Goal: Transaction & Acquisition: Download file/media

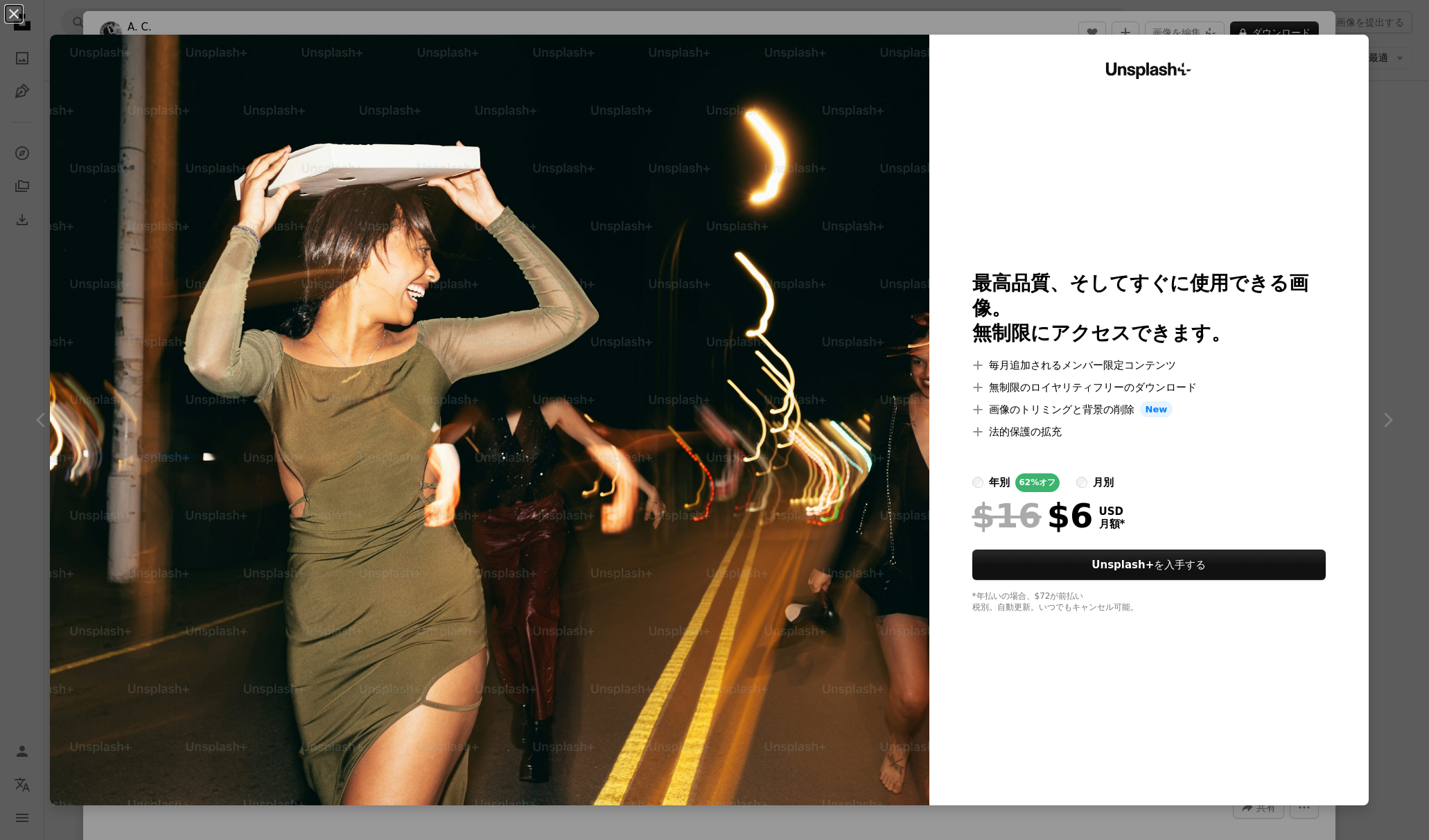
scroll to position [0, 208]
click at [15, 450] on div "An X shape Unsplash+ 最高品質、そしてすぐに使用できる画像。 無制限にアクセスできます。 A plus sign 毎月追加されるメンバー限…" at bounding box center [714, 420] width 1429 height 840
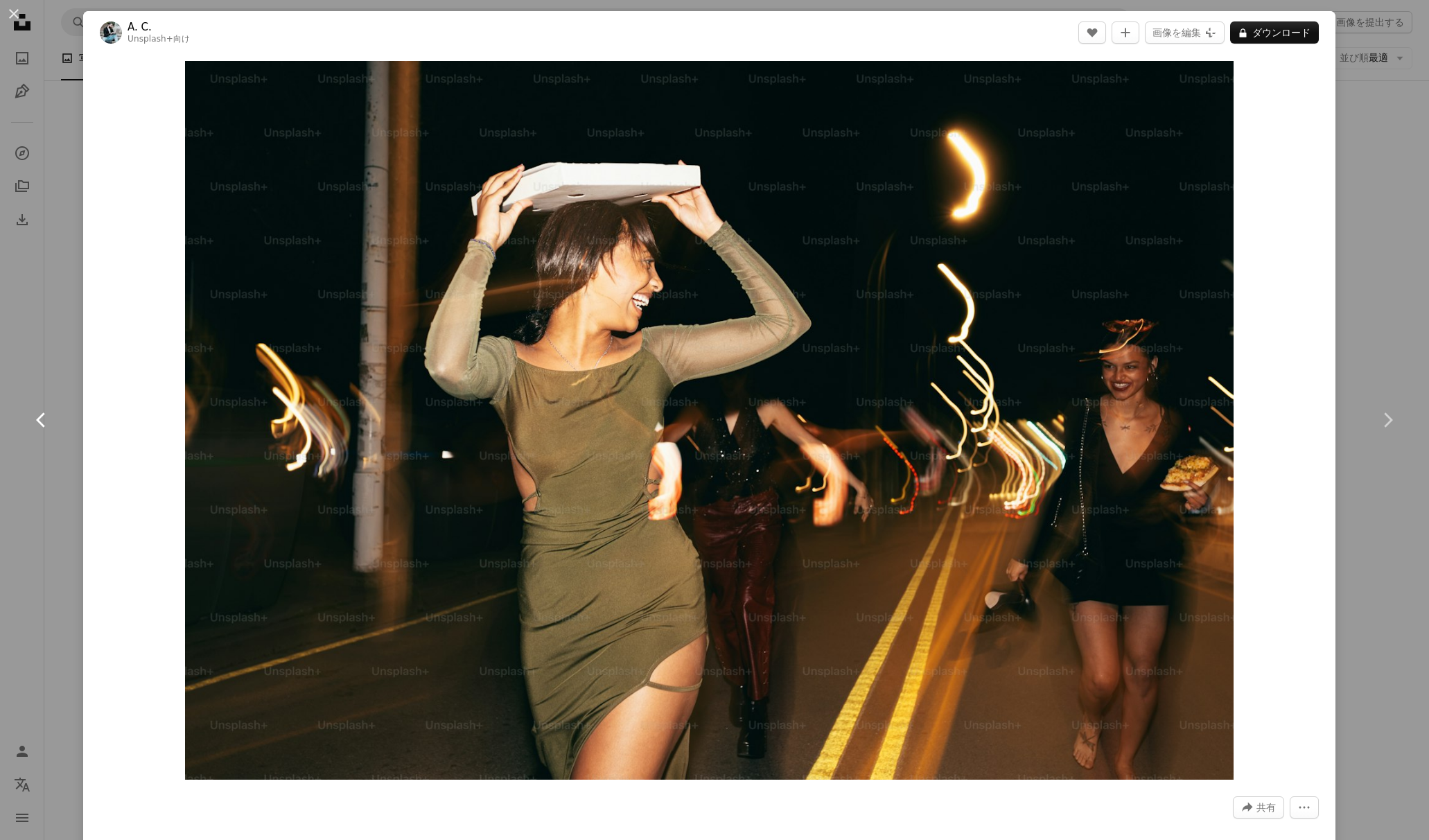
click at [42, 459] on link "Chevron left" at bounding box center [42, 419] width 83 height 133
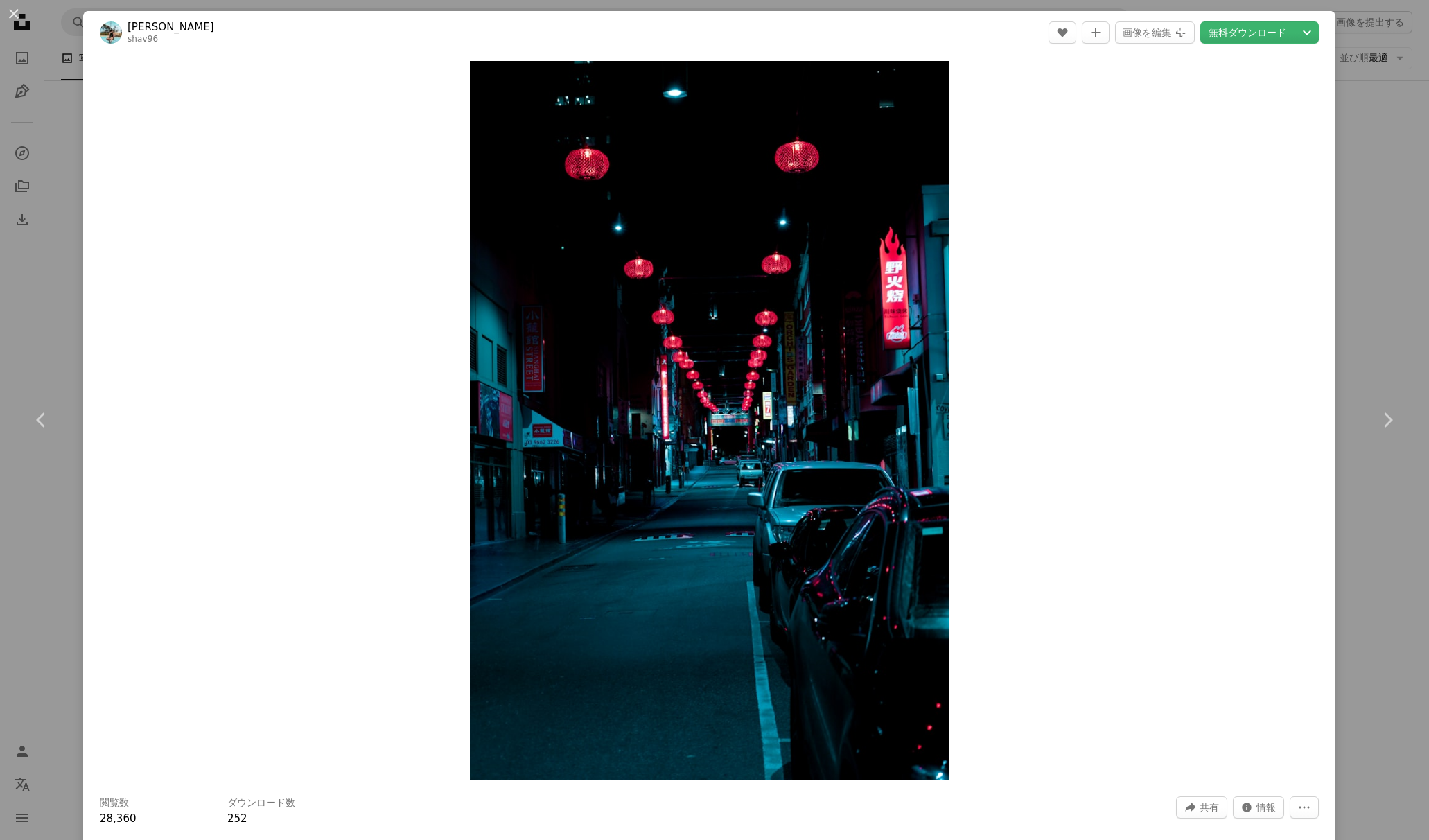
click at [39, 64] on div "An X shape Chevron left Chevron right Shav Rajapakse shav96 A heart A plus sign…" at bounding box center [714, 420] width 1429 height 840
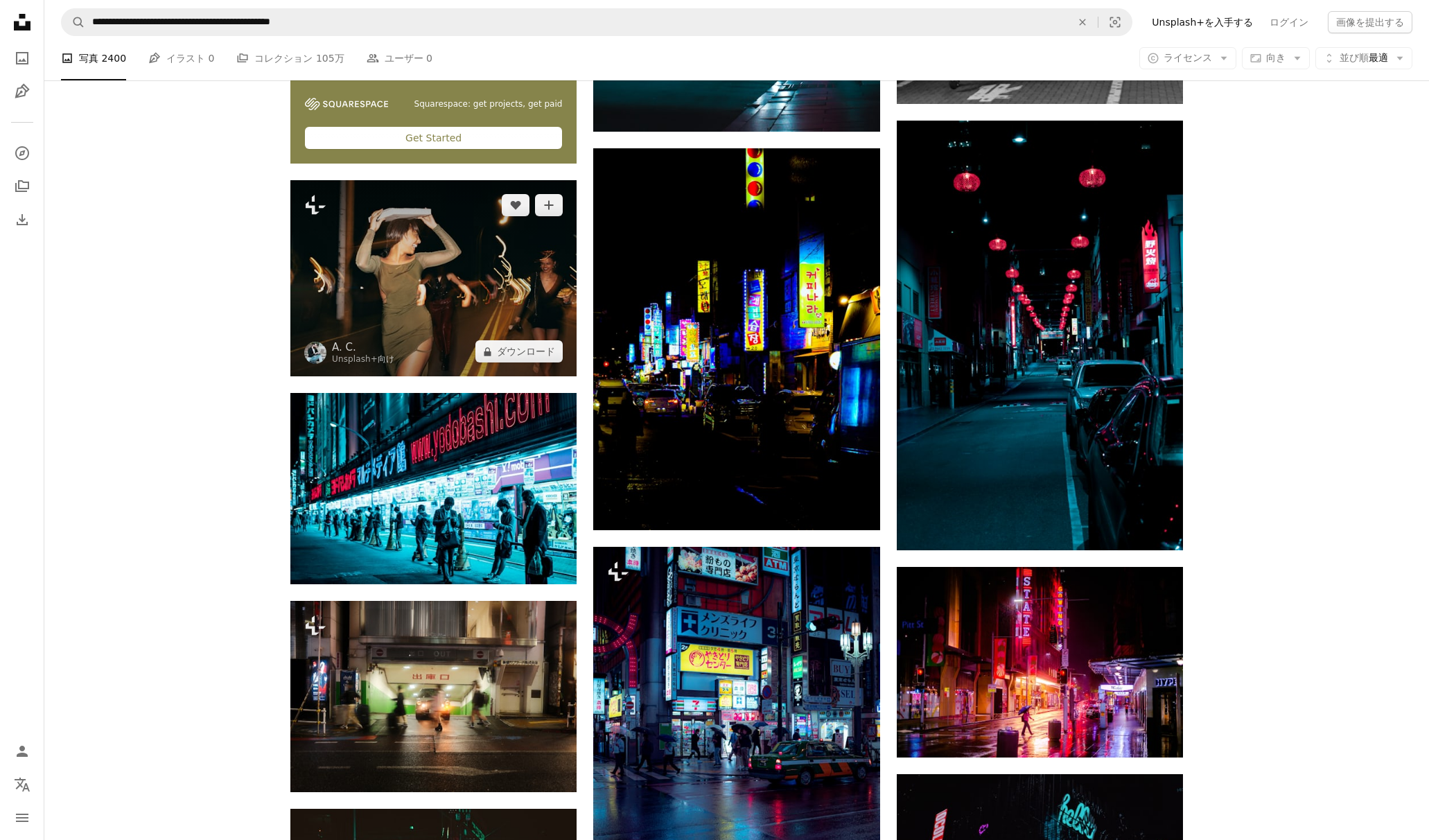
click at [384, 255] on img at bounding box center [434, 279] width 286 height 196
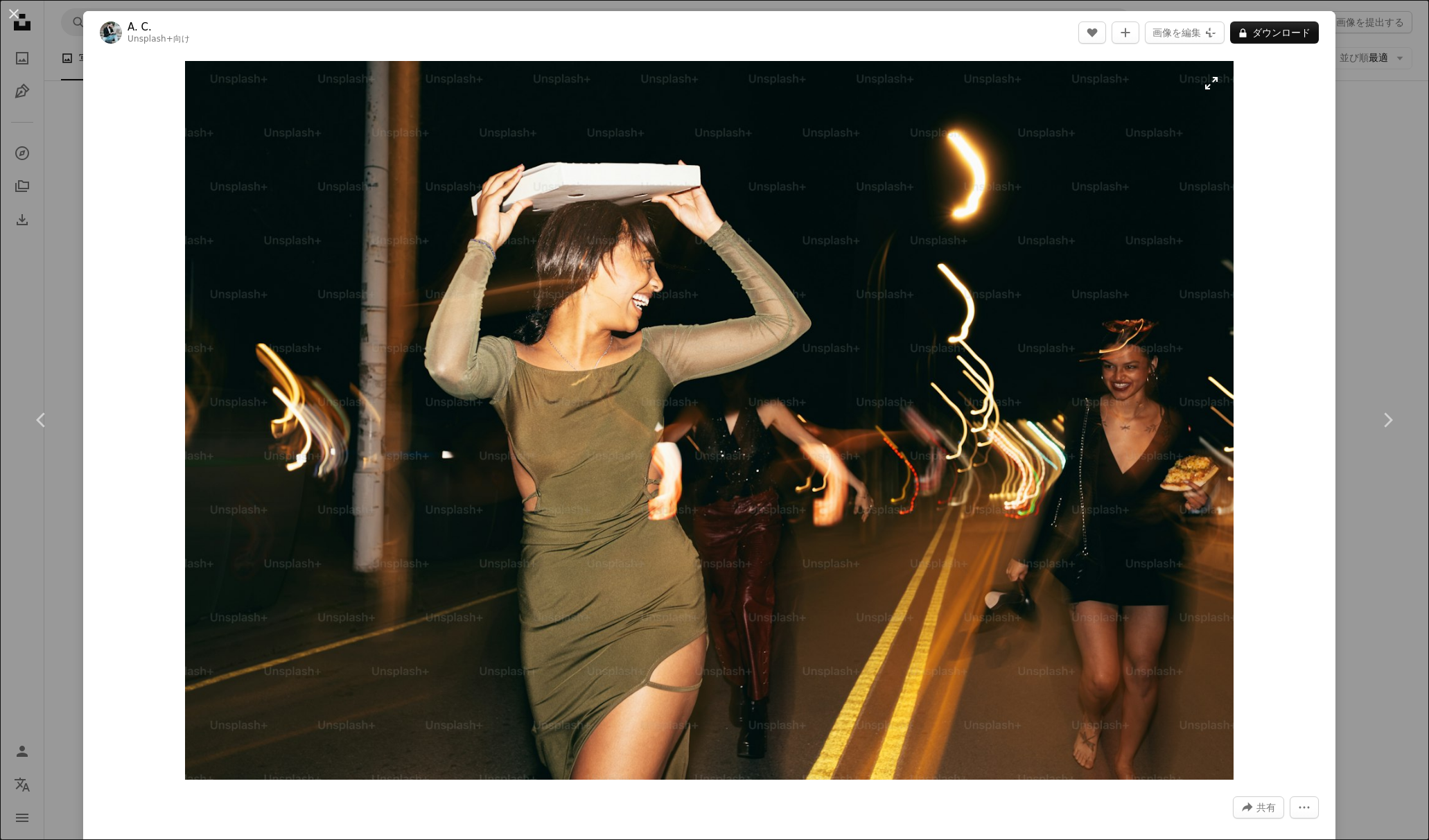
click at [375, 250] on img "この画像でズームインする" at bounding box center [709, 420] width 1049 height 718
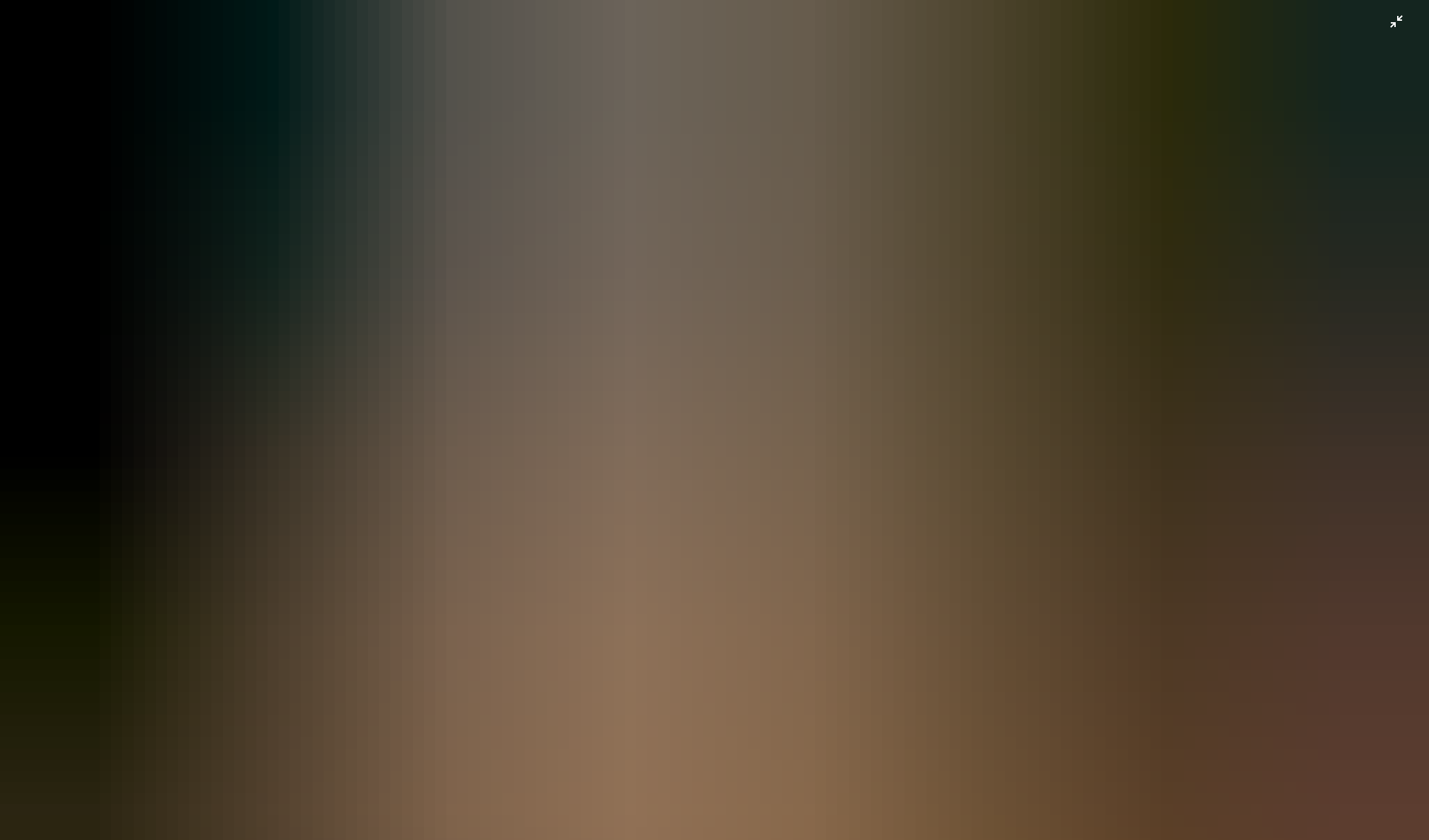
scroll to position [70, 0]
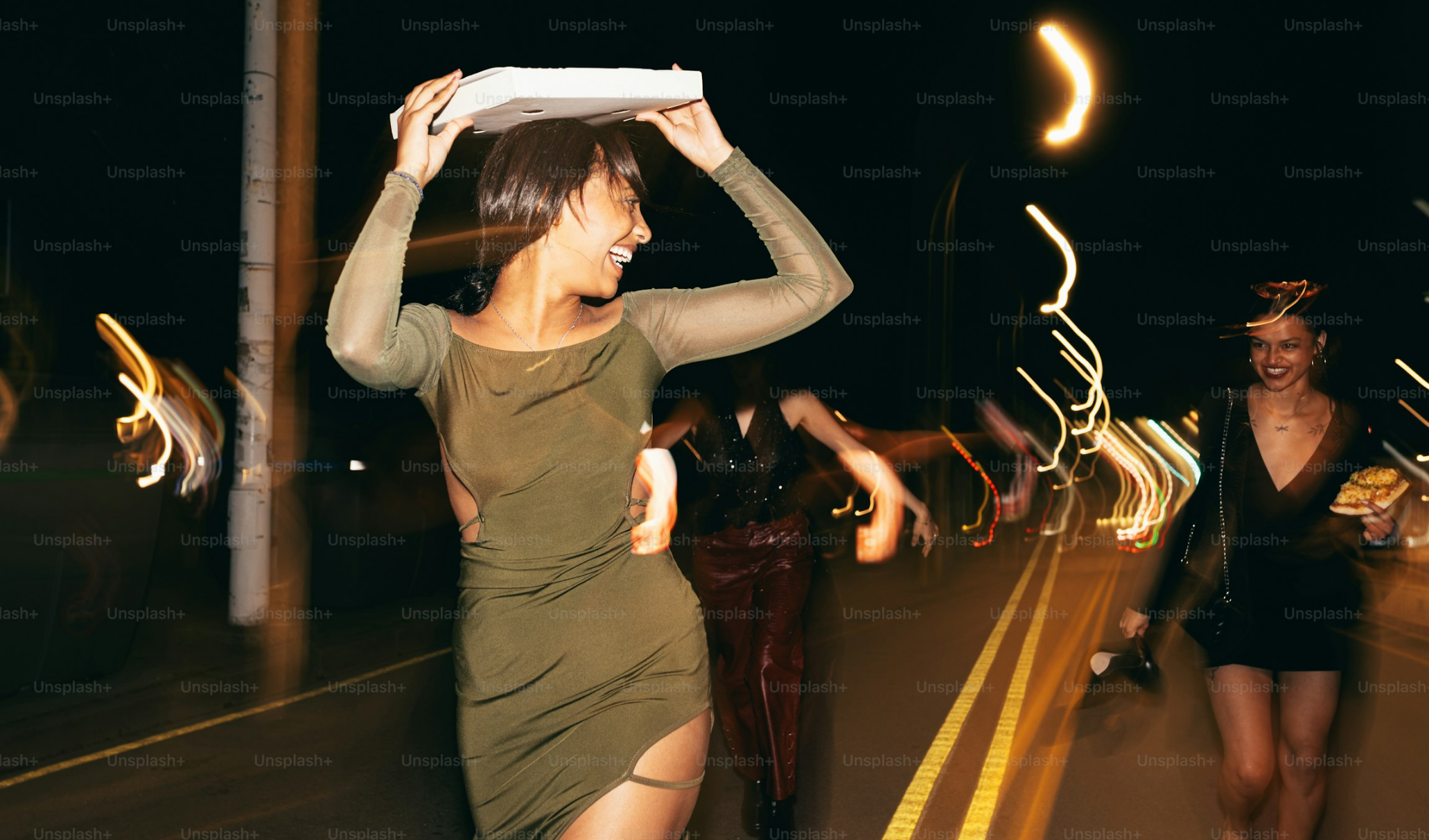
click at [366, 251] on img "この画像でズームアウトする" at bounding box center [714, 418] width 1431 height 980
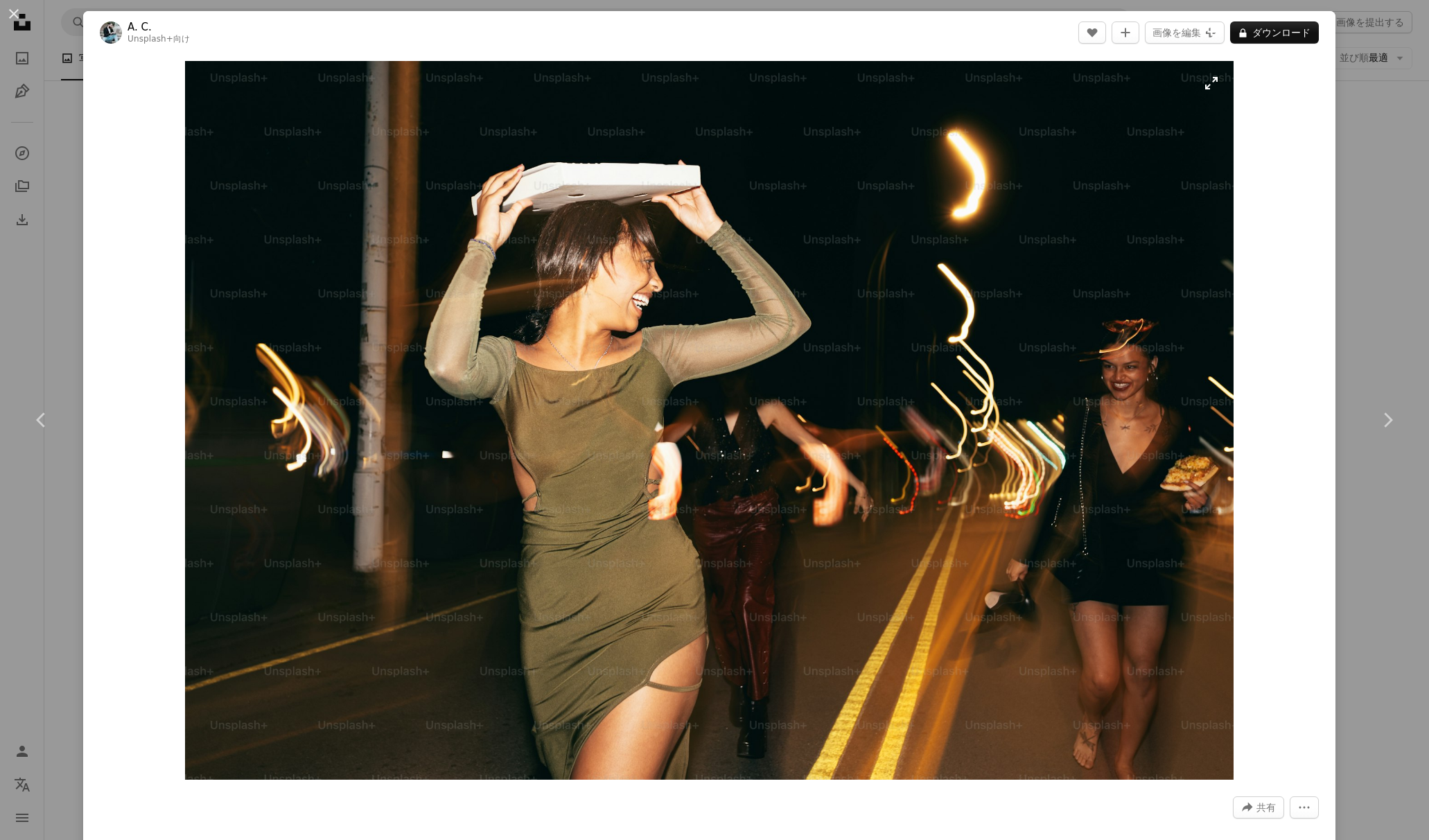
click at [366, 251] on img "この画像でズームインする" at bounding box center [709, 420] width 1049 height 718
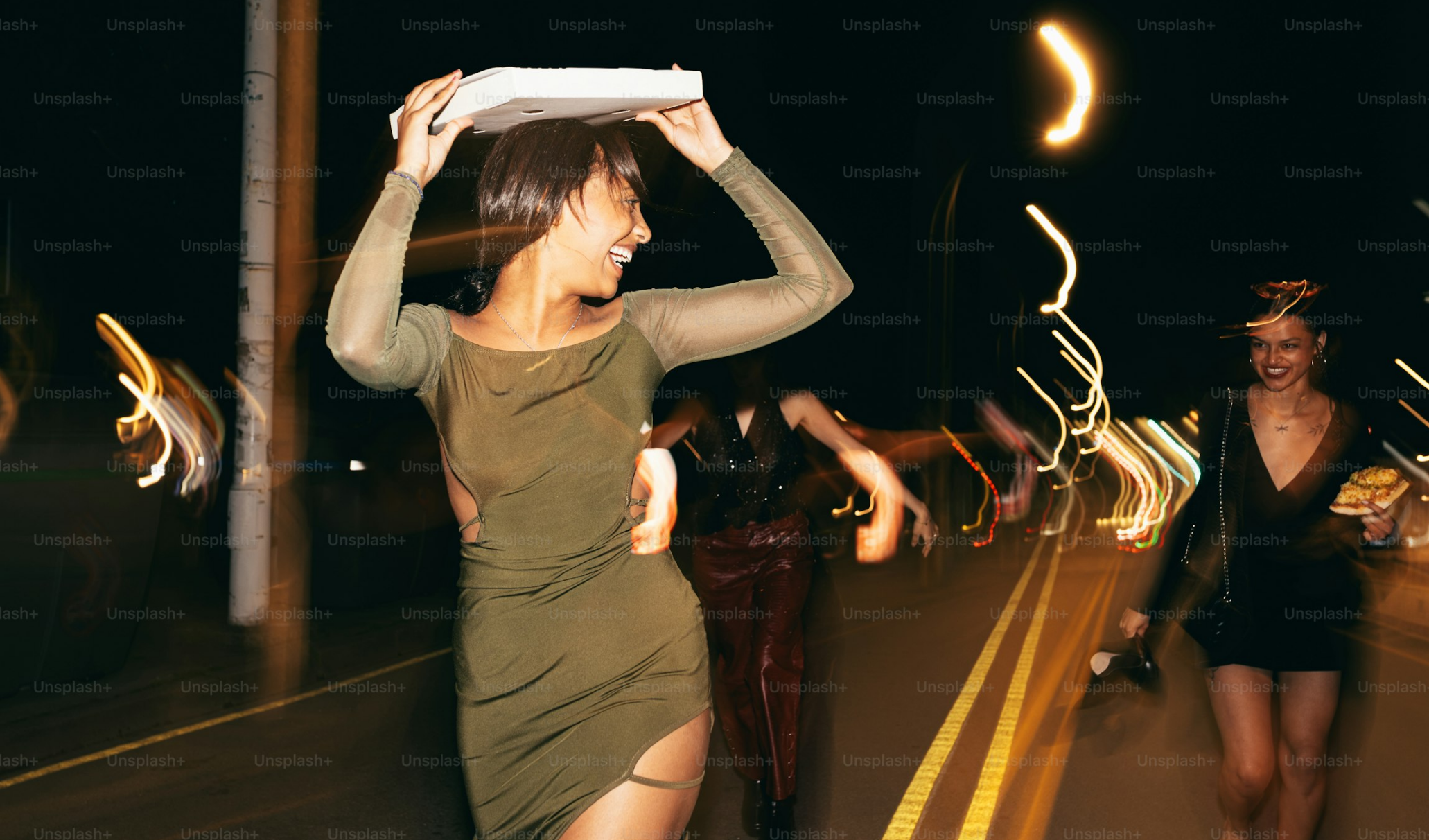
click at [97, 208] on img "この画像でズームアウトする" at bounding box center [714, 418] width 1431 height 980
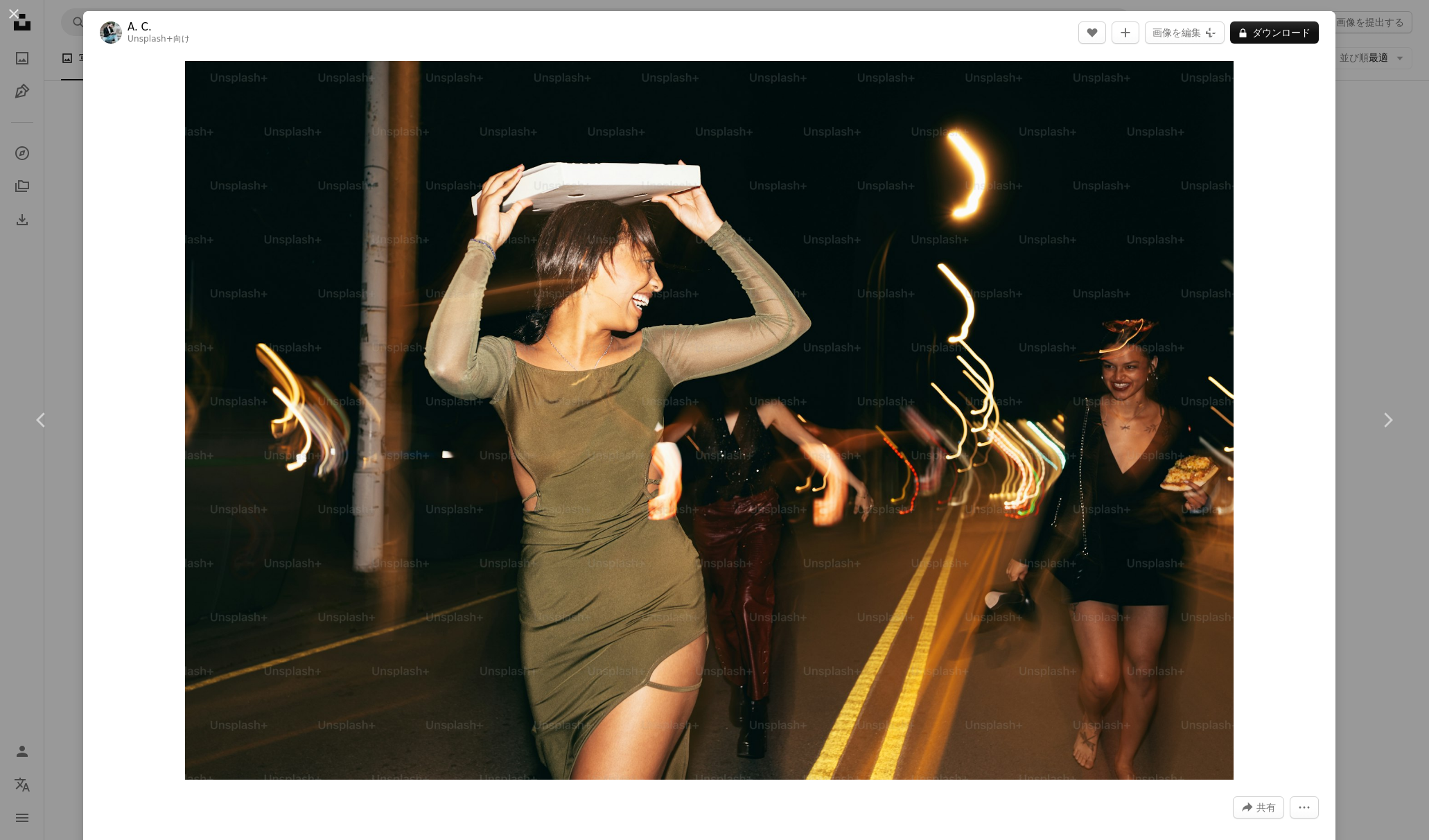
click at [40, 246] on div "An X shape Chevron left Chevron right A. C. Unsplash+ 向け A heart A plus sign 画像…" at bounding box center [714, 420] width 1429 height 840
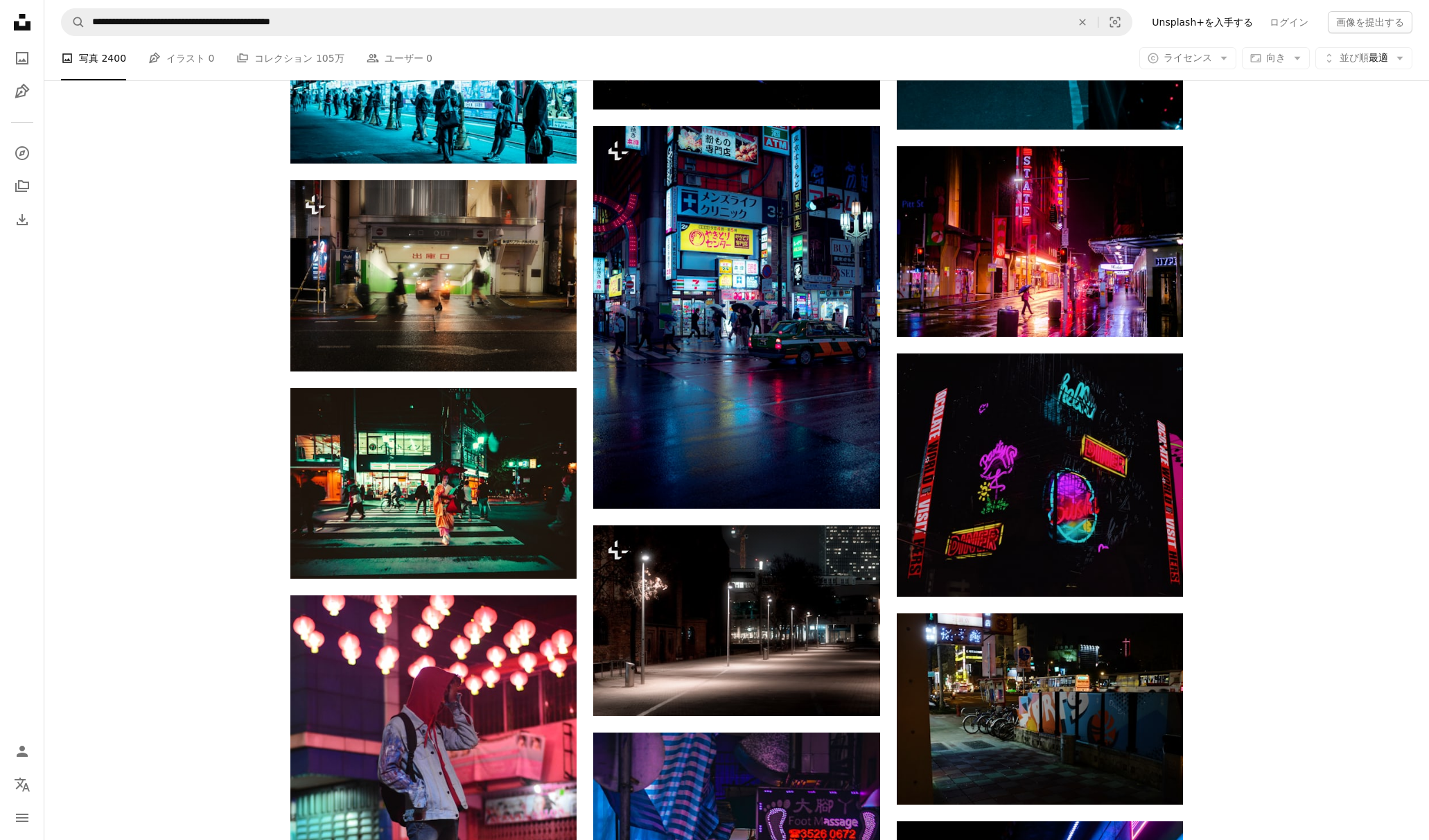
scroll to position [4483, 0]
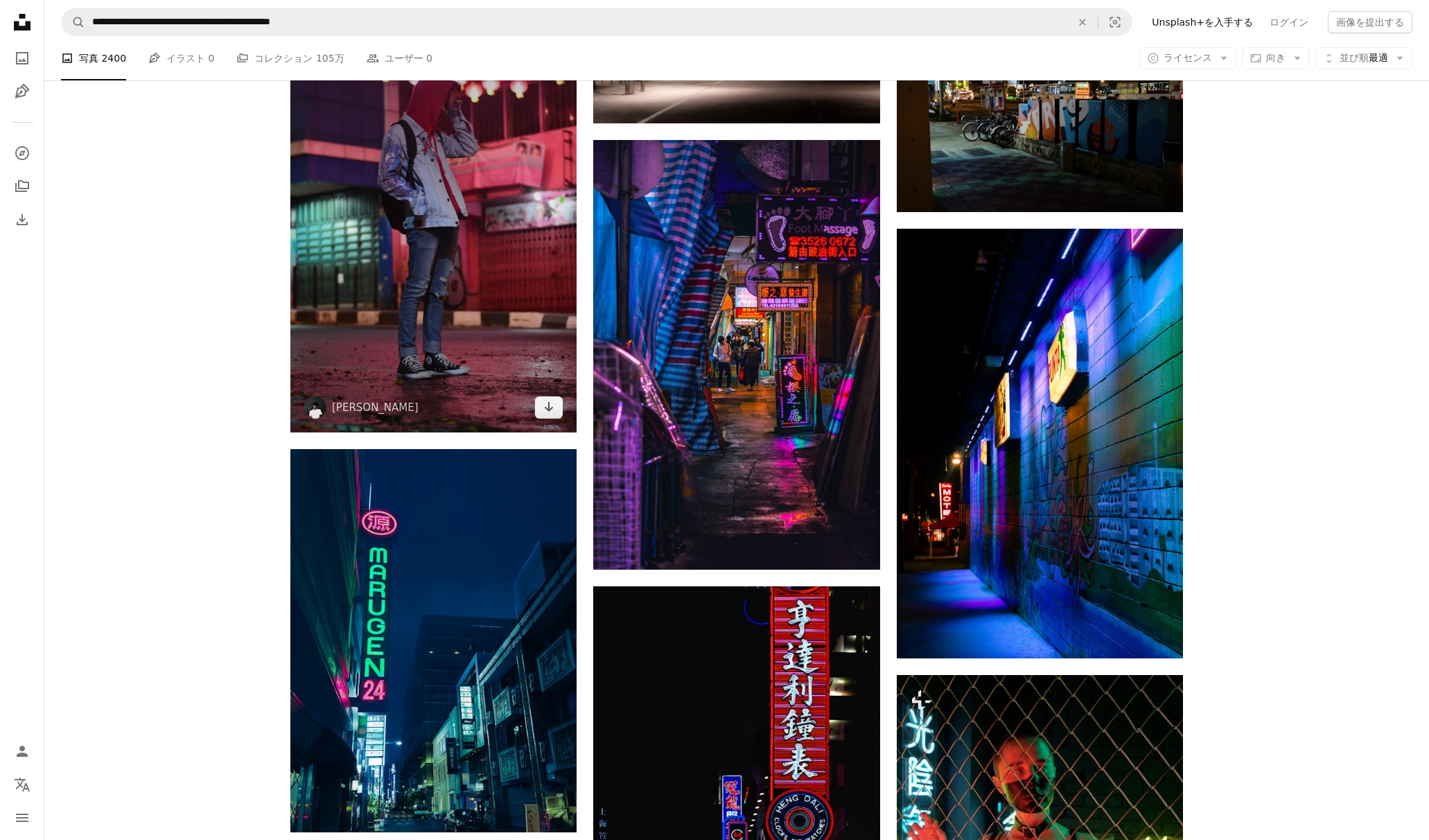
click at [465, 310] on img at bounding box center [434, 217] width 286 height 429
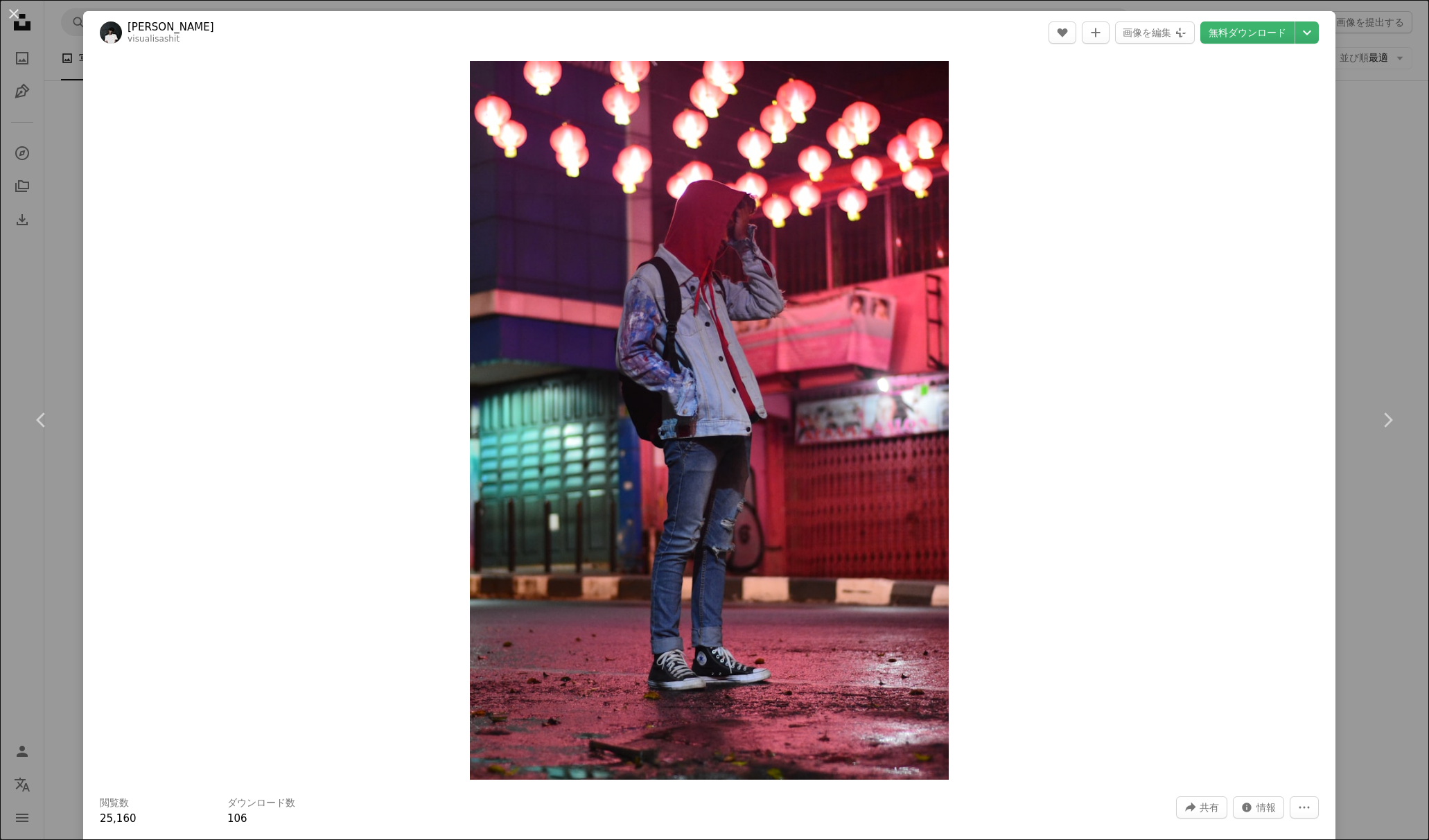
click at [60, 250] on div "An X shape Chevron left Chevron right [PERSON_NAME] visualisashit A heart A plu…" at bounding box center [714, 420] width 1429 height 840
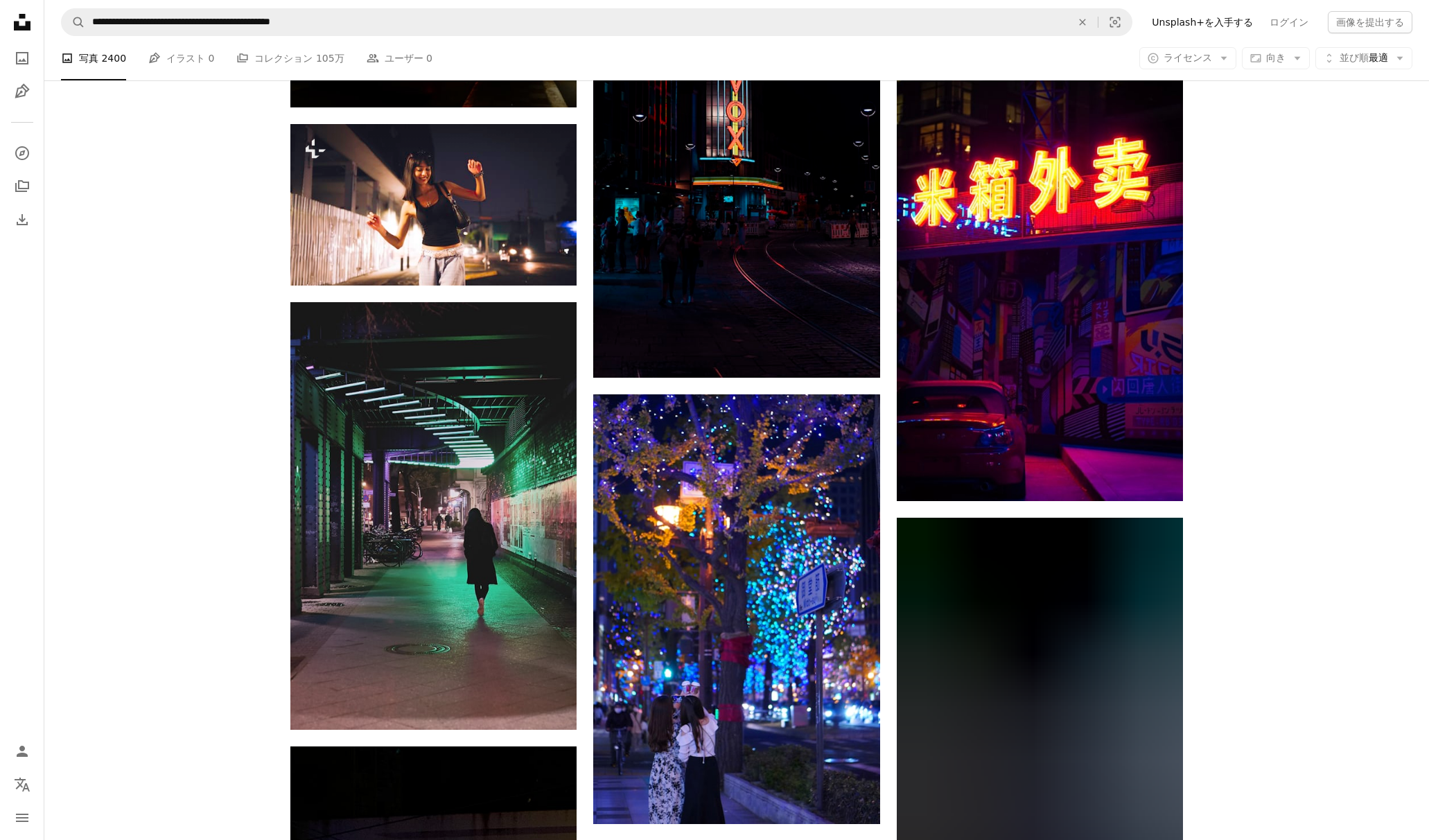
scroll to position [12029, 0]
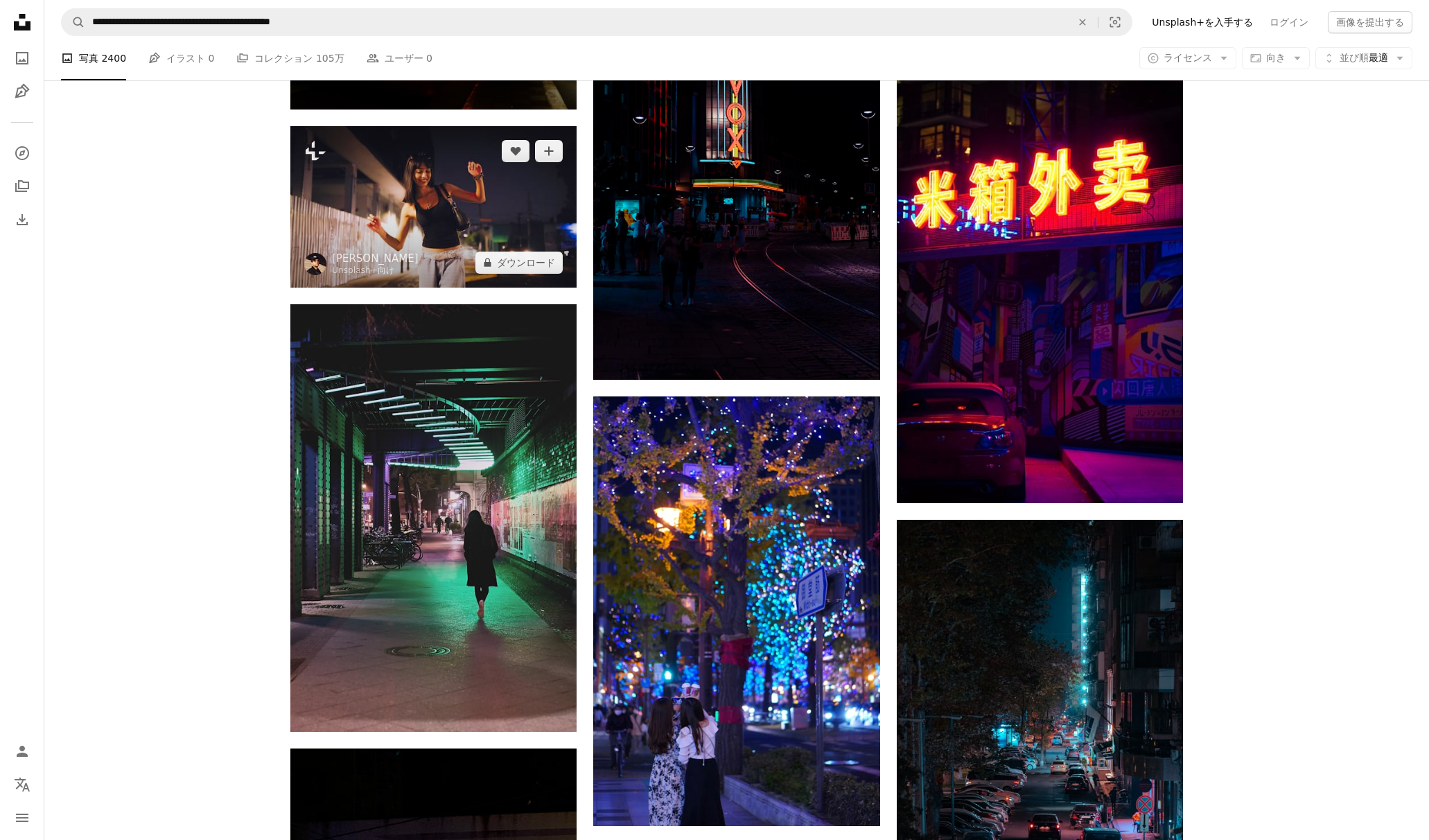
click at [447, 205] on img at bounding box center [434, 207] width 286 height 161
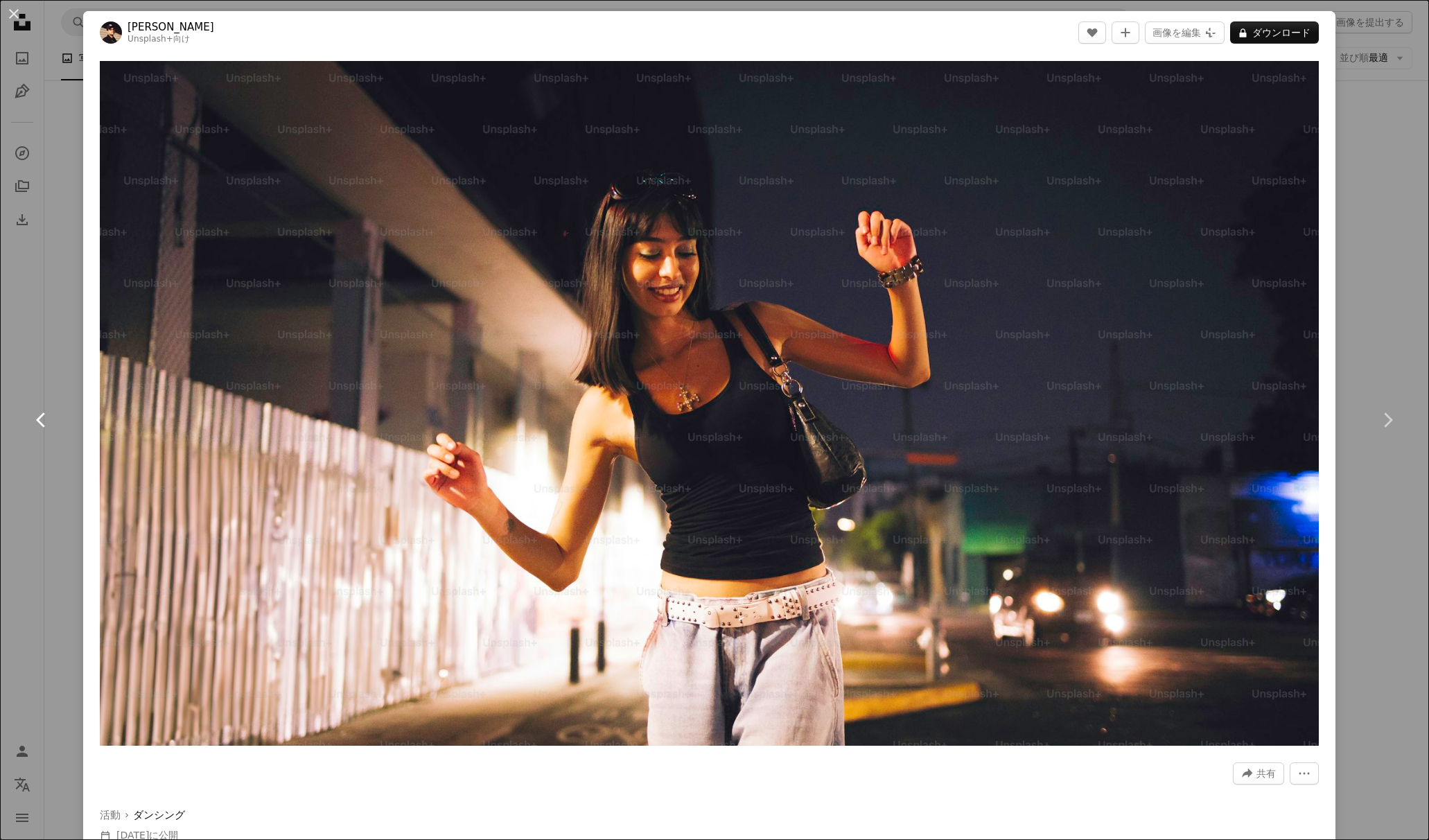
click at [63, 367] on link "Chevron left" at bounding box center [42, 419] width 83 height 133
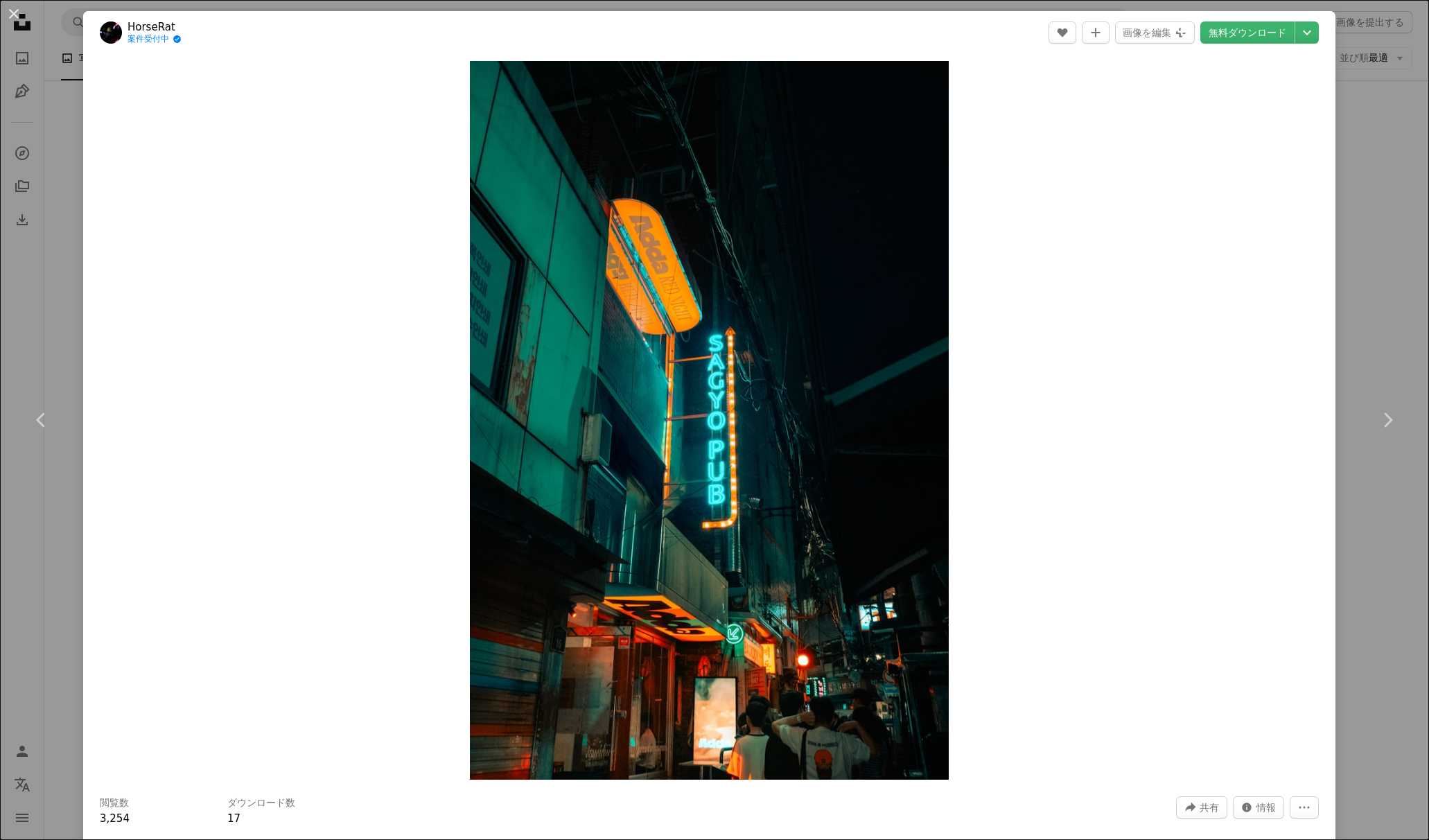
click at [25, 303] on div "An X shape Chevron left Chevron right HorseRat 案件受付中 A checkmark inside of a ci…" at bounding box center [714, 420] width 1429 height 840
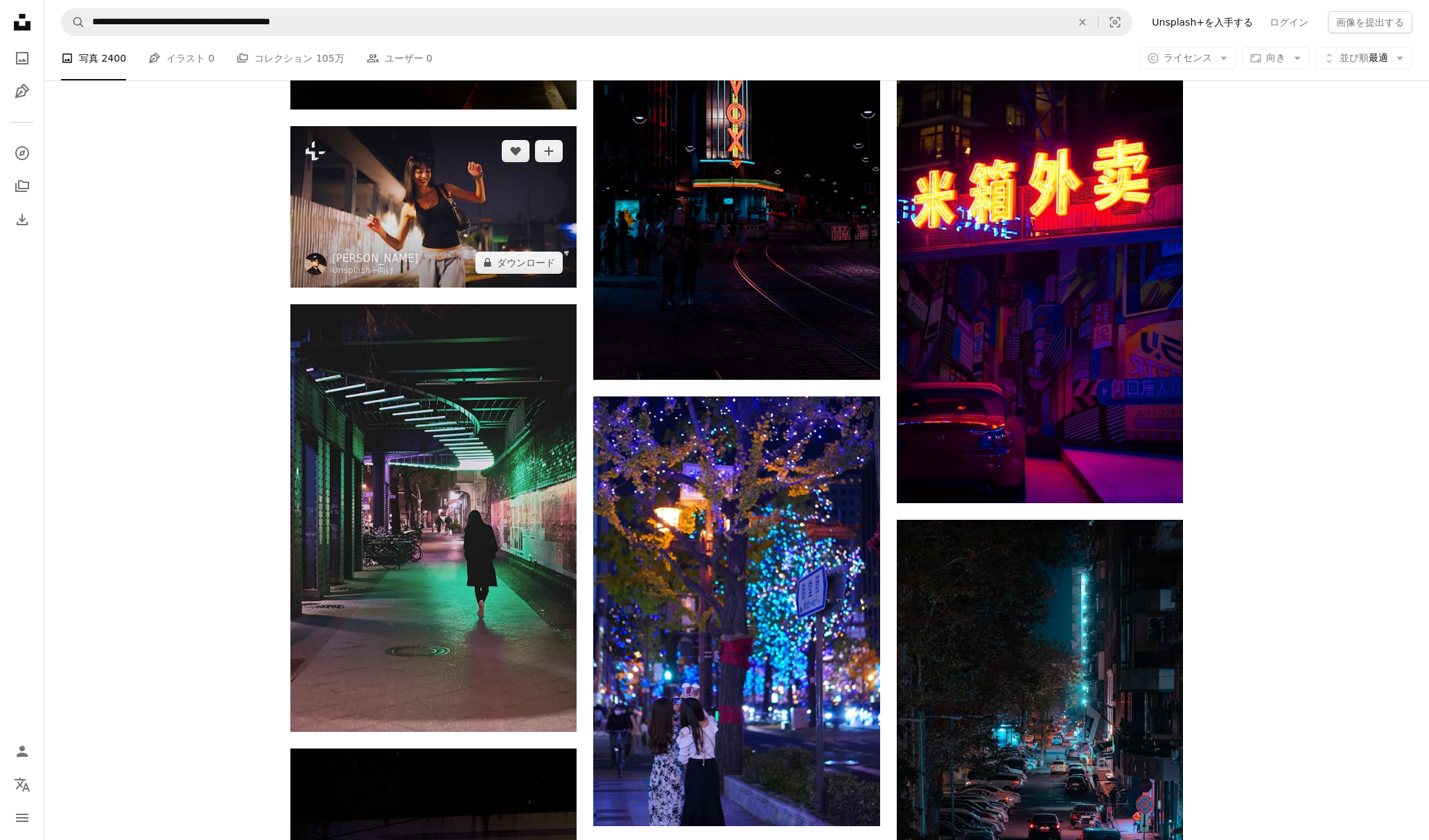
click at [458, 202] on img at bounding box center [434, 207] width 286 height 161
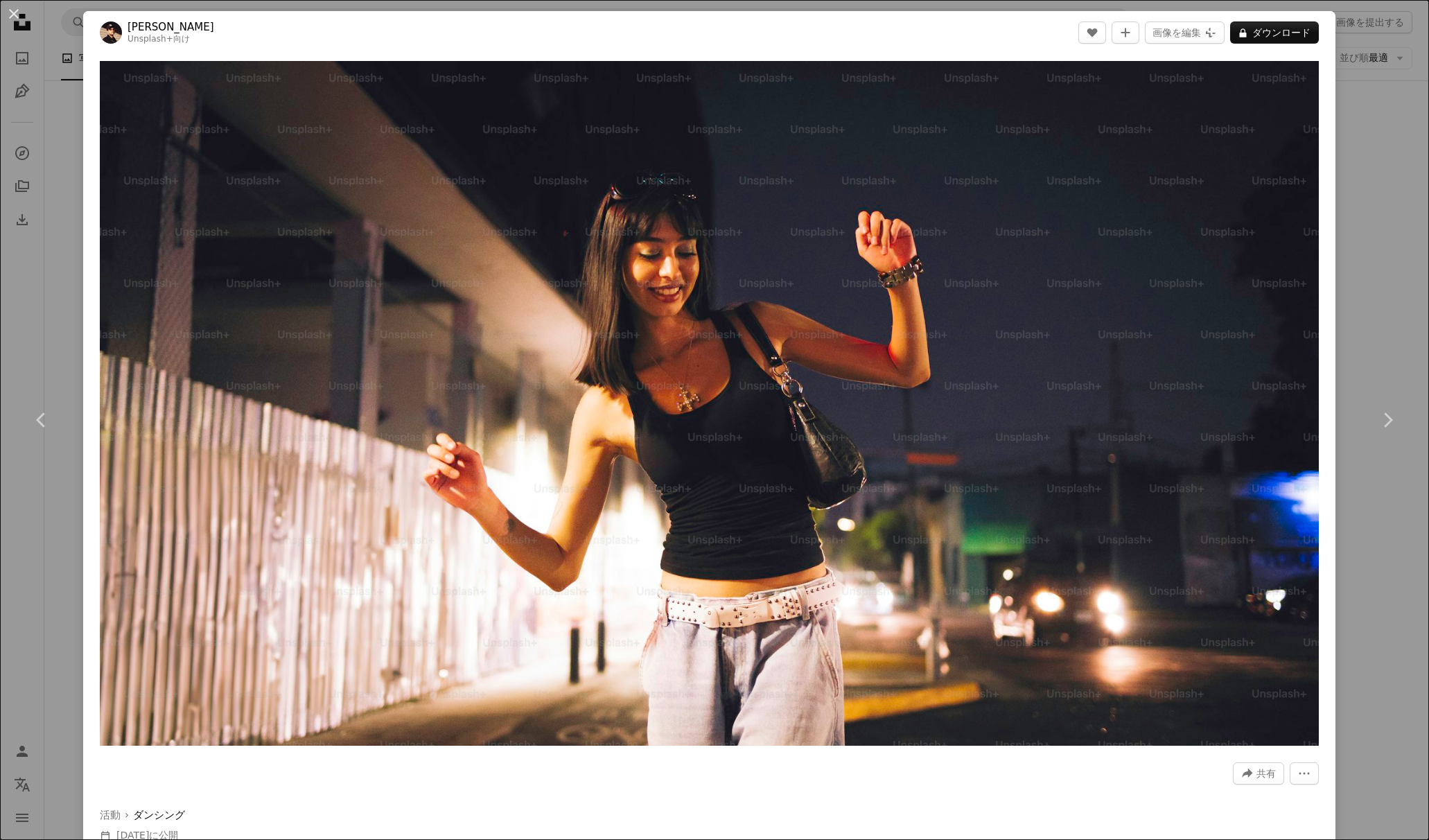
click at [59, 340] on div "An X shape Chevron left Chevron right [PERSON_NAME] Unsplash+ 向け A heart A plus…" at bounding box center [714, 420] width 1429 height 840
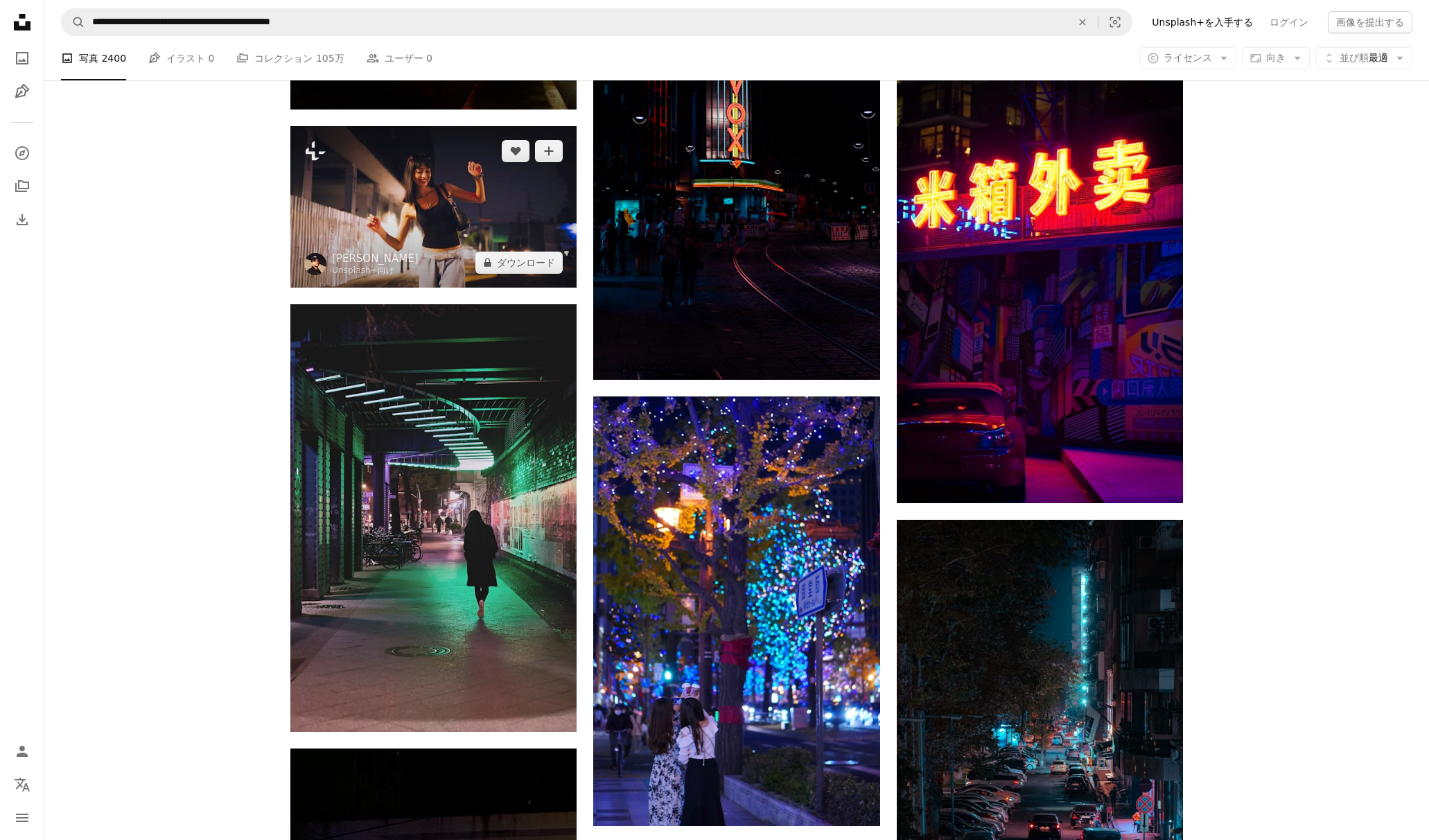
click at [453, 246] on img at bounding box center [434, 207] width 286 height 161
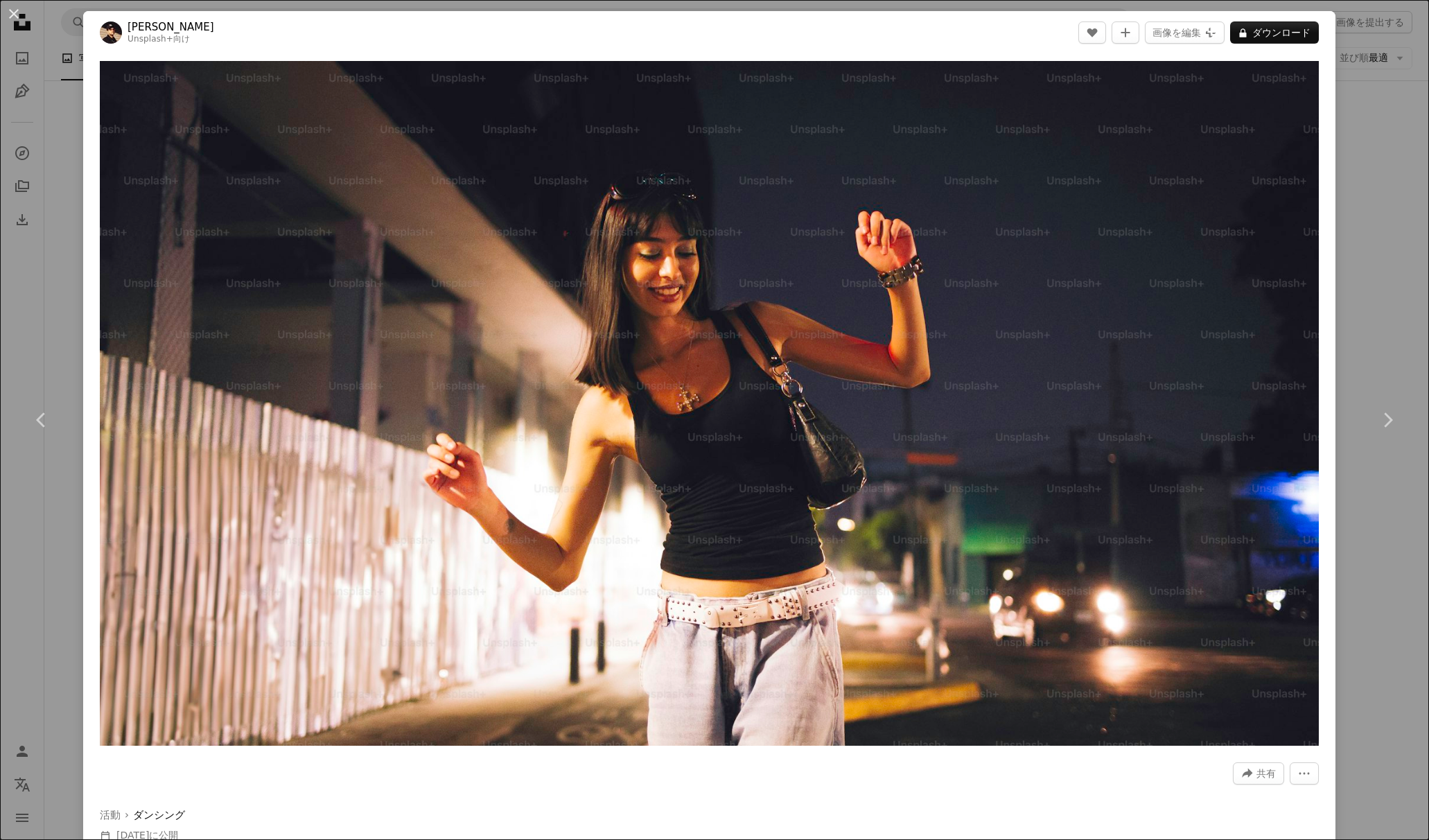
click at [65, 90] on div "An X shape Chevron left Chevron right [PERSON_NAME] Unsplash+ 向け A heart A plus…" at bounding box center [714, 420] width 1429 height 840
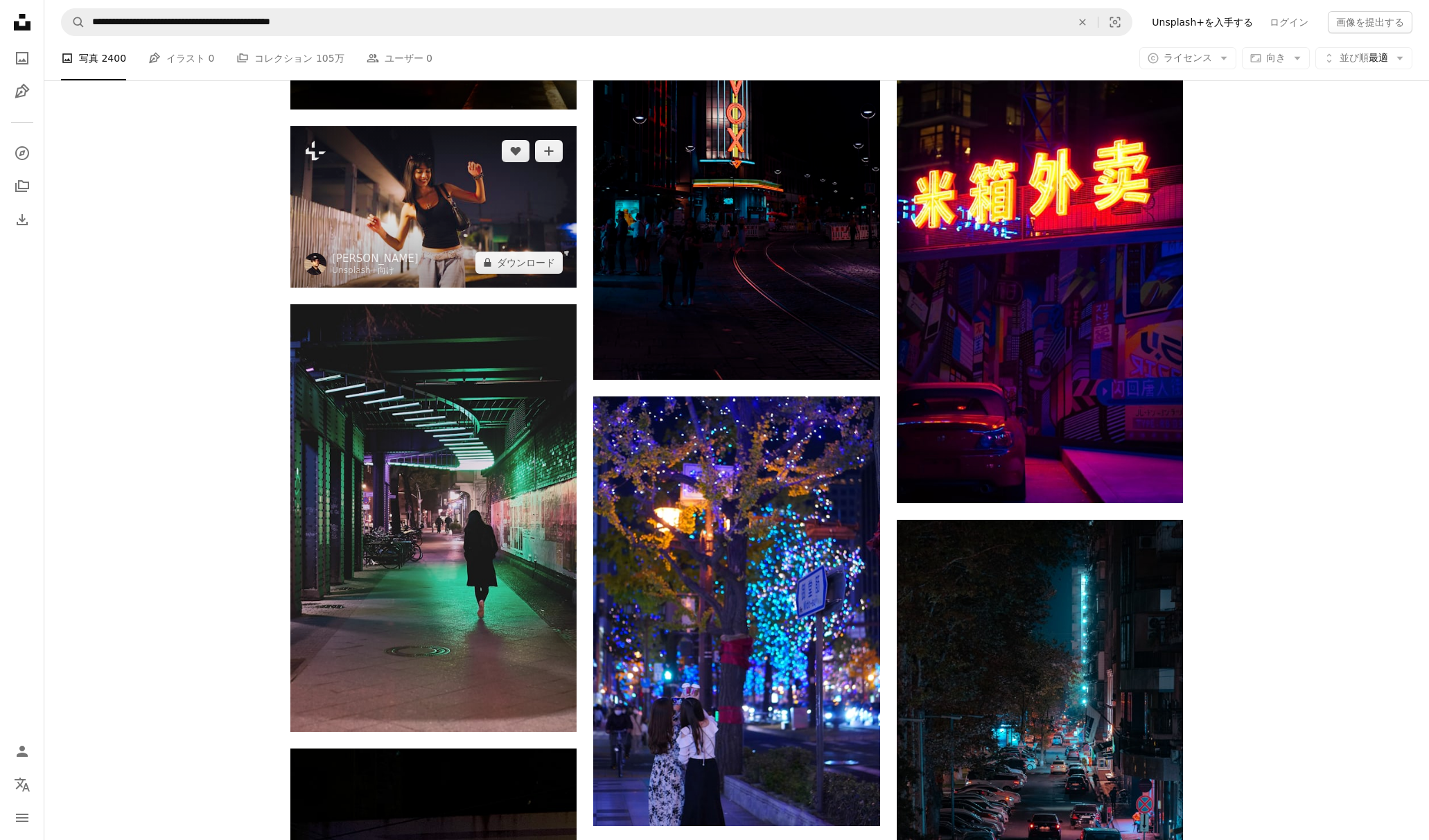
click at [386, 166] on img at bounding box center [434, 207] width 286 height 161
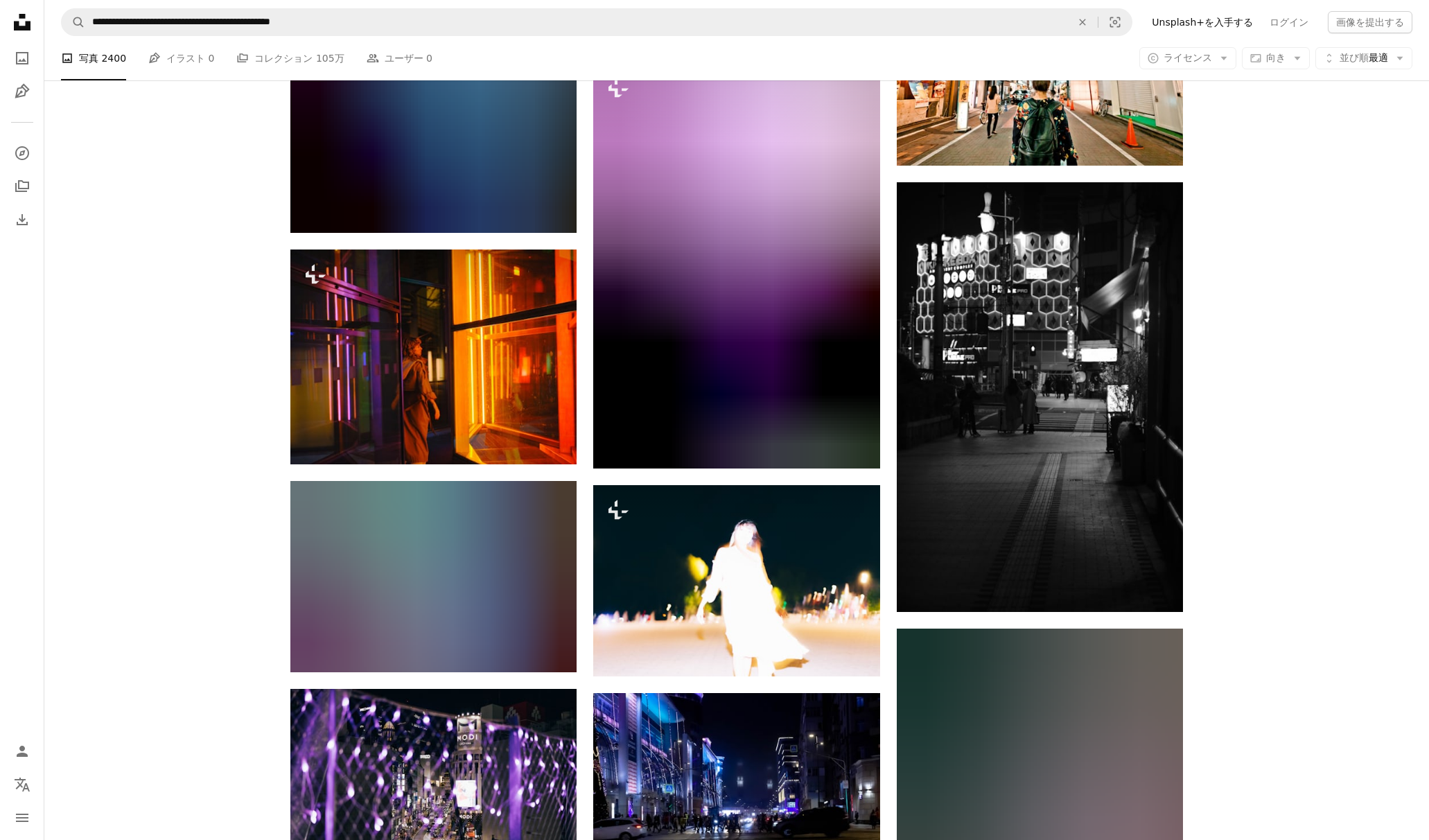
scroll to position [18698, 0]
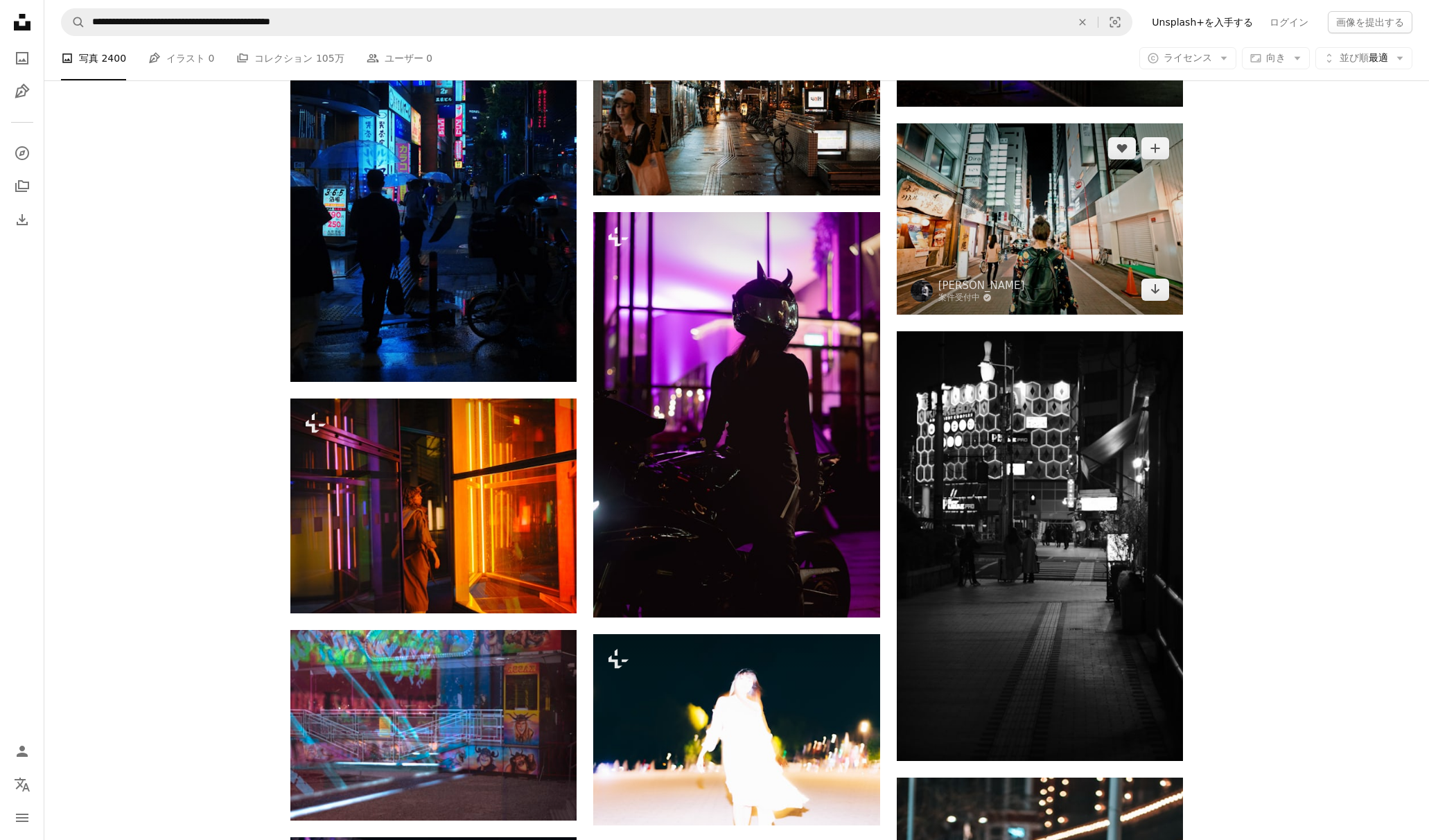
click at [1025, 235] on img at bounding box center [1040, 219] width 286 height 191
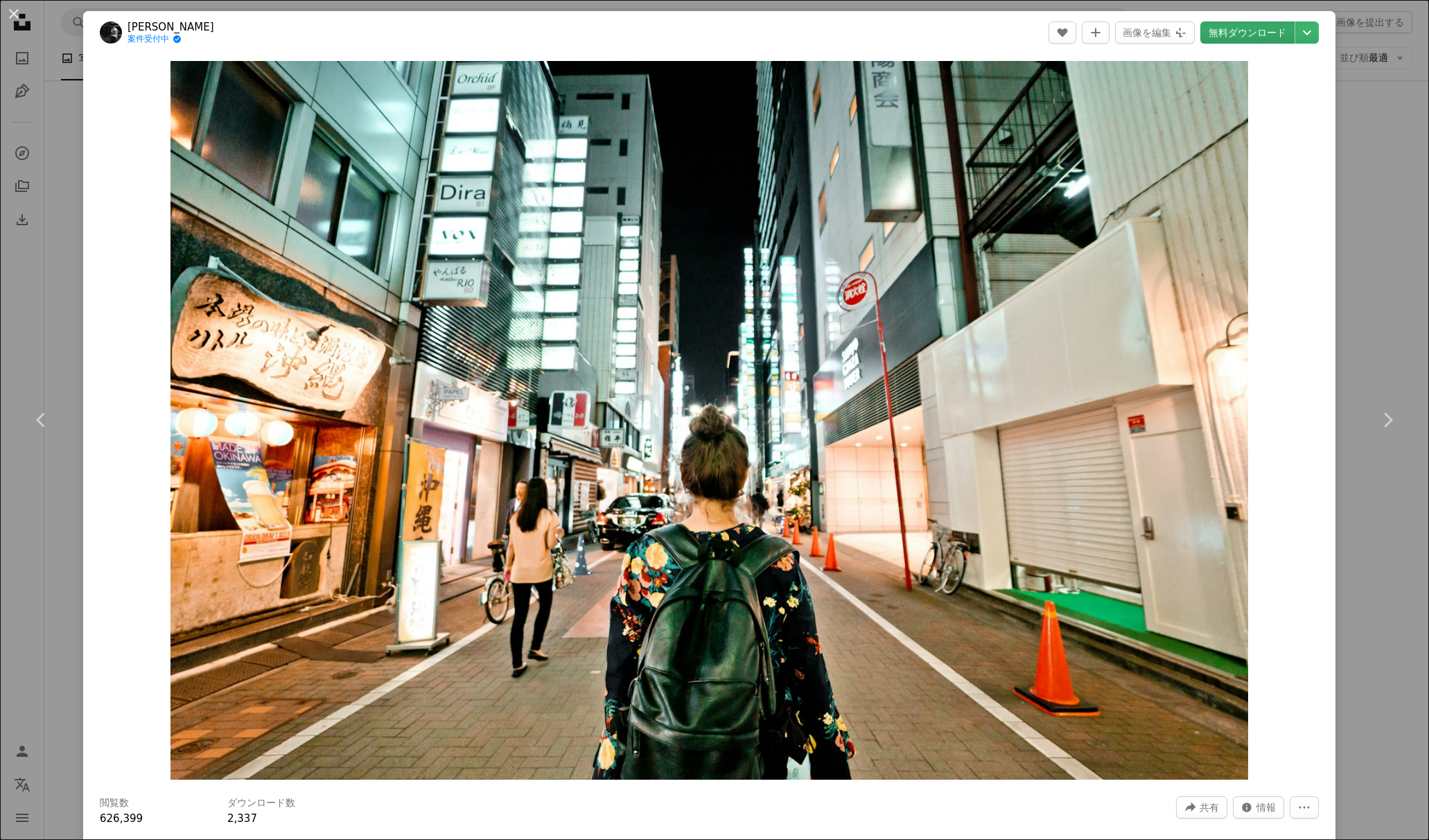
click at [1232, 37] on link "無料ダウンロード" at bounding box center [1247, 32] width 94 height 22
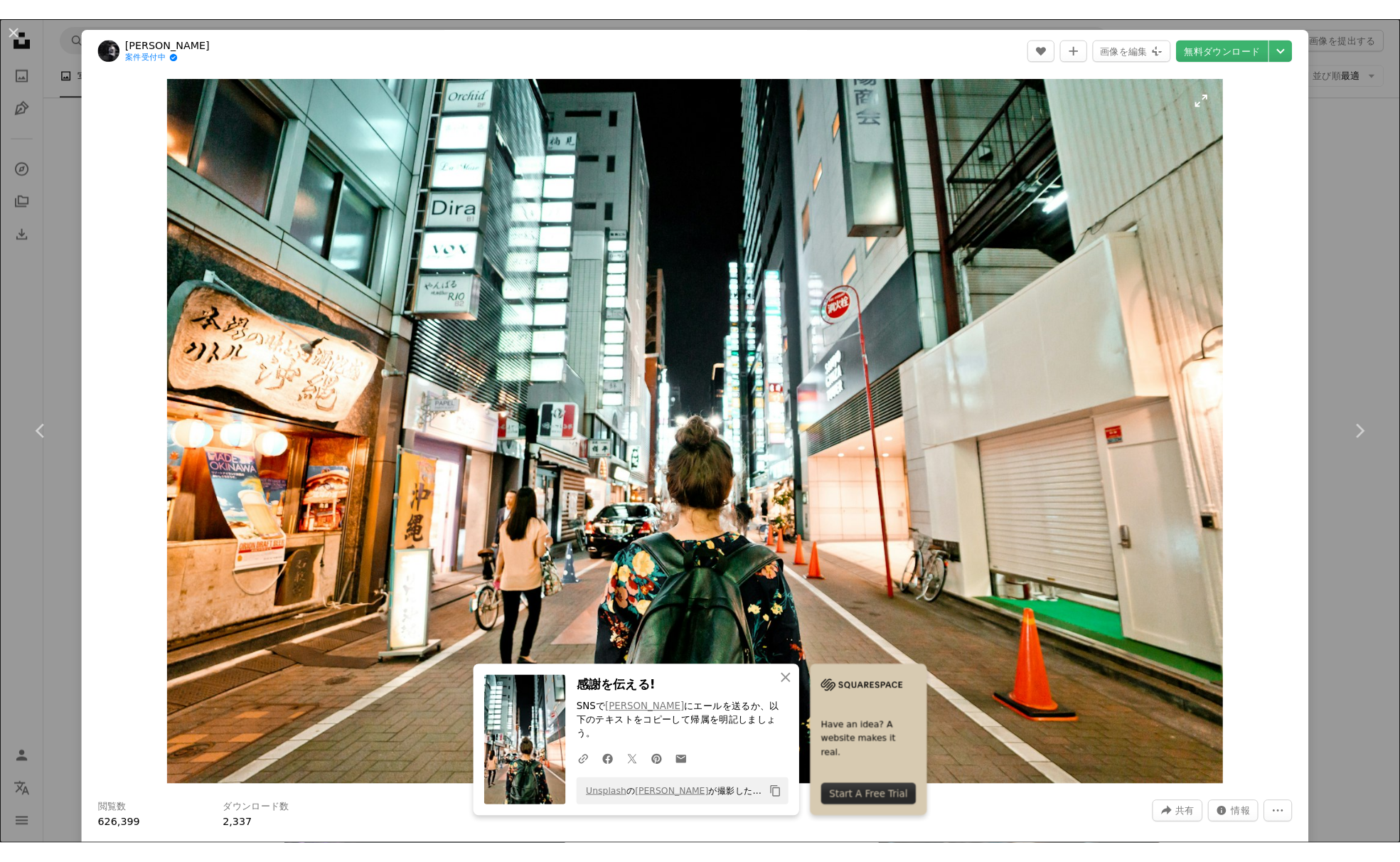
scroll to position [19180, 0]
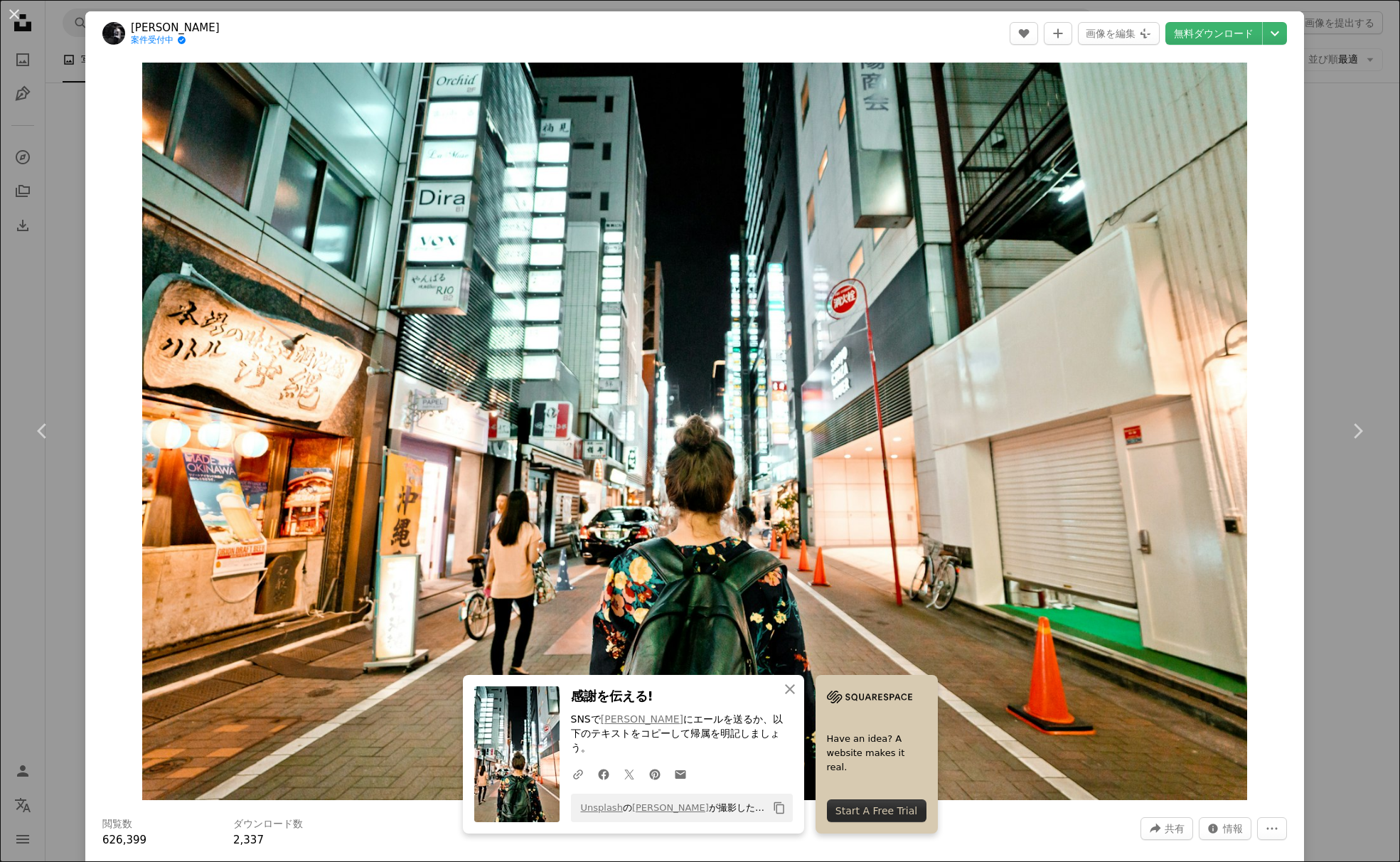
click at [14, 14] on button "An X shape" at bounding box center [15, 15] width 17 height 17
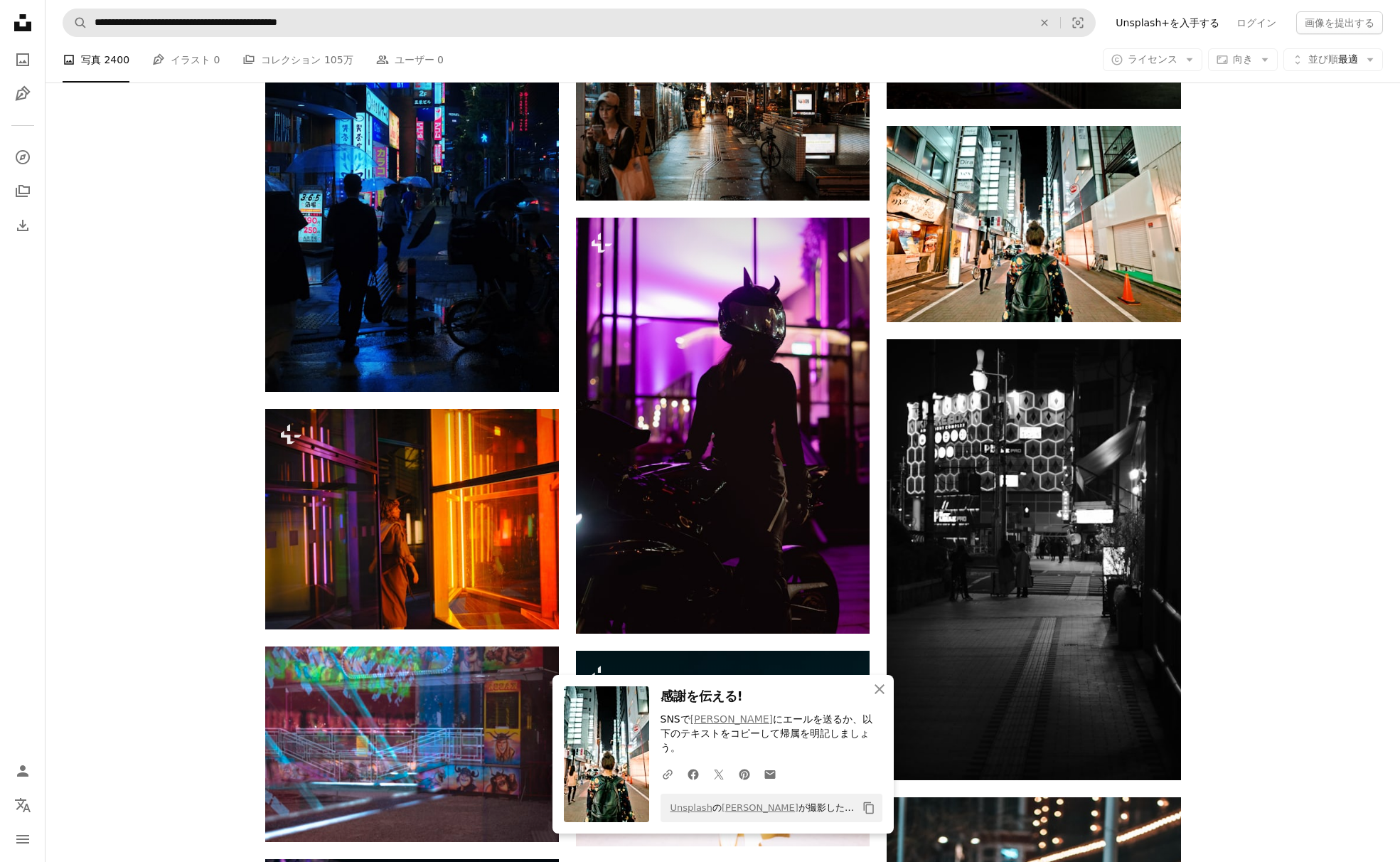
scroll to position [19188, 0]
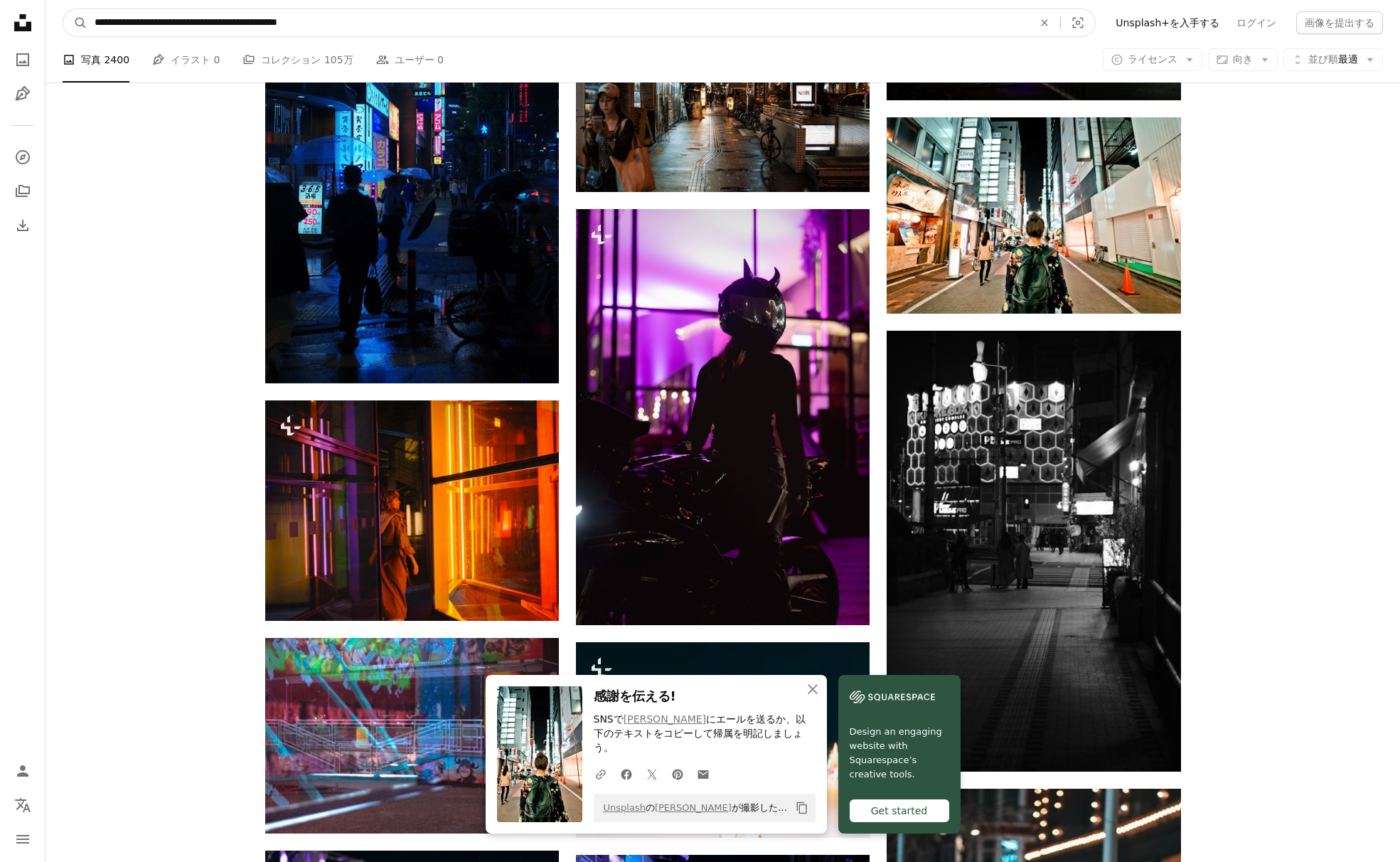
click at [172, 25] on input "**********" at bounding box center [558, 23] width 941 height 27
type input "***"
click button "A magnifying glass" at bounding box center [76, 23] width 24 height 27
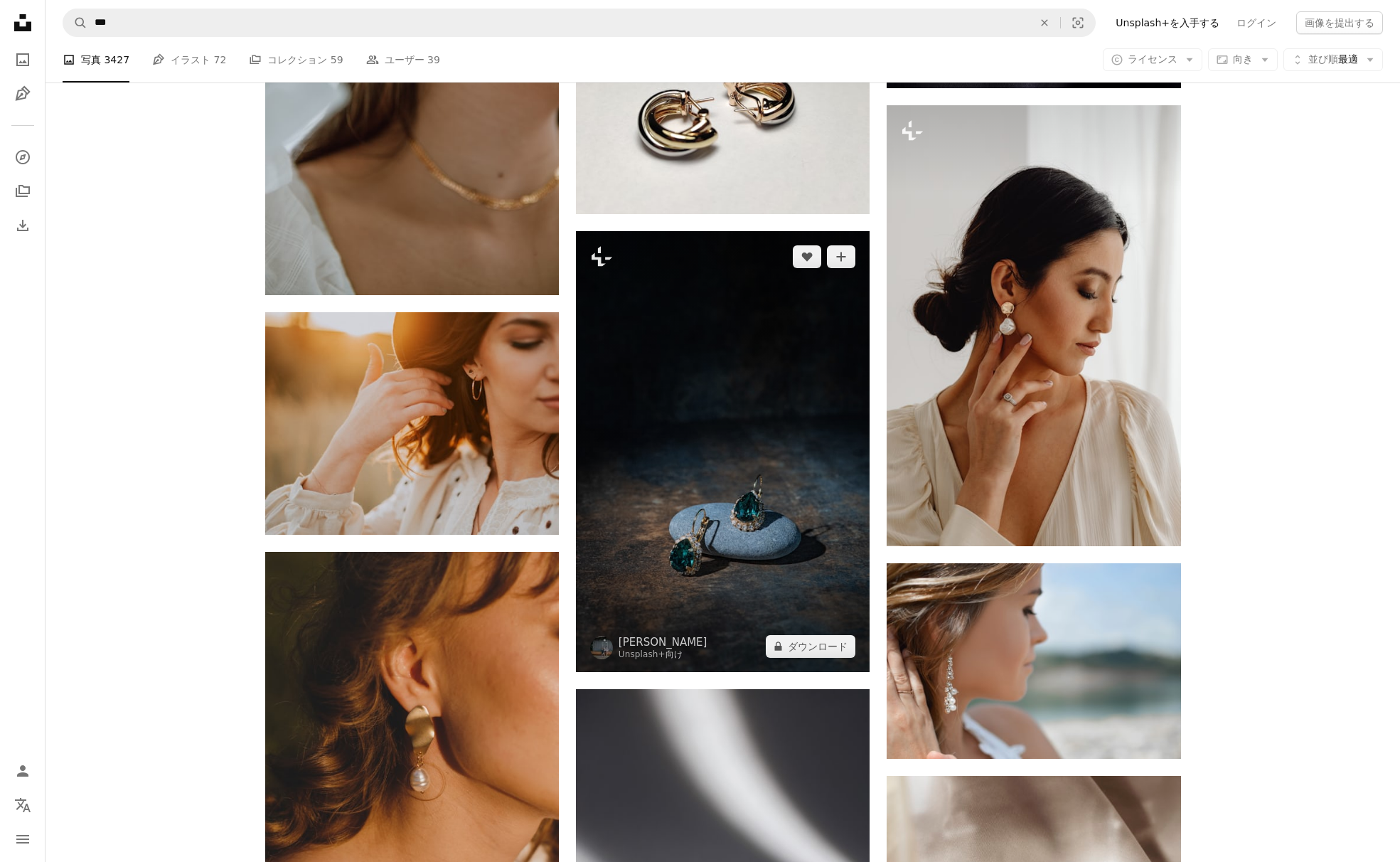
scroll to position [1595, 0]
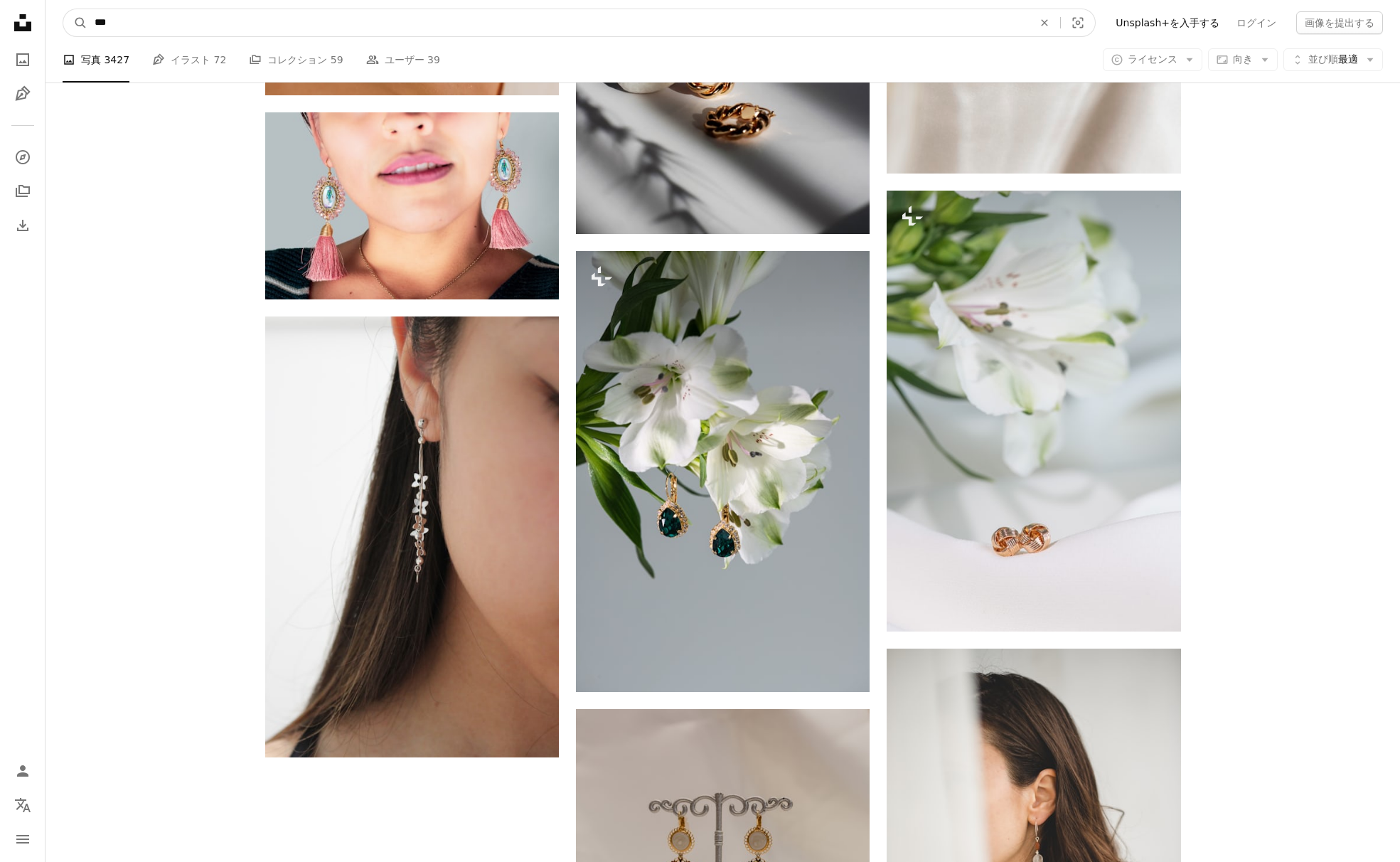
drag, startPoint x: 72, startPoint y: 19, endPoint x: -3, endPoint y: 9, distance: 75.7
click at [0, 9] on html "Unsplash logo Unsplash ホーム A photo Pen Tool A compass A stack of folders Downlo…" at bounding box center [700, 133] width 1400 height 4030
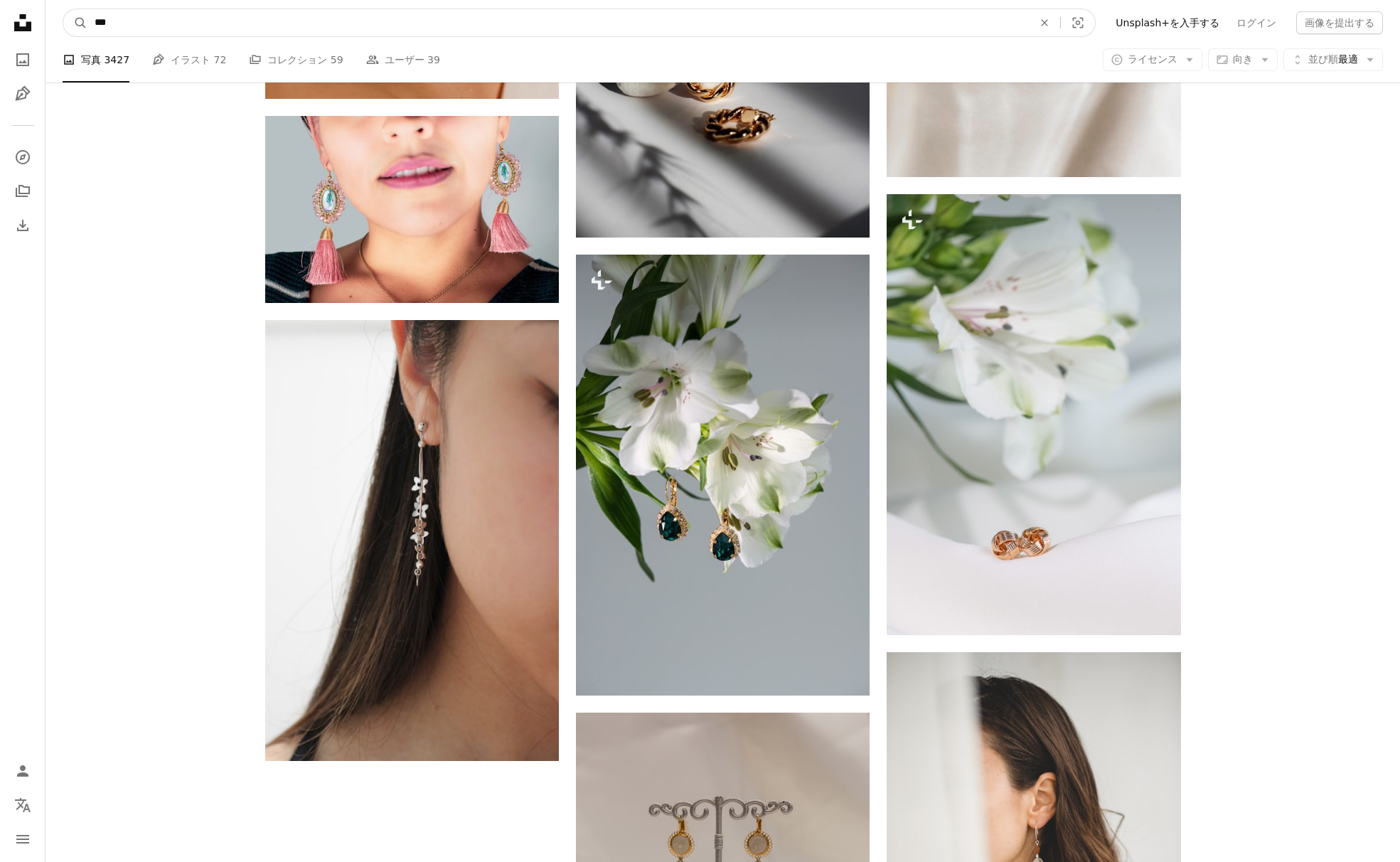
type input "******"
click button "A magnifying glass" at bounding box center [76, 23] width 24 height 27
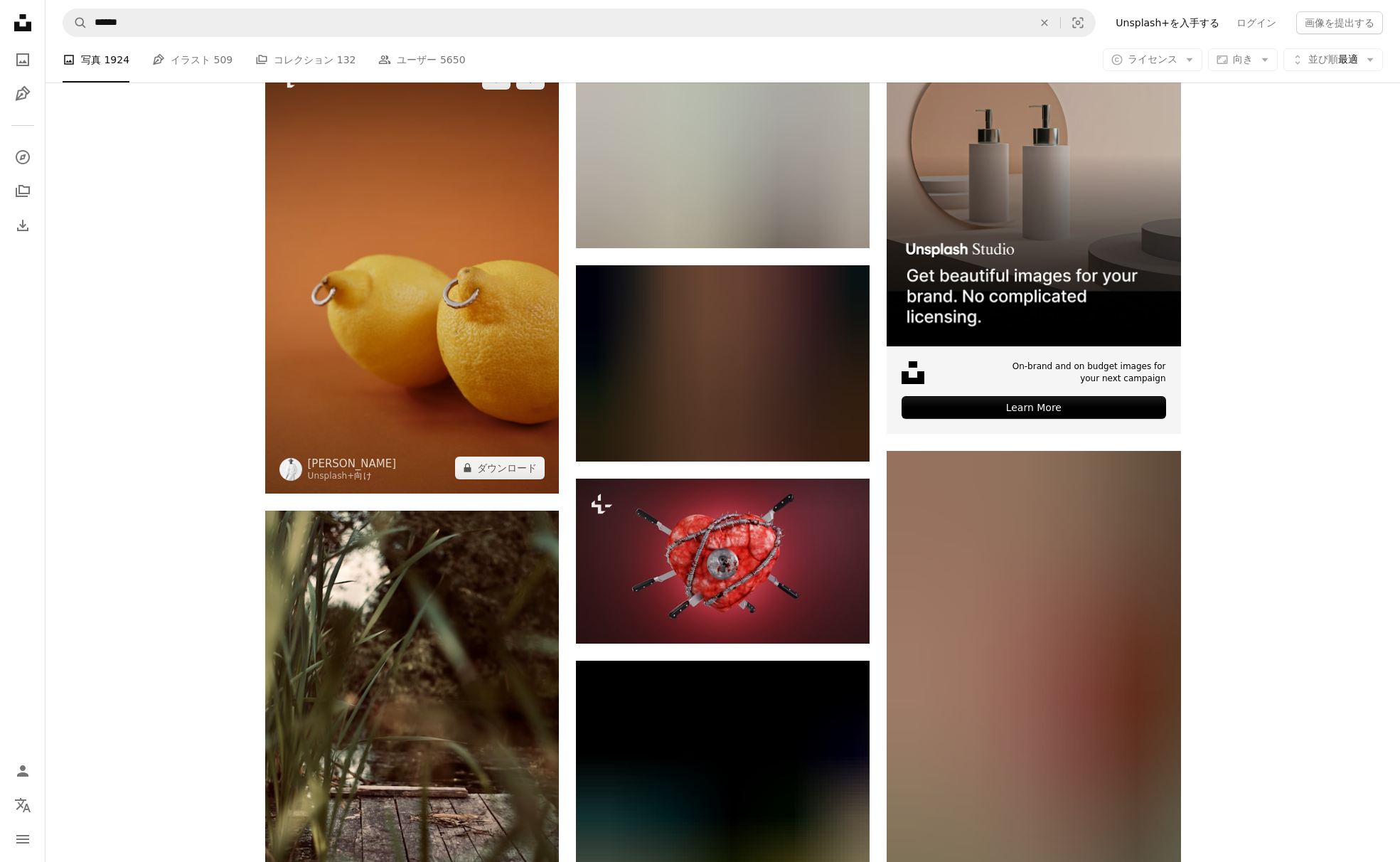
scroll to position [289, 0]
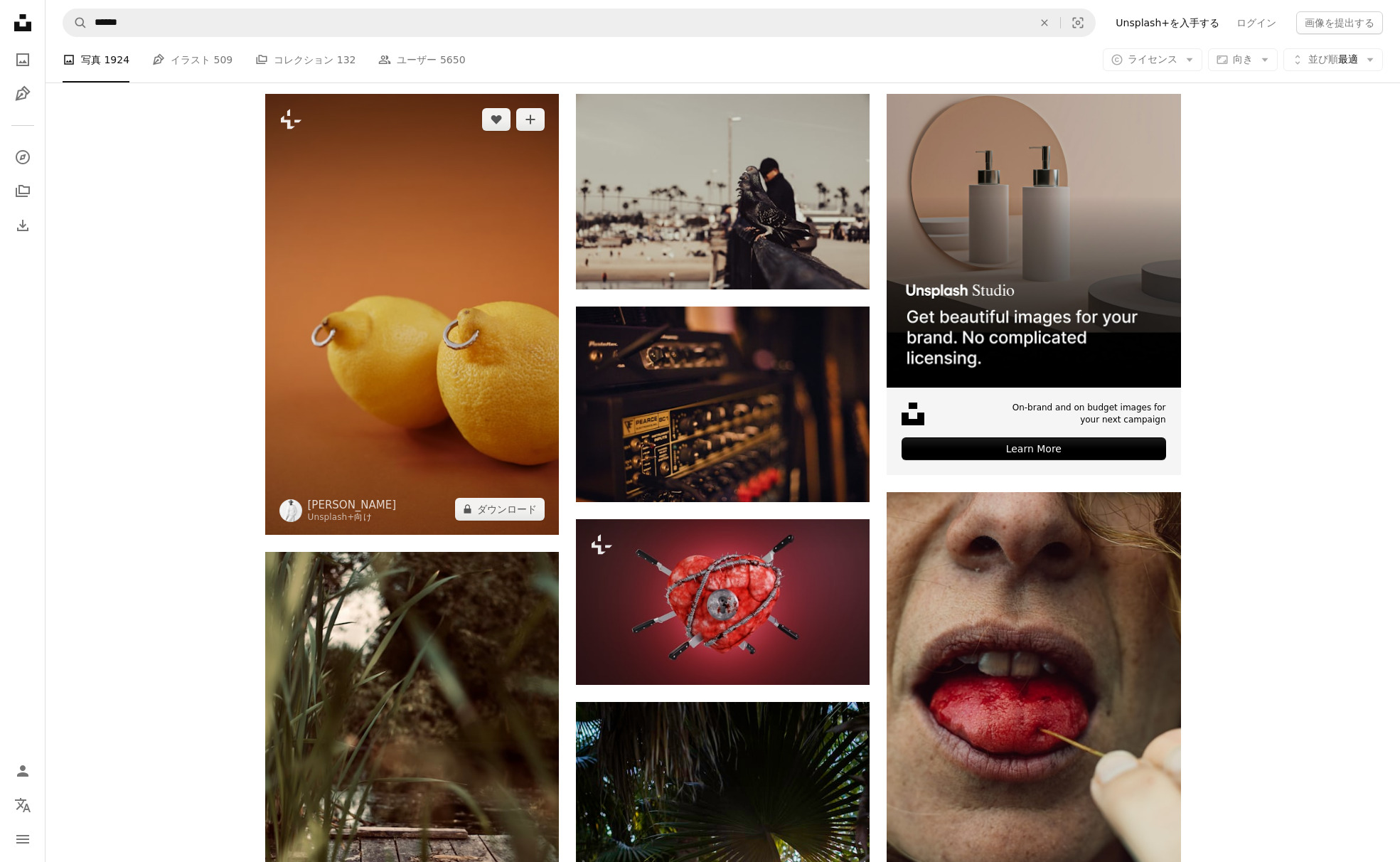
click at [388, 199] on img at bounding box center [412, 314] width 294 height 441
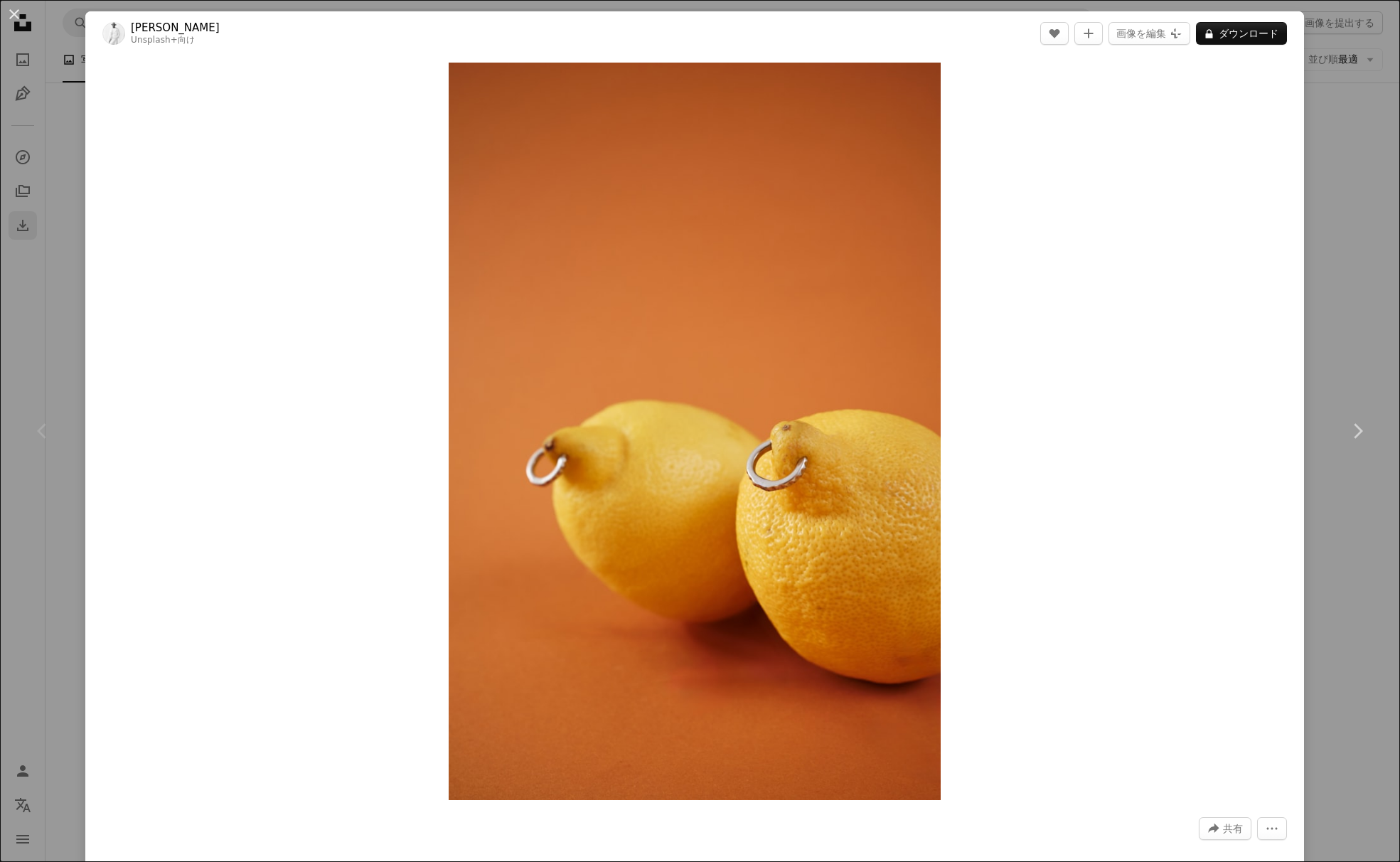
click at [21, 210] on div "An X shape Chevron left Chevron right [PERSON_NAME] Unsplash+ 向け A heart A plus…" at bounding box center [700, 431] width 1400 height 862
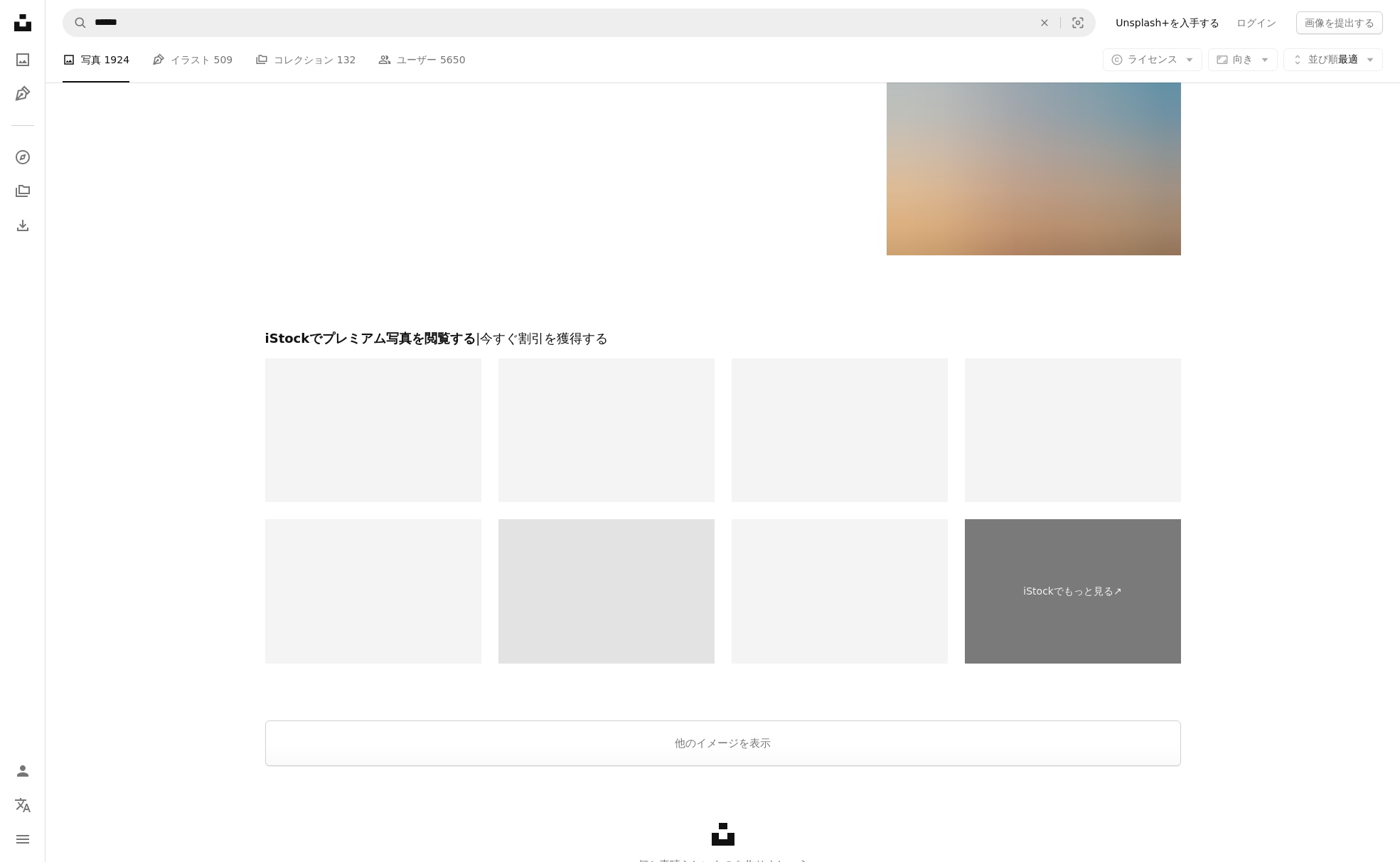
scroll to position [2836, 0]
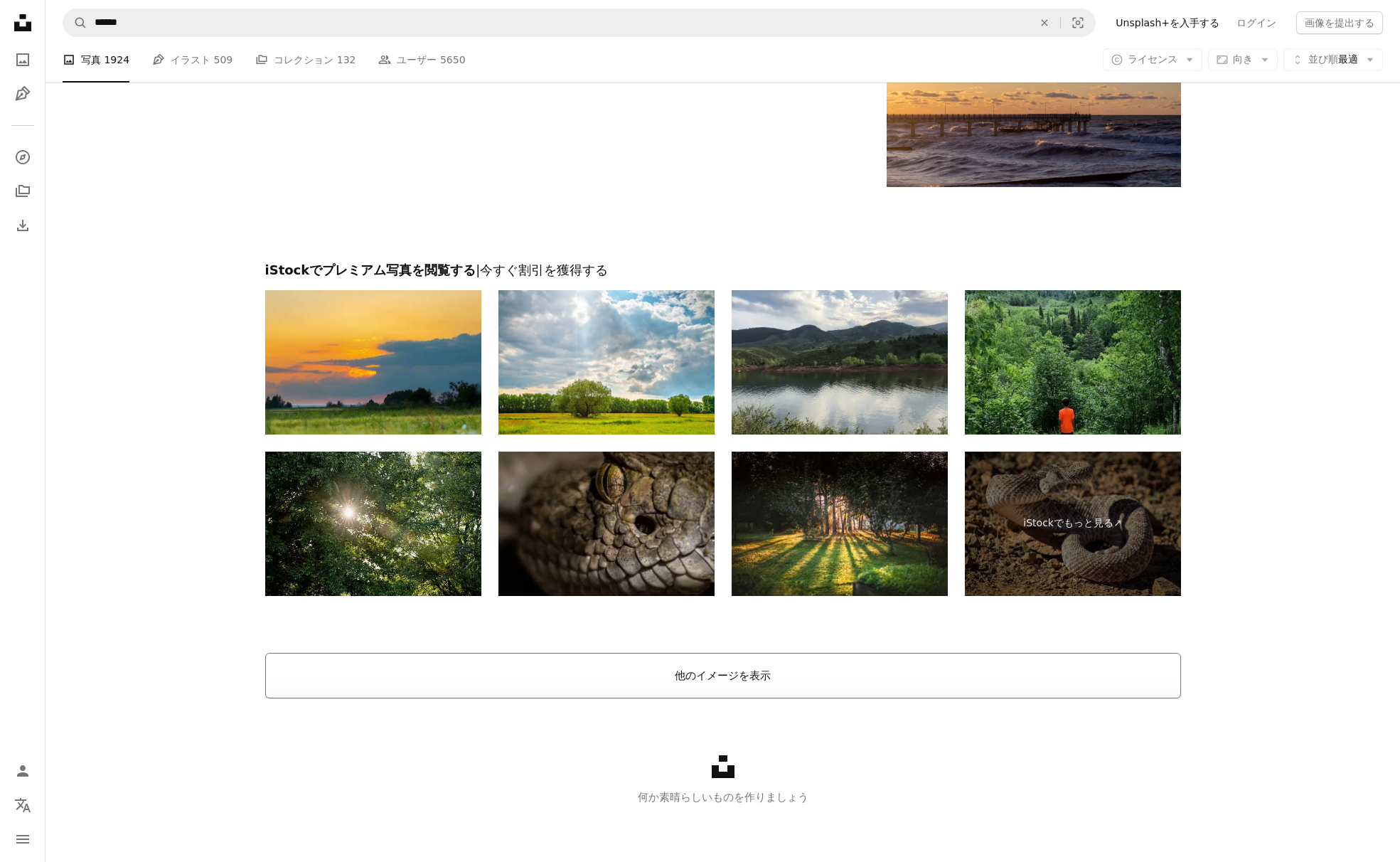
click at [697, 678] on button "他のイメージを表示" at bounding box center [723, 675] width 916 height 45
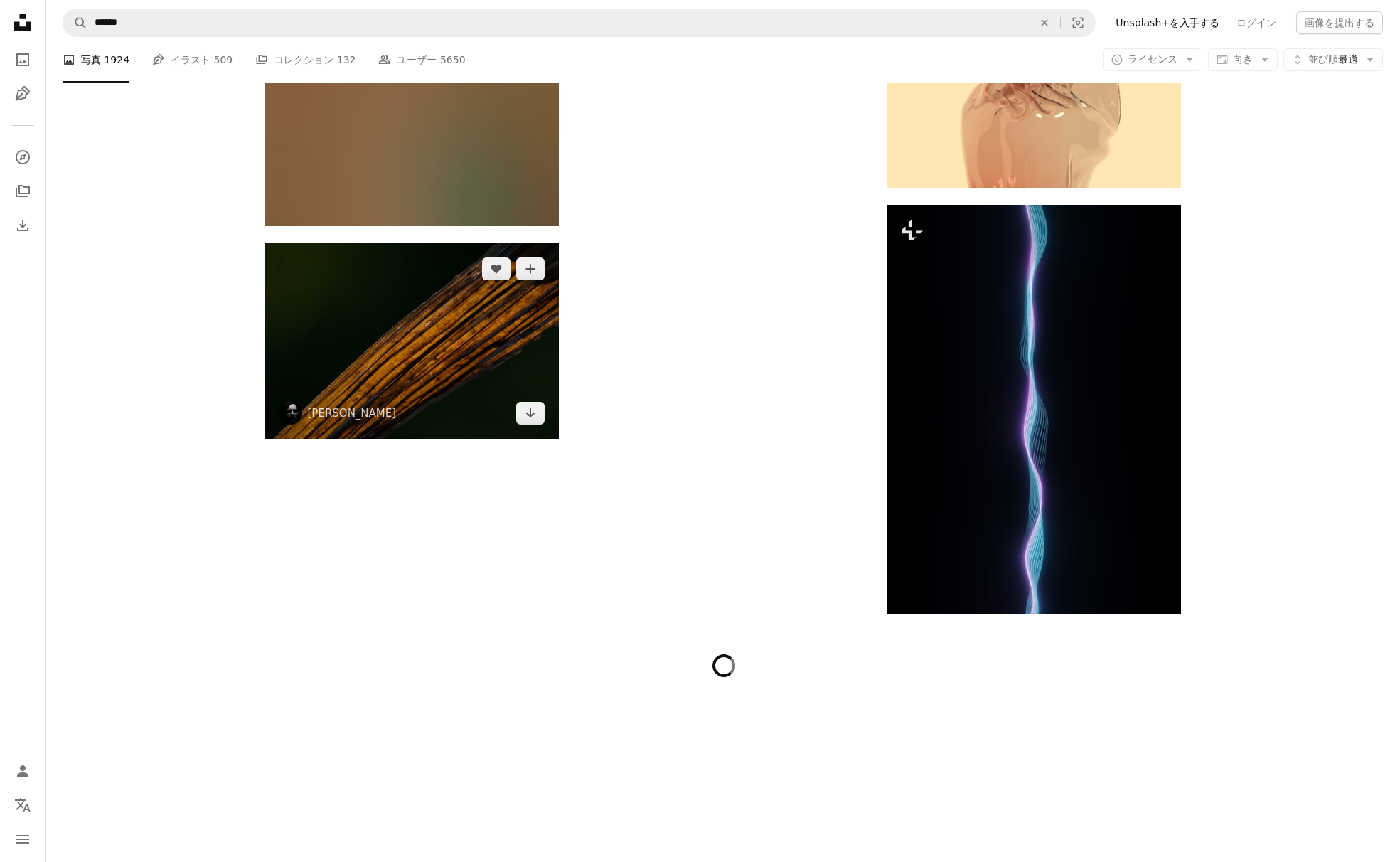
scroll to position [9210, 0]
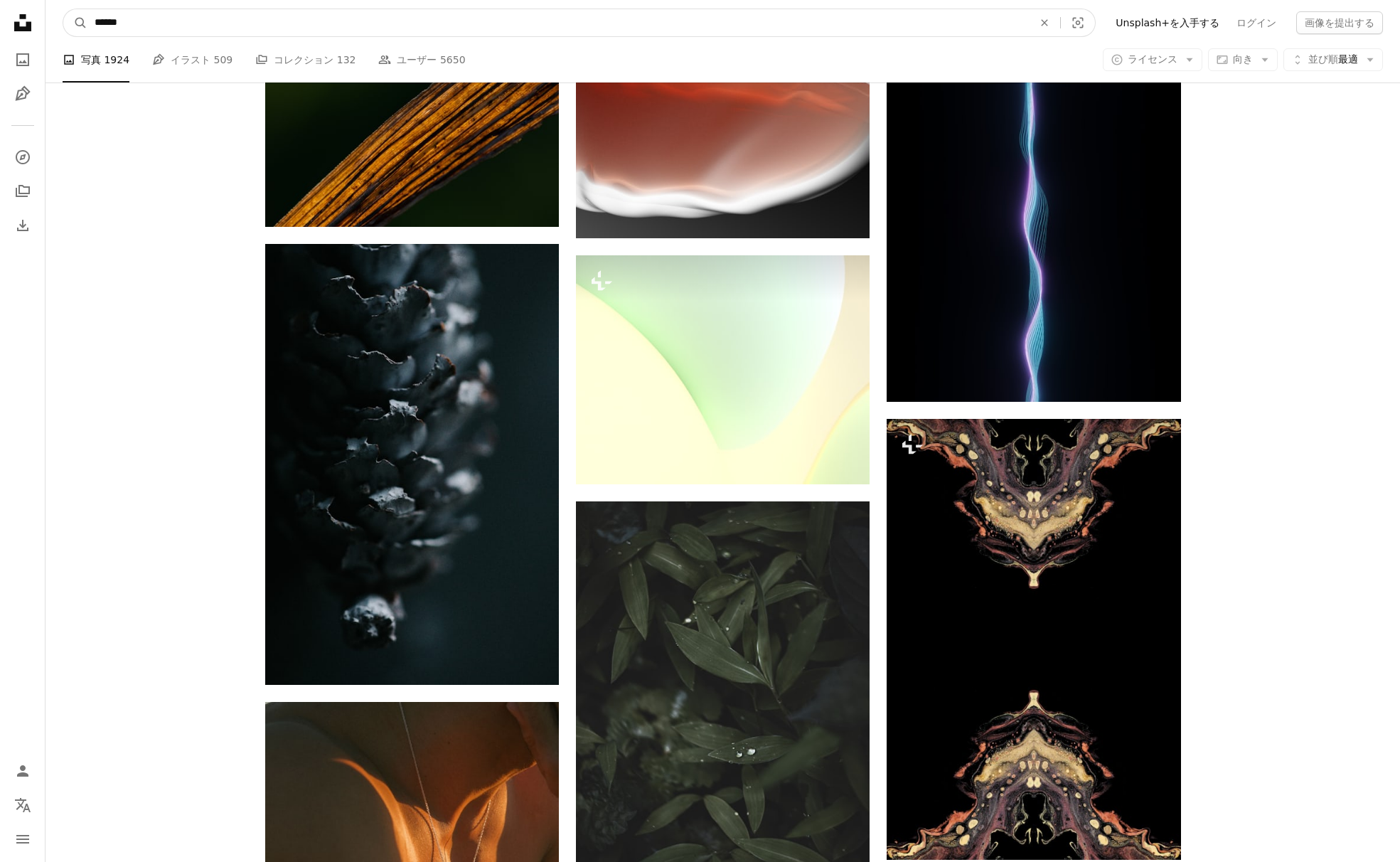
click at [96, 23] on input "******" at bounding box center [558, 23] width 941 height 27
type input "**********"
click button "A magnifying glass" at bounding box center [76, 23] width 24 height 27
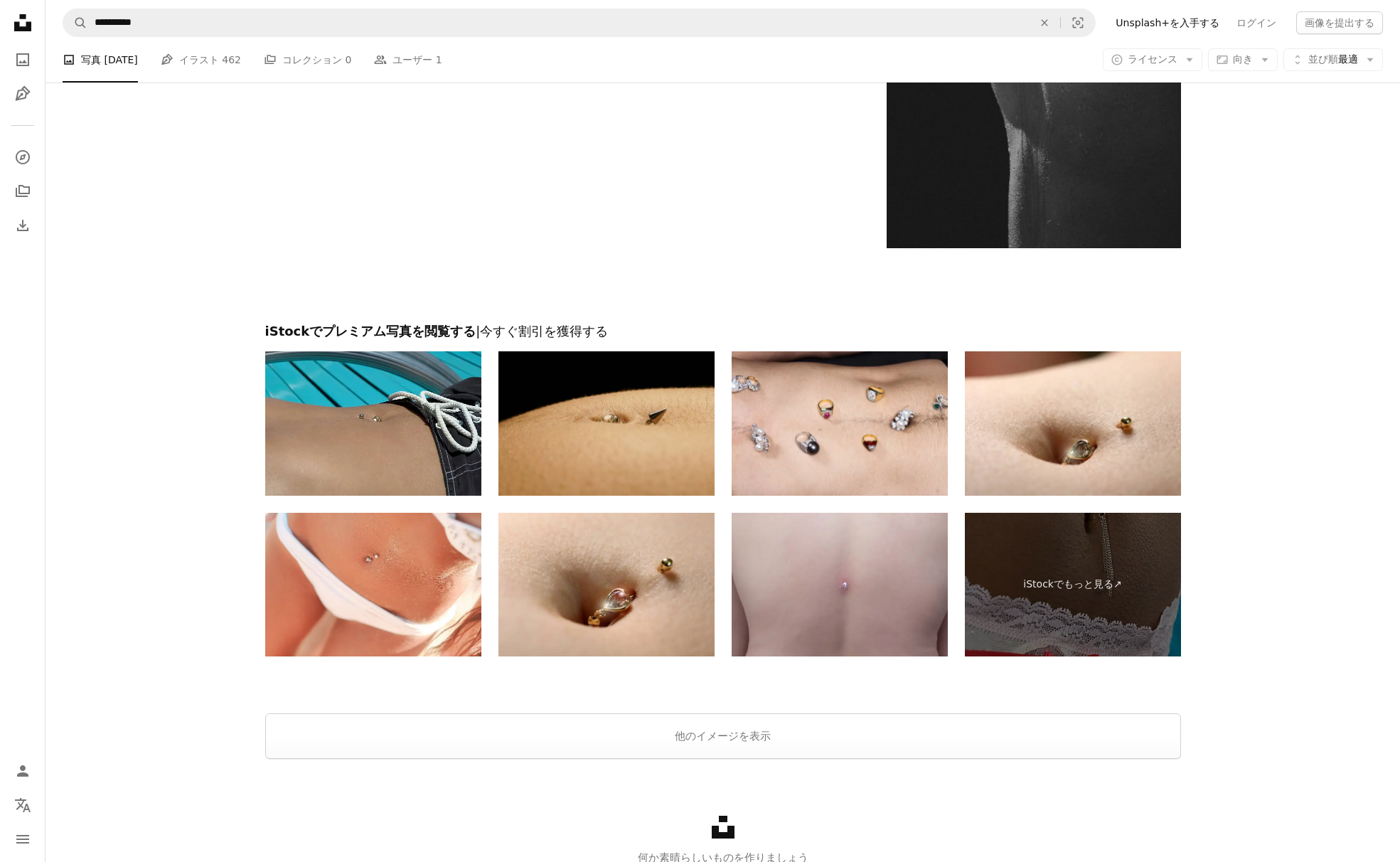
scroll to position [2594, 0]
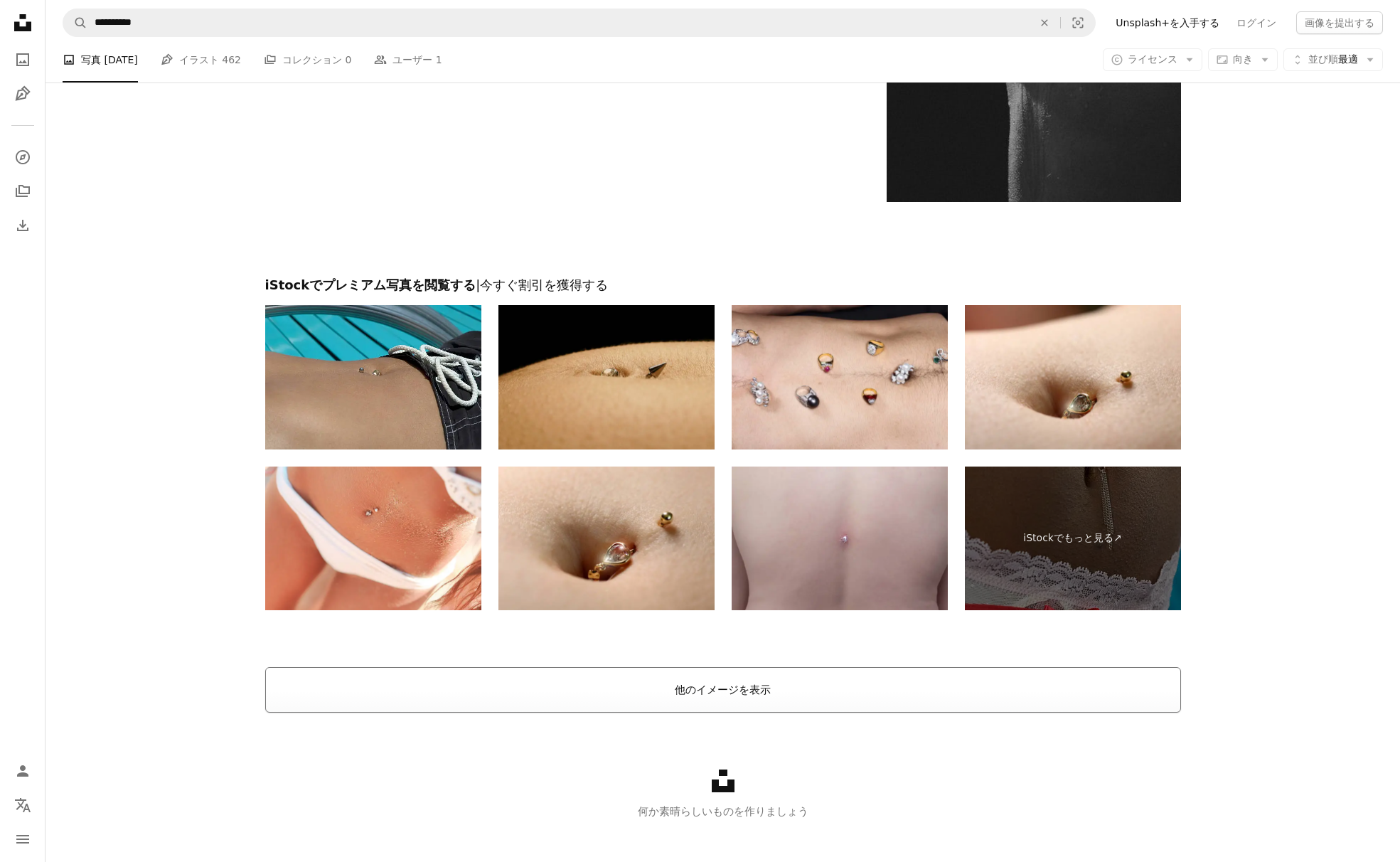
click at [721, 686] on button "他のイメージを表示" at bounding box center [723, 689] width 916 height 45
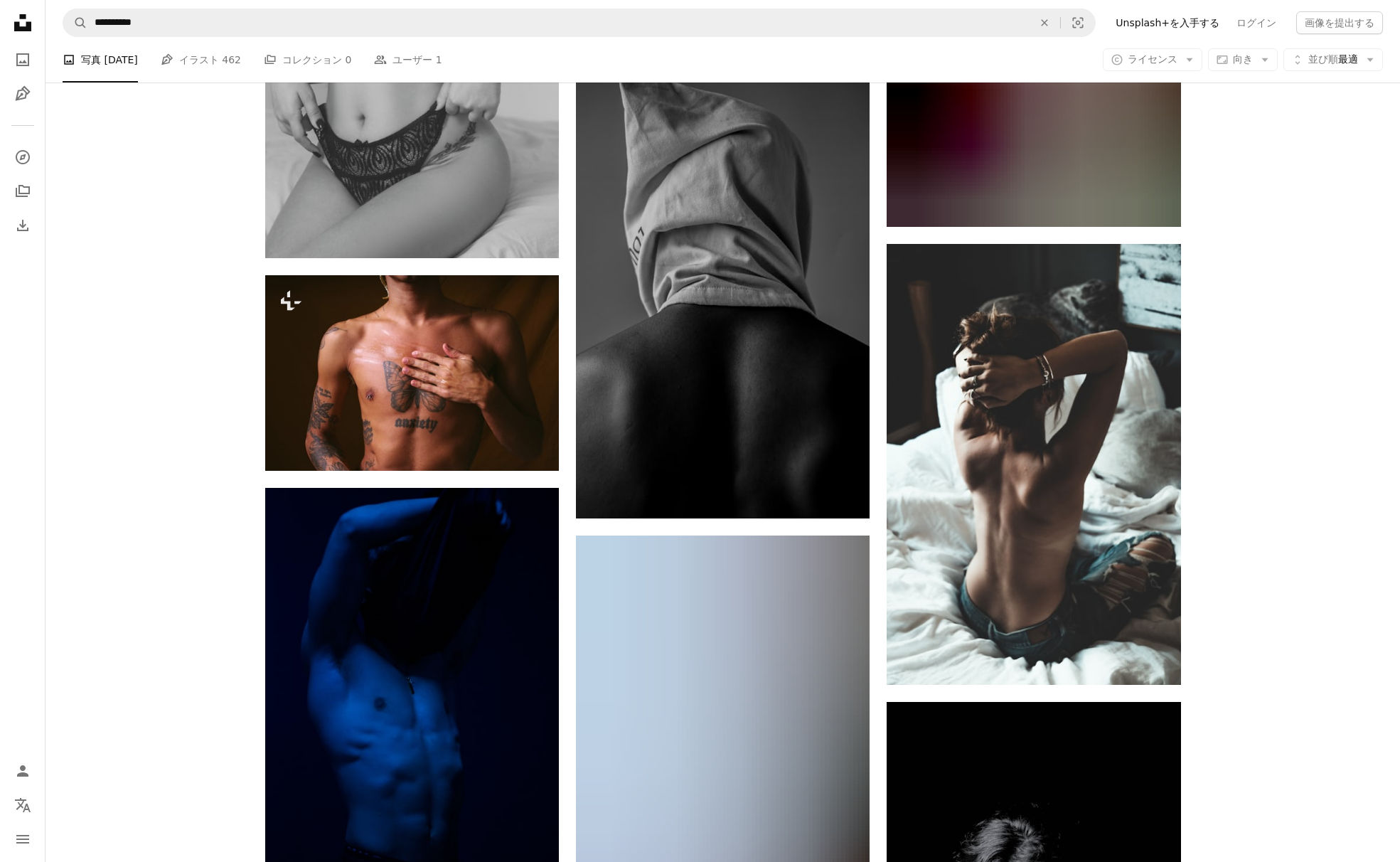
scroll to position [12786, 0]
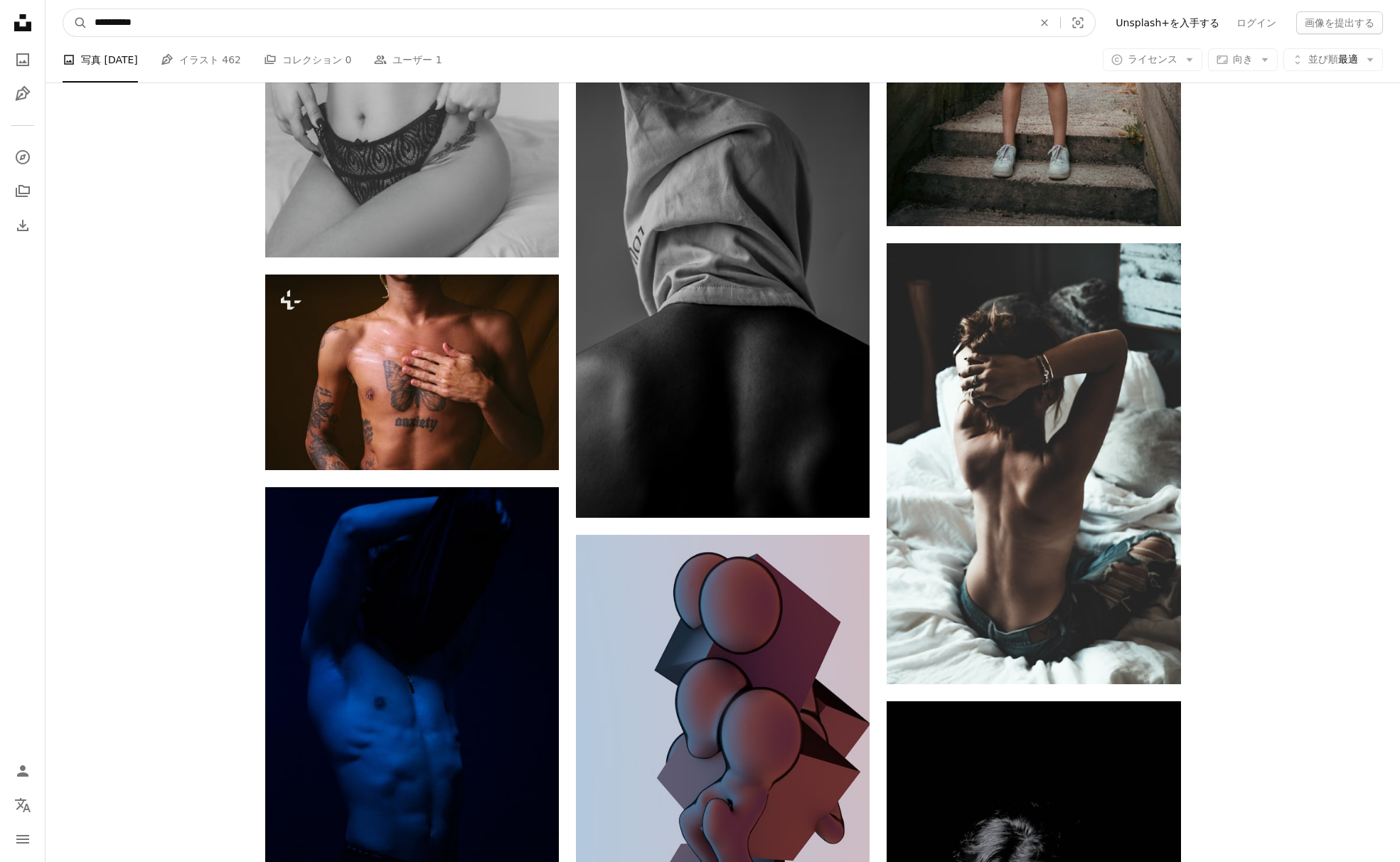
click at [178, 25] on input "**********" at bounding box center [558, 23] width 941 height 27
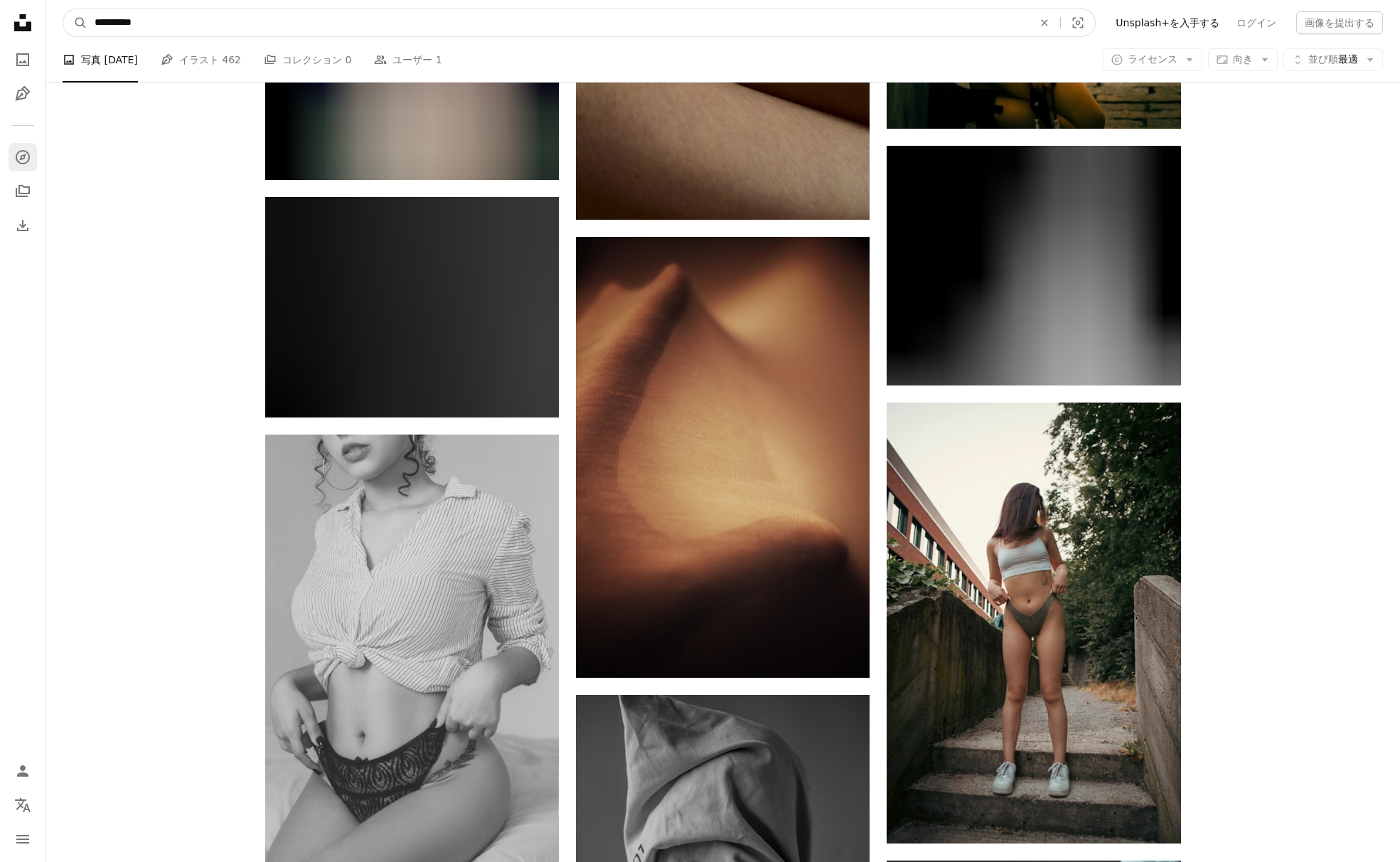
scroll to position [12131, 0]
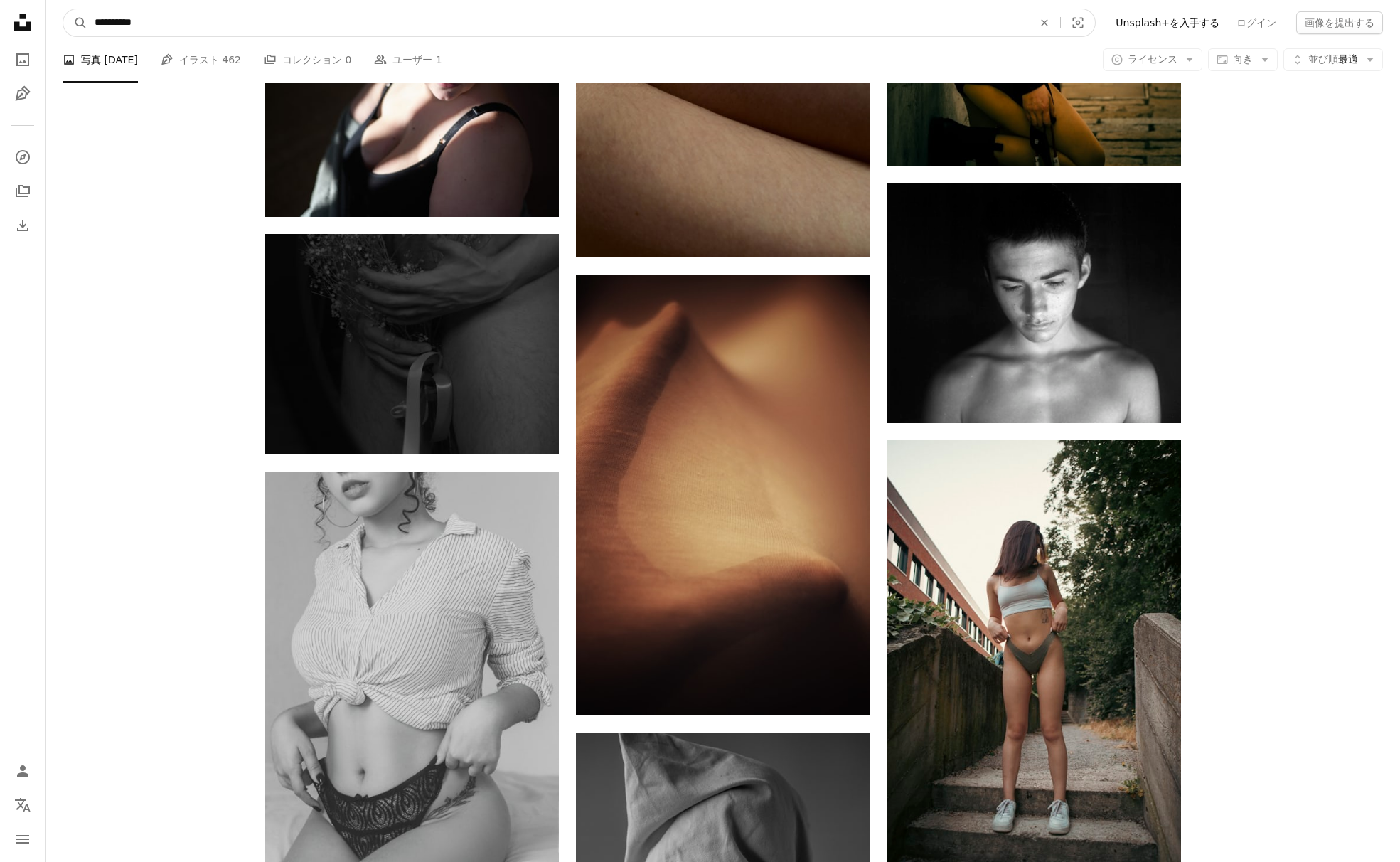
paste input "**********"
type input "**********"
click button "A magnifying glass" at bounding box center [76, 23] width 24 height 27
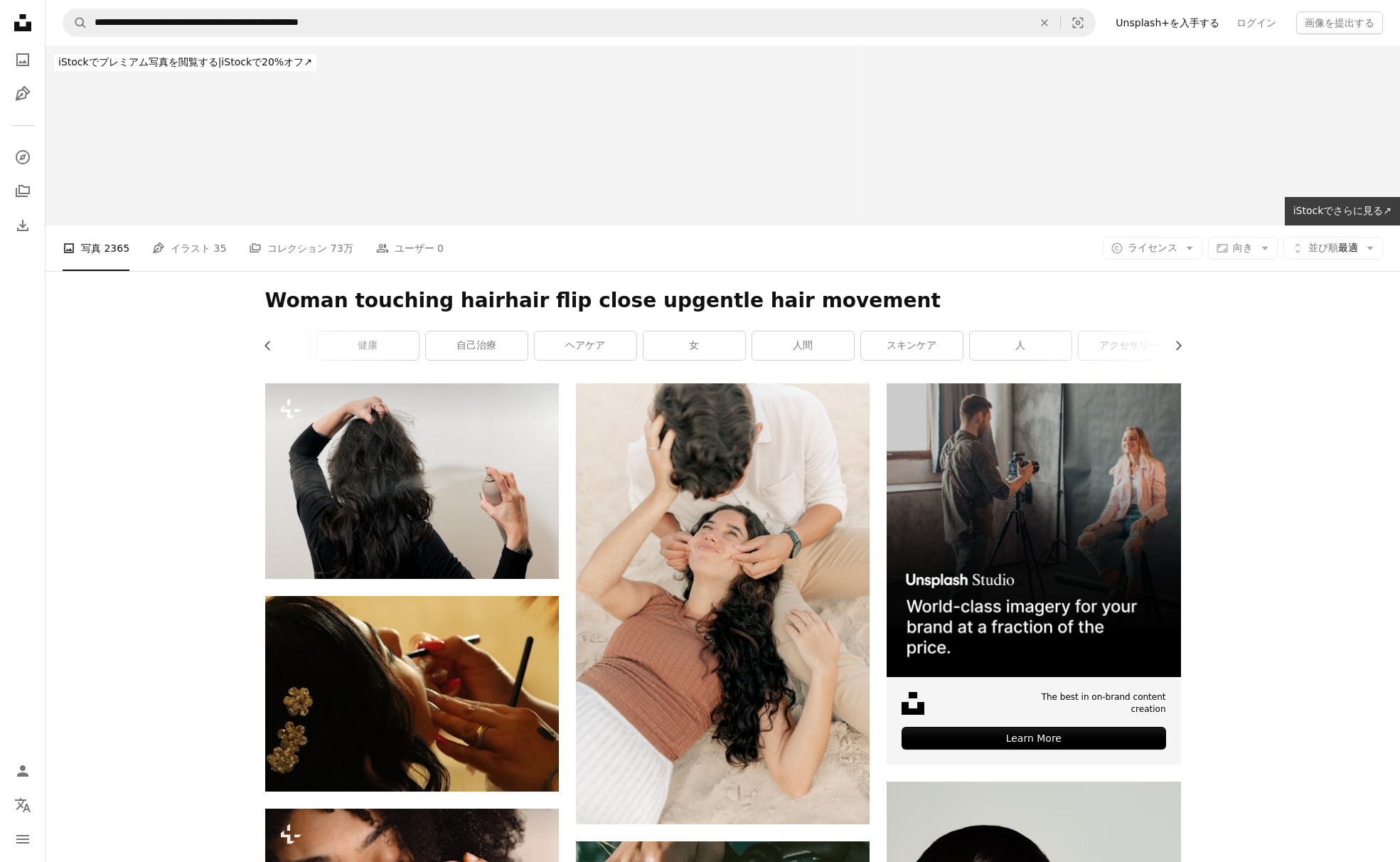
click at [84, 249] on li "A photo 写真 2365" at bounding box center [96, 248] width 67 height 45
click at [681, 354] on link "女" at bounding box center [693, 345] width 102 height 29
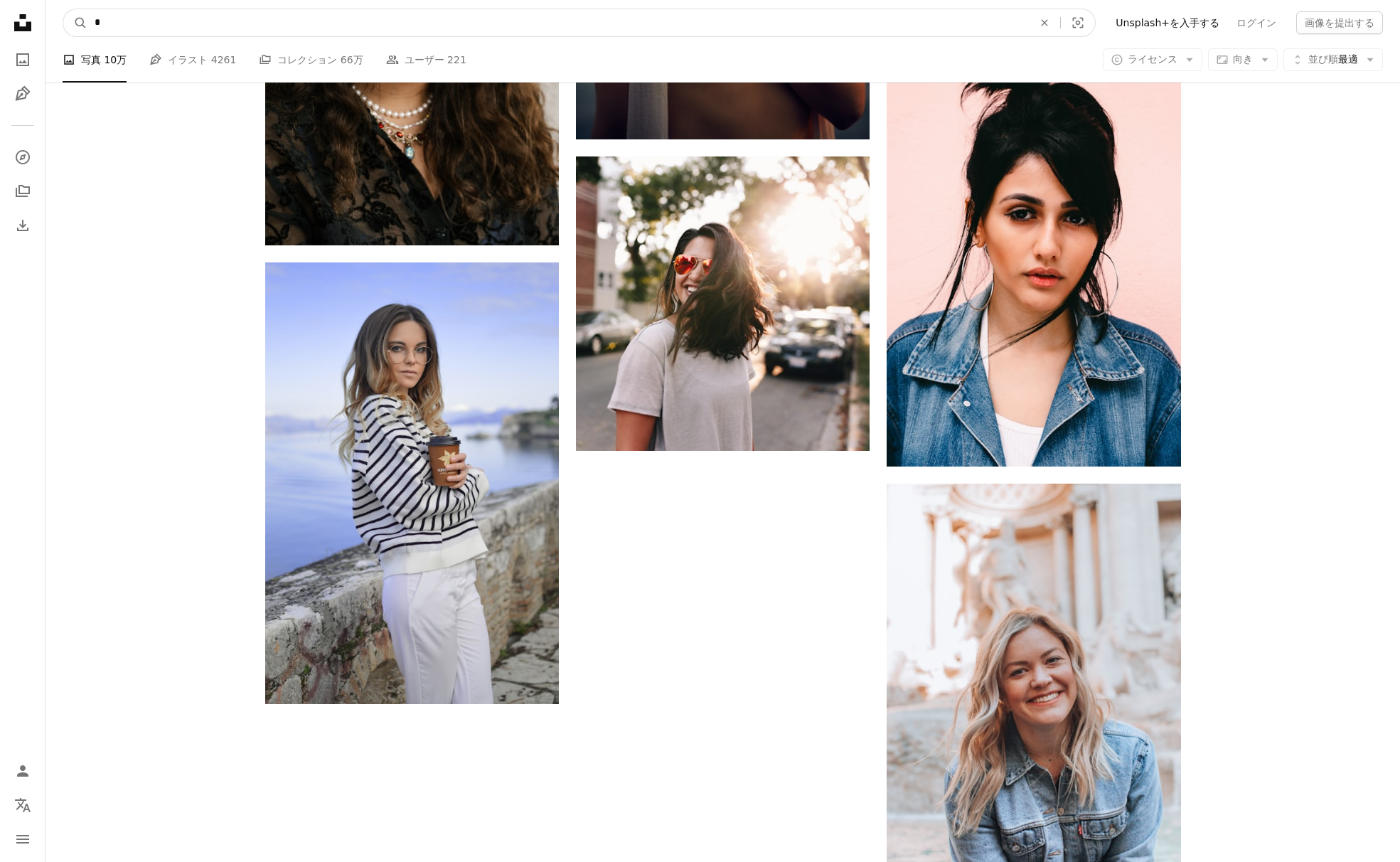
scroll to position [2243, 0]
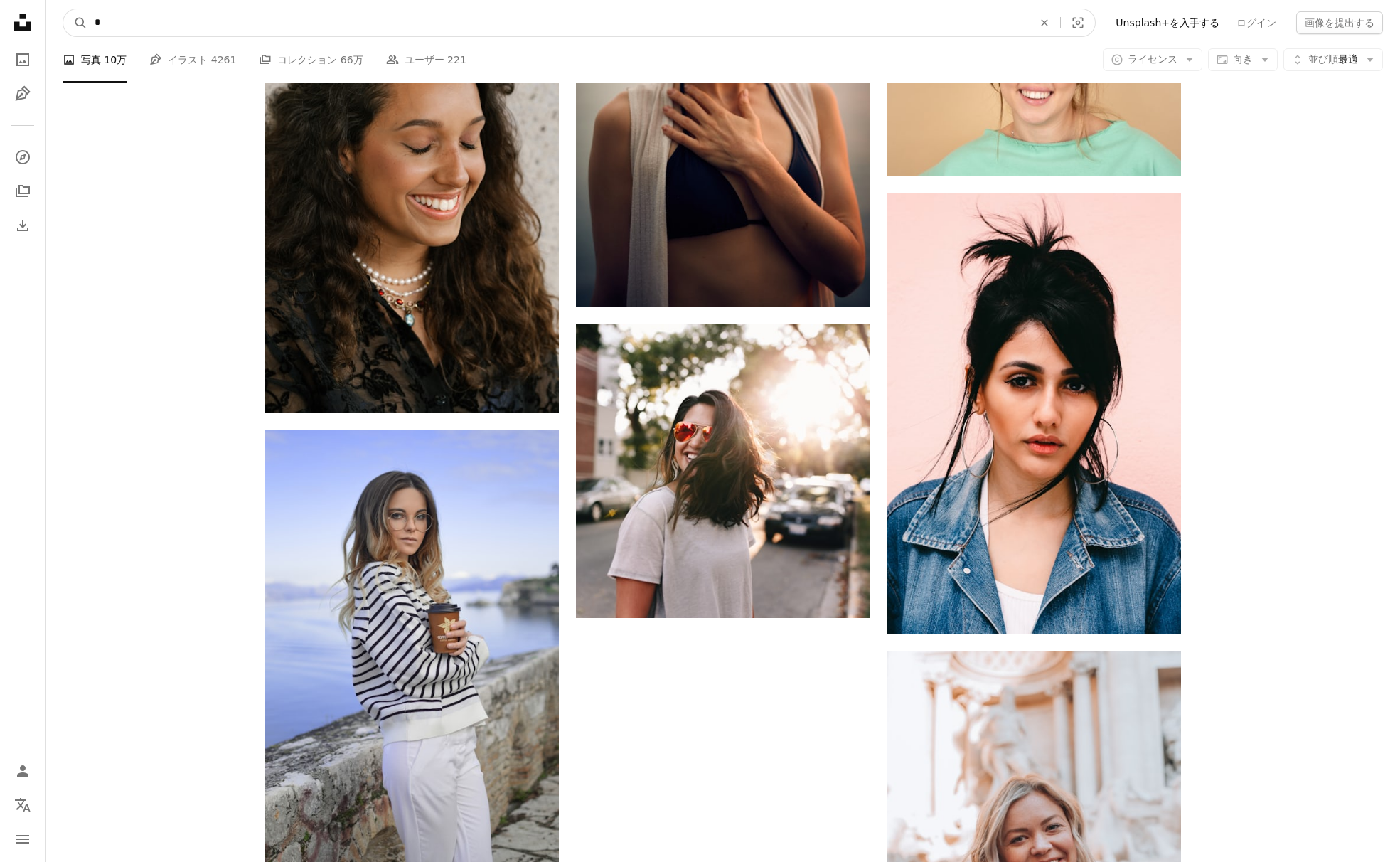
drag, startPoint x: 292, startPoint y: 24, endPoint x: -69, endPoint y: -23, distance: 364.0
paste input "**********"
type input "**********"
click at [63, 10] on button "A magnifying glass" at bounding box center [76, 23] width 24 height 27
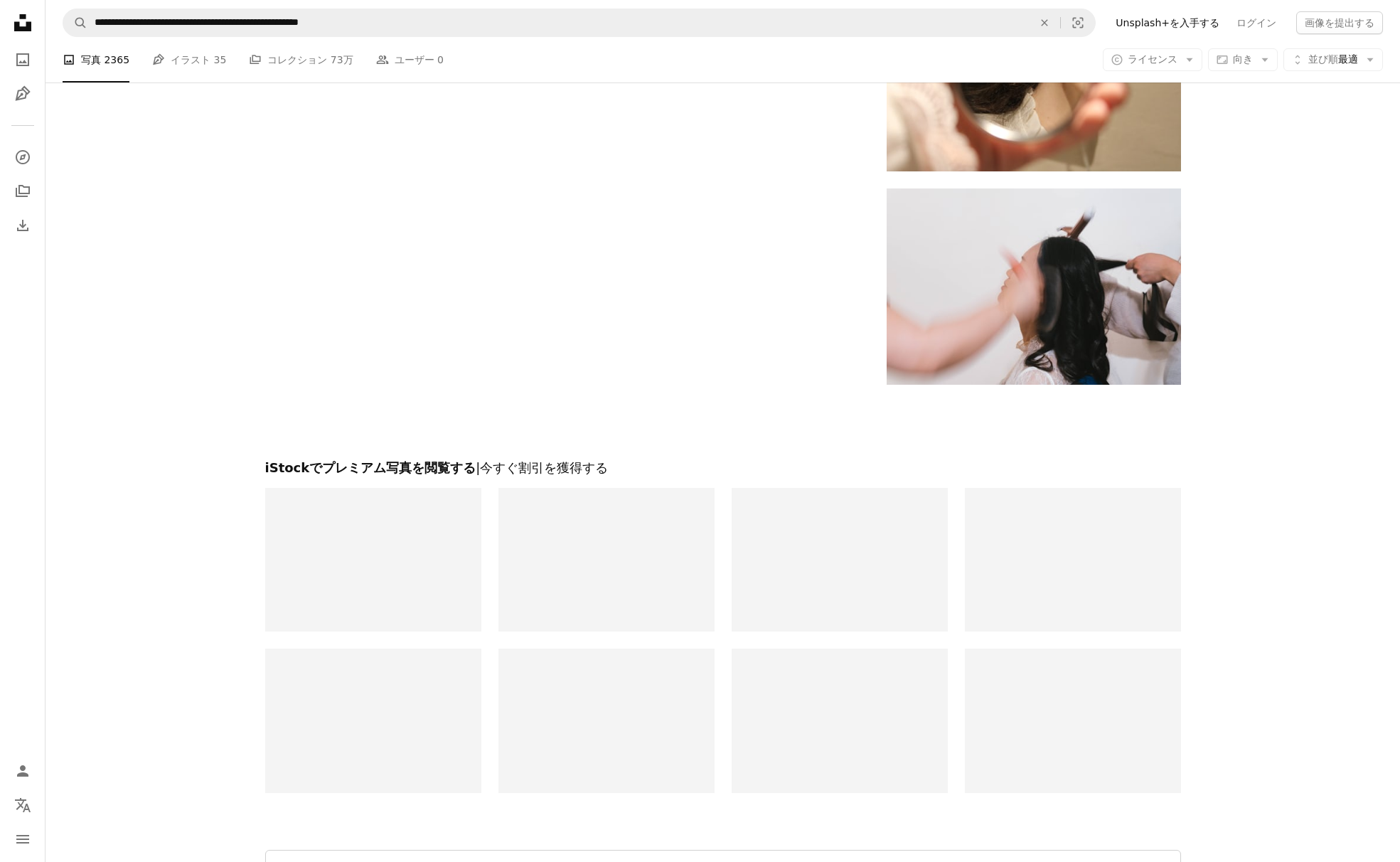
scroll to position [2832, 0]
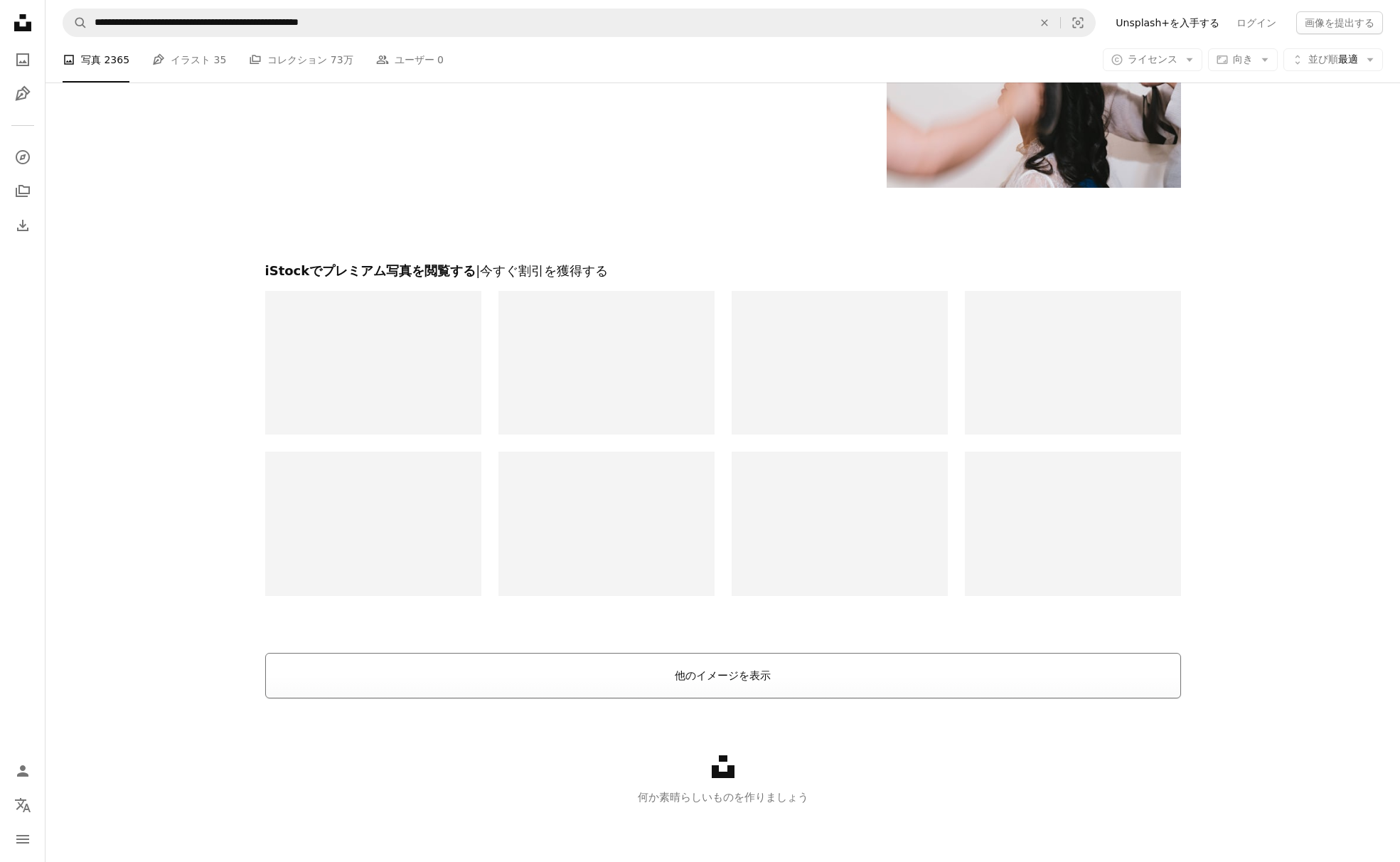
click at [676, 670] on button "他のイメージを表示" at bounding box center [723, 675] width 916 height 45
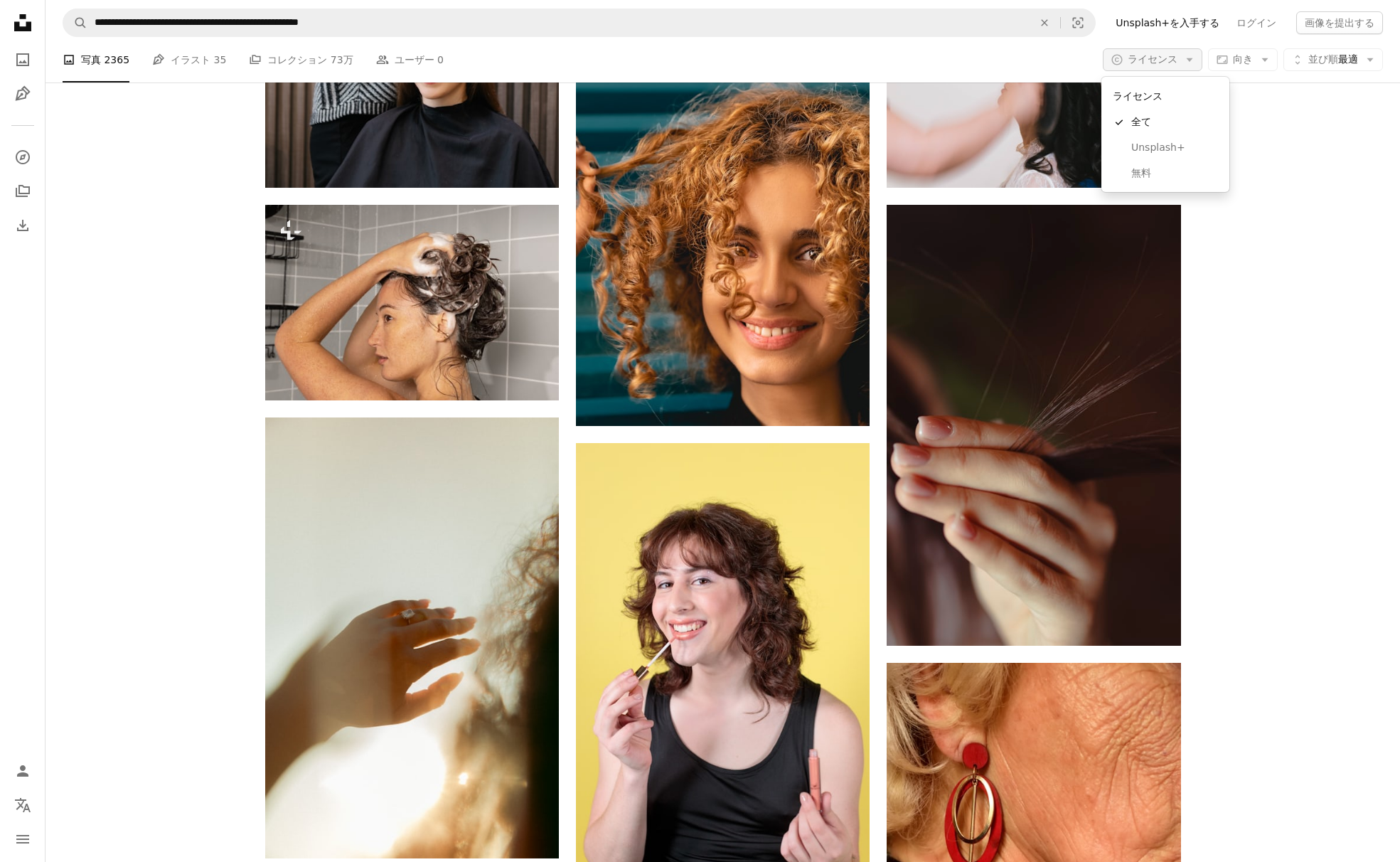
click at [1163, 64] on span "ライセンス" at bounding box center [1151, 58] width 50 height 11
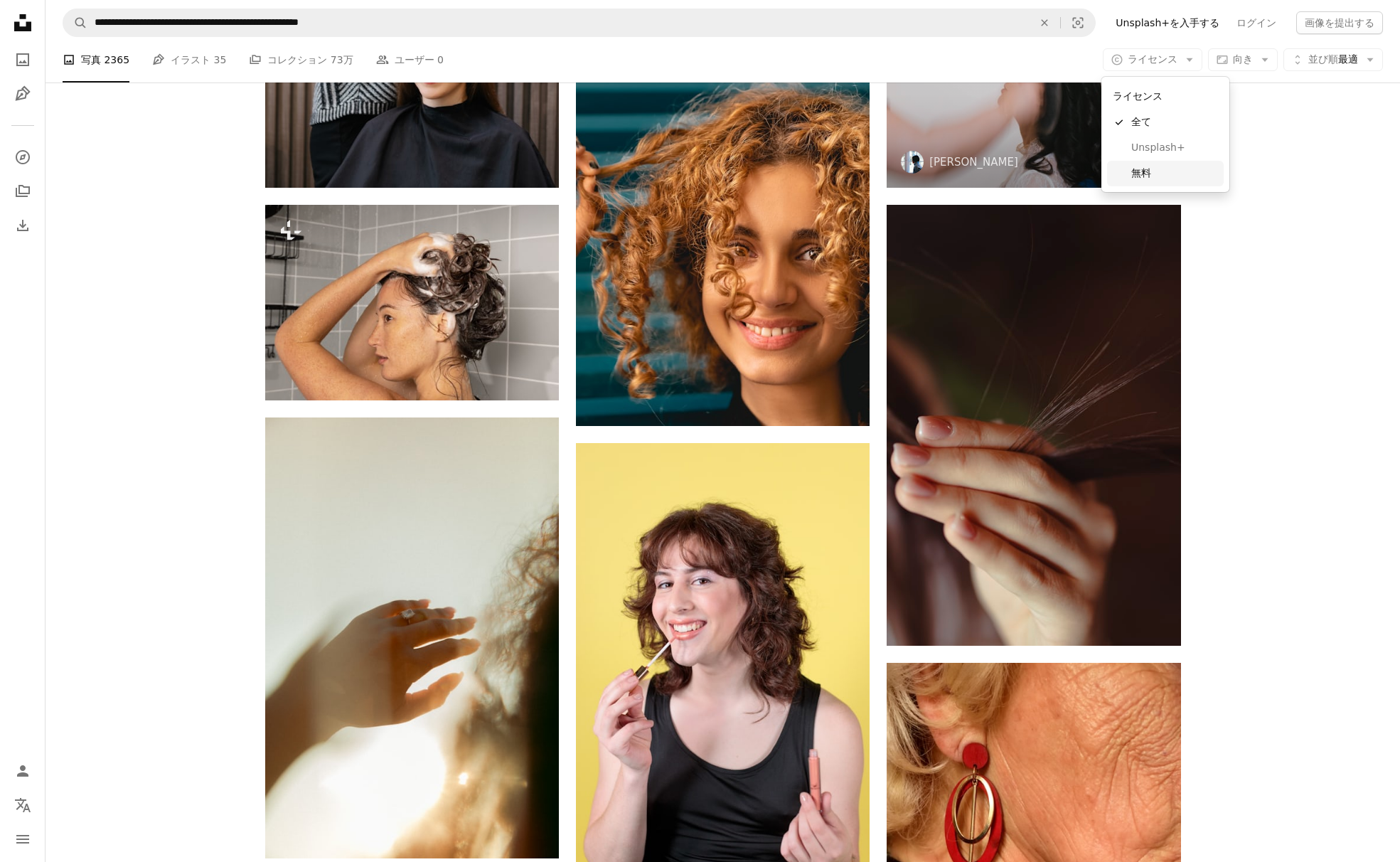
click at [1151, 176] on span "無料" at bounding box center [1175, 173] width 87 height 14
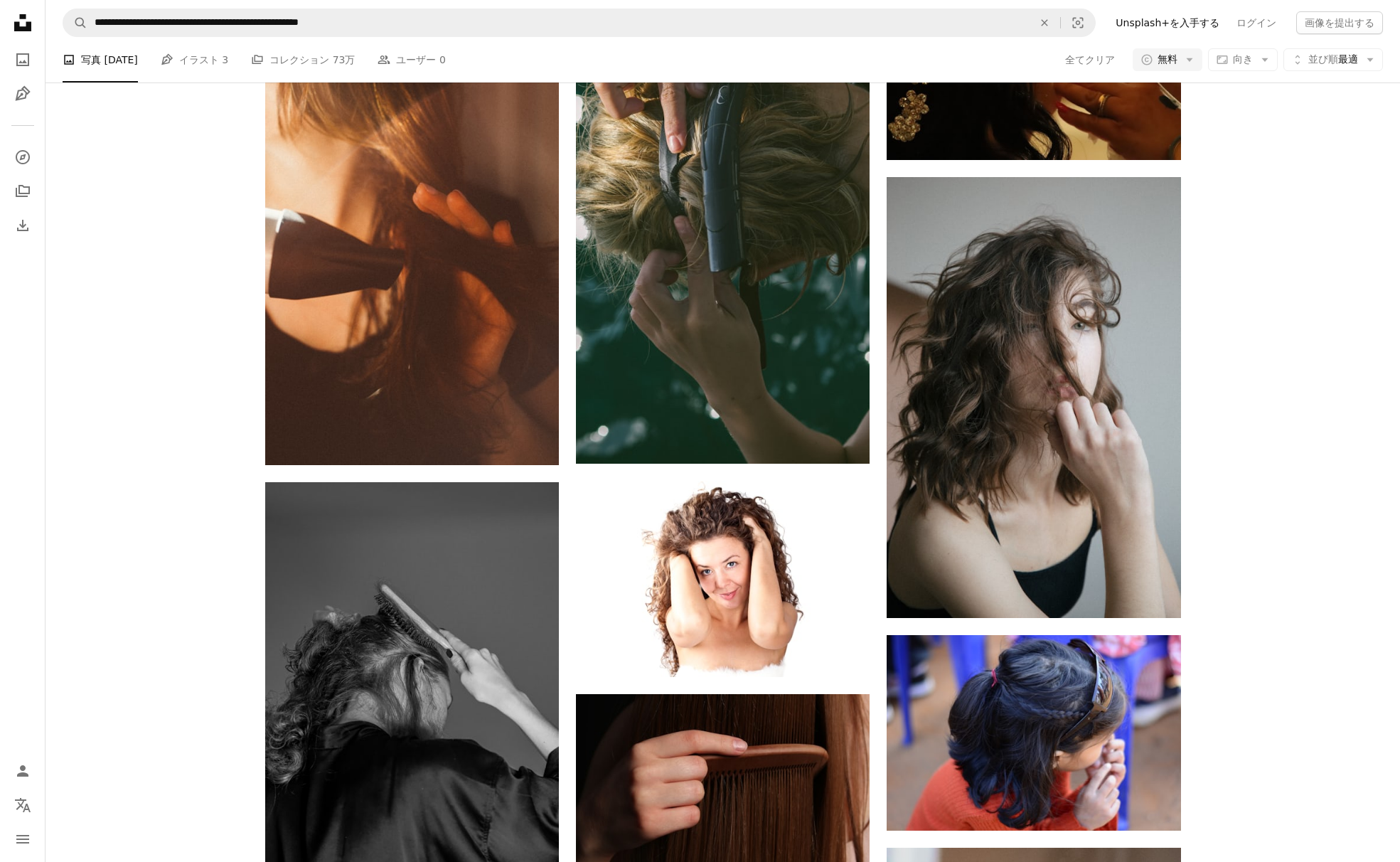
scroll to position [809, 0]
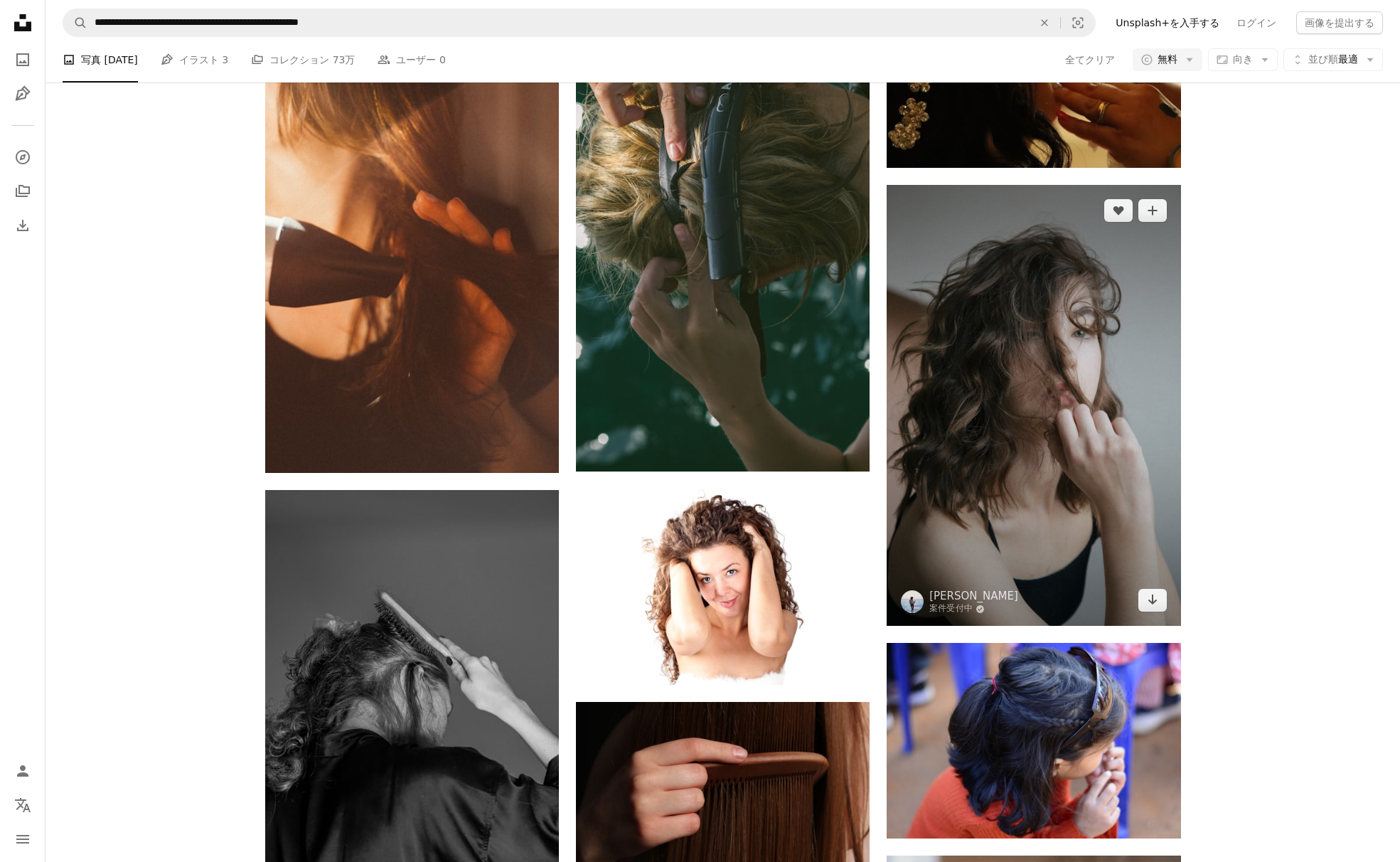
click at [1077, 283] on img at bounding box center [1033, 405] width 294 height 441
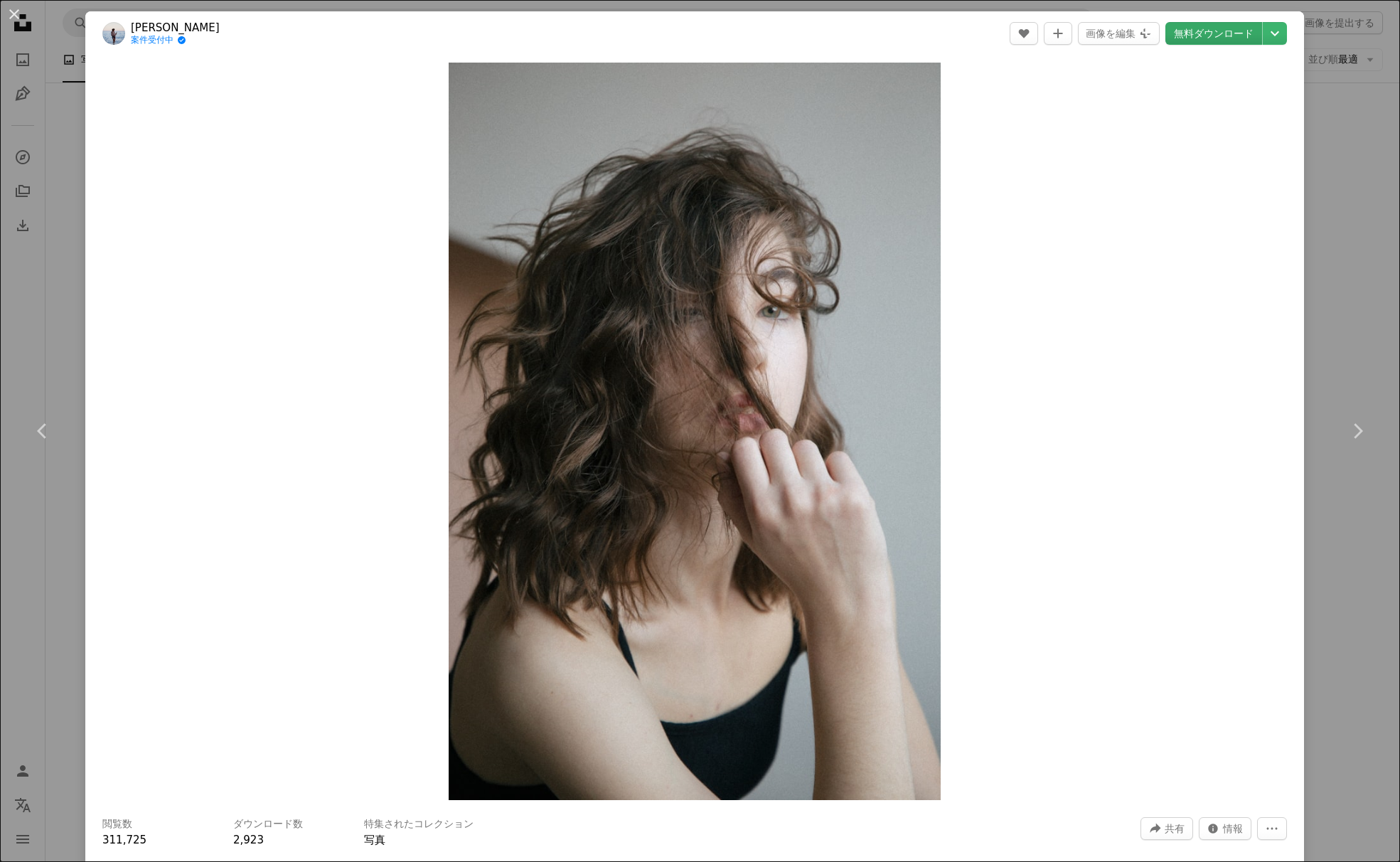
click at [1220, 30] on link "無料ダウンロード" at bounding box center [1213, 33] width 96 height 23
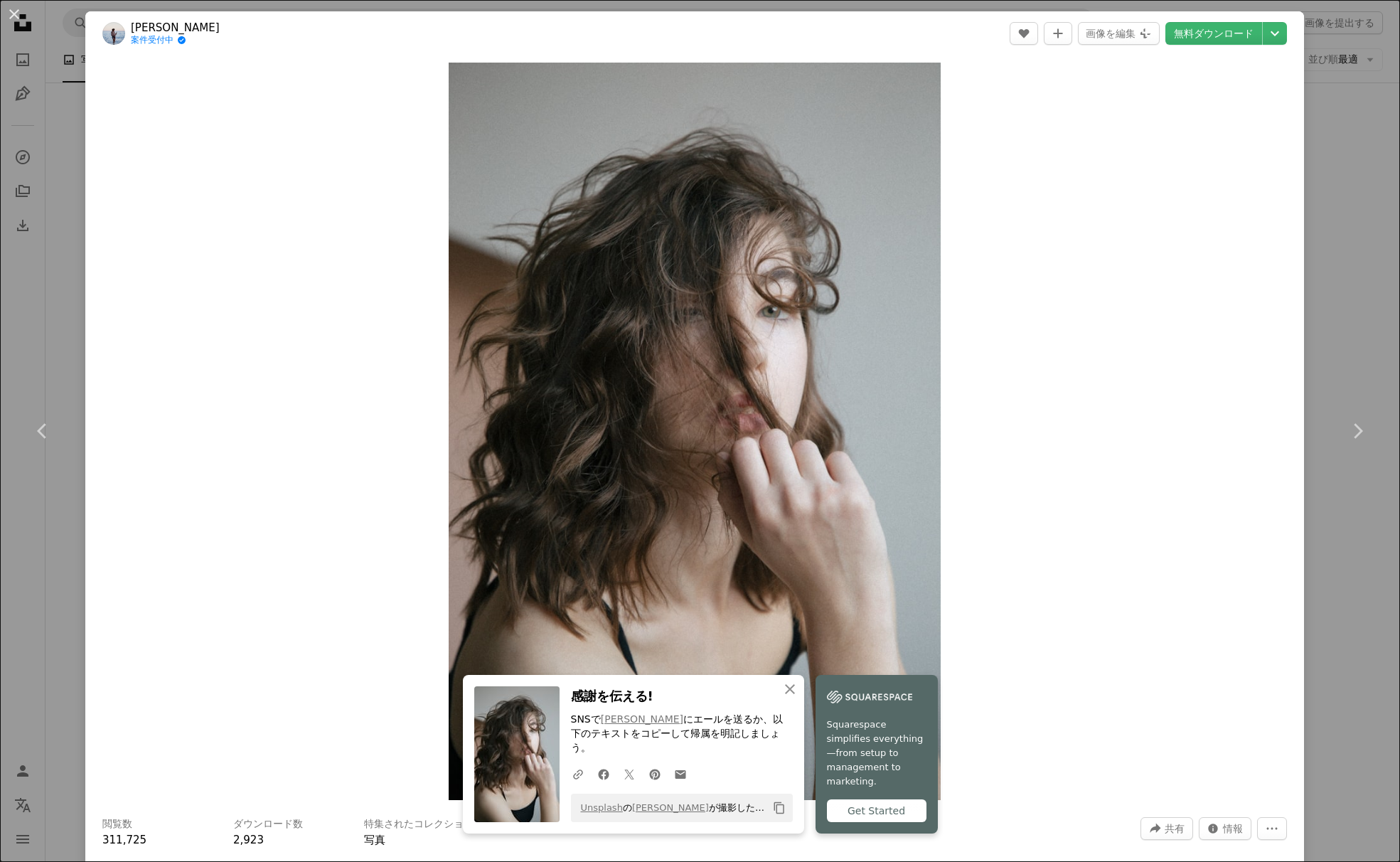
click at [23, 21] on button "An X shape" at bounding box center [15, 15] width 17 height 17
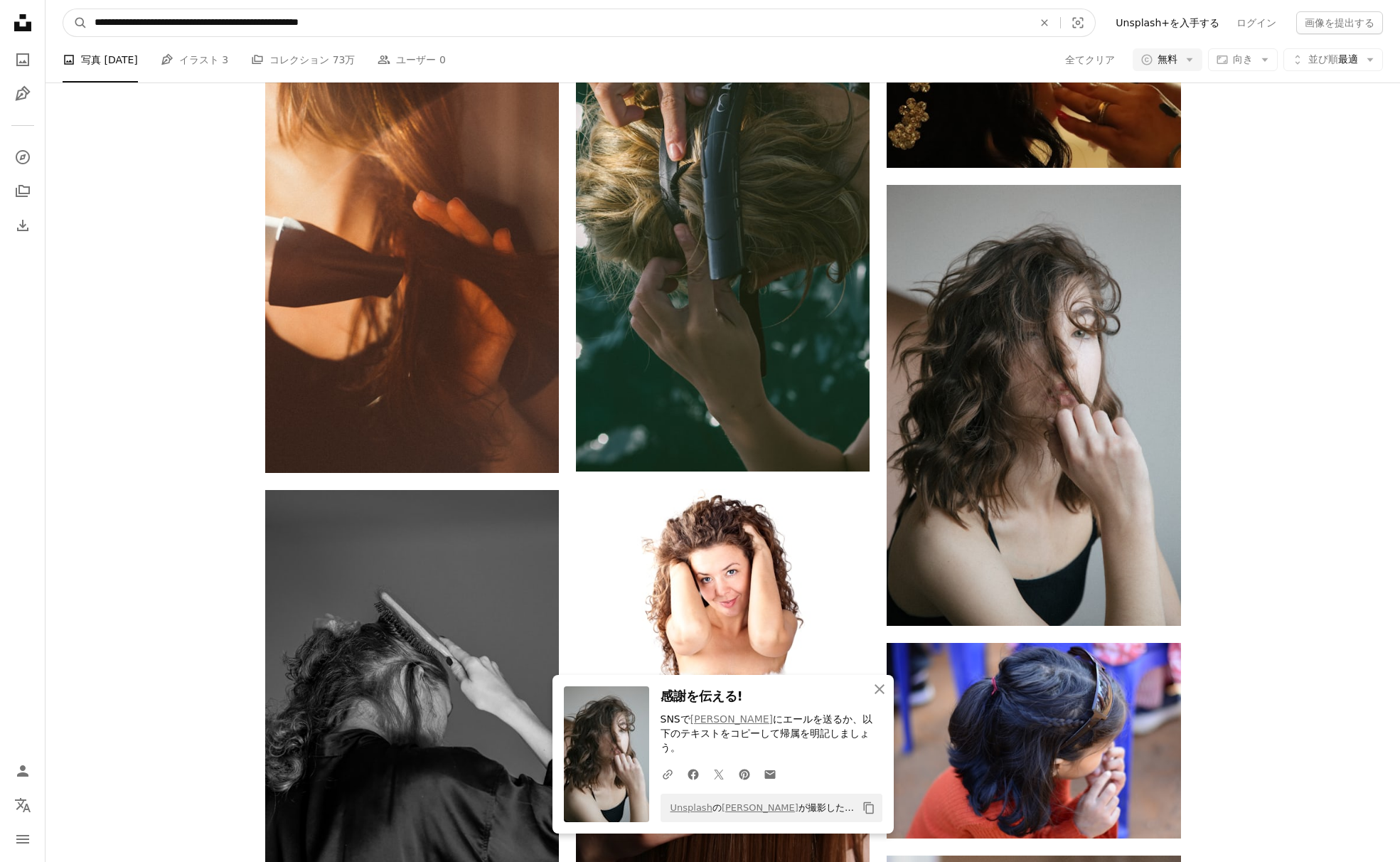
click at [299, 30] on input "**********" at bounding box center [558, 23] width 941 height 27
paste input "****"
type input "**********"
click button "A magnifying glass" at bounding box center [76, 23] width 24 height 27
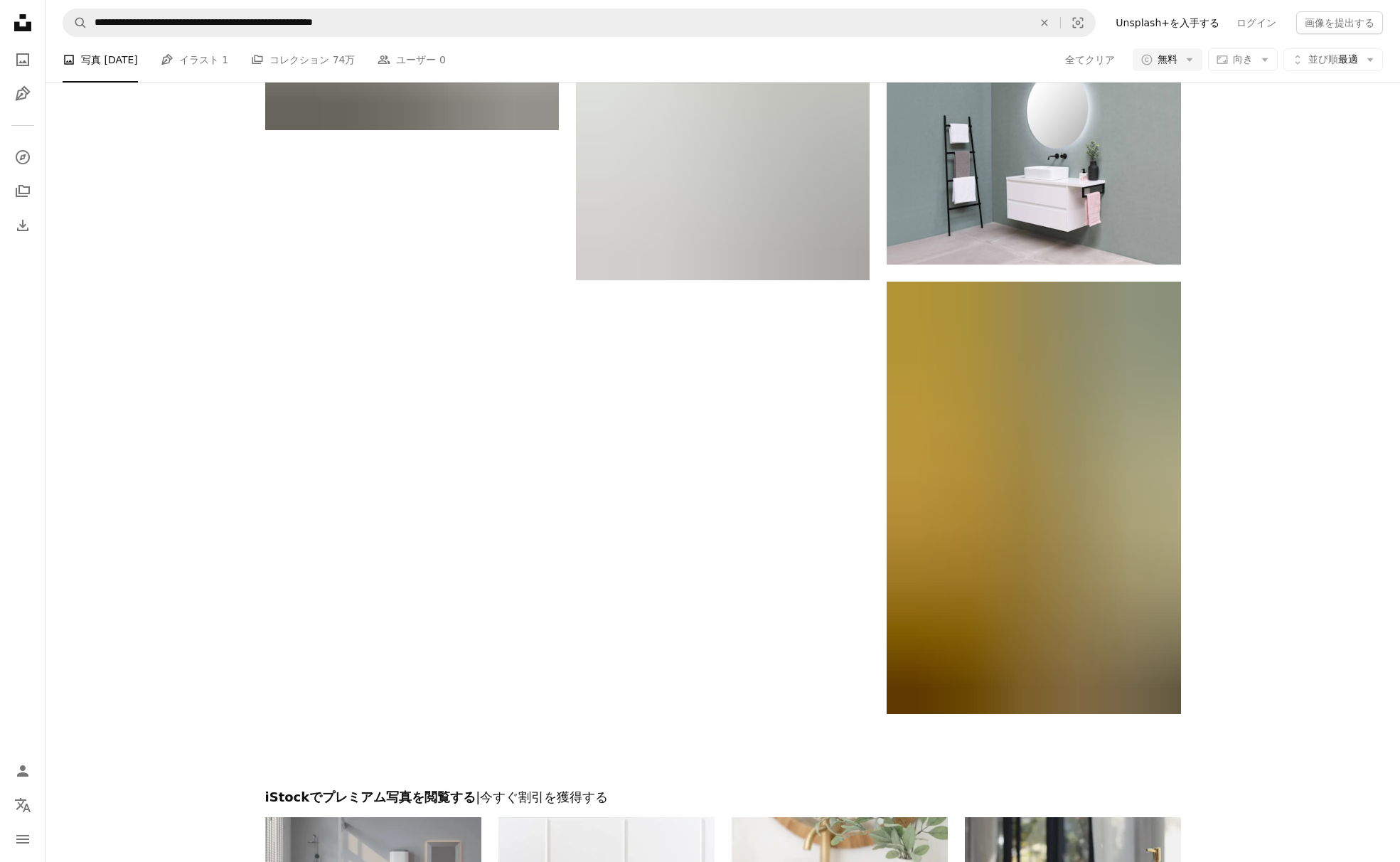
scroll to position [2848, 0]
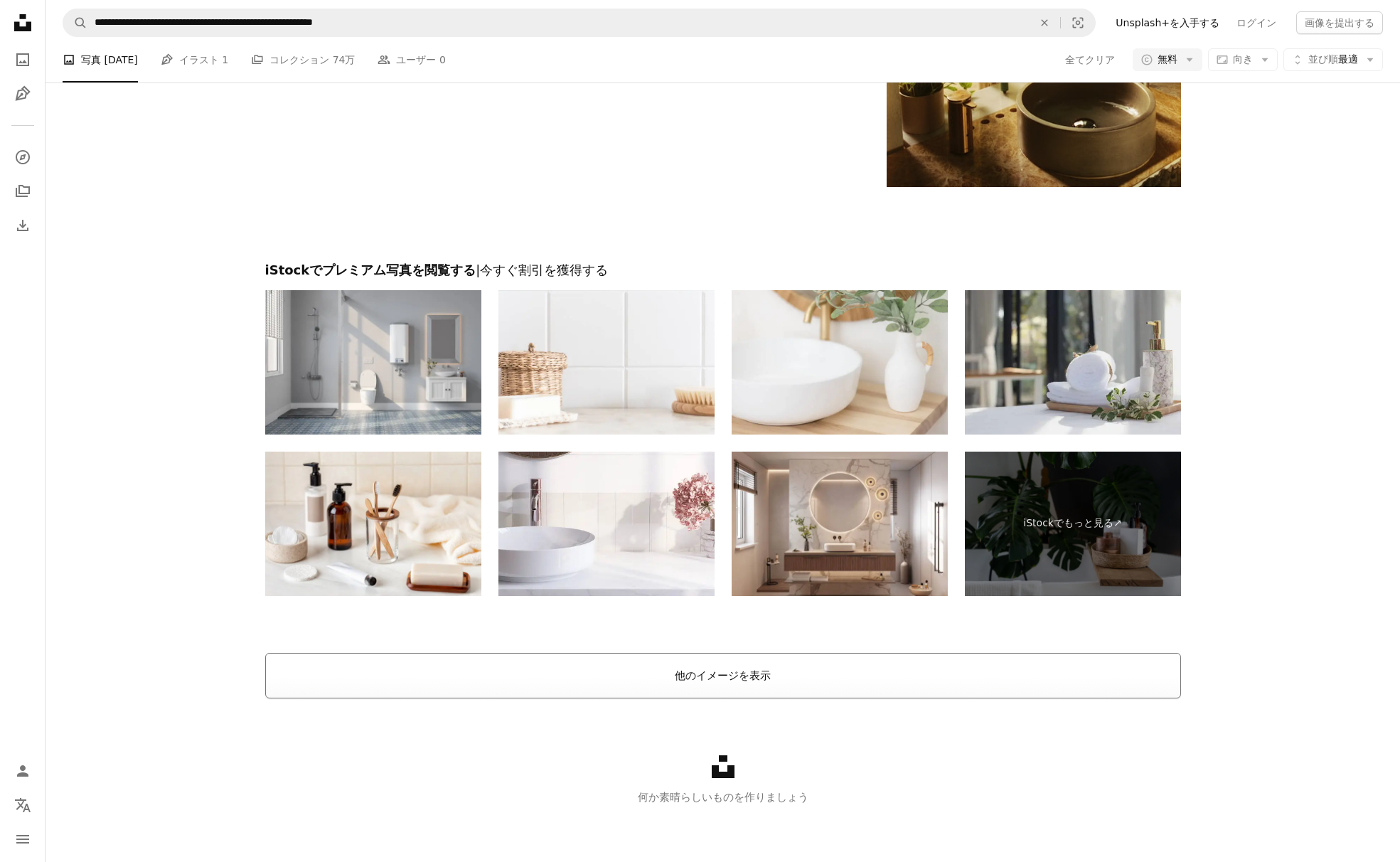
click at [773, 691] on button "他のイメージを表示" at bounding box center [723, 675] width 916 height 45
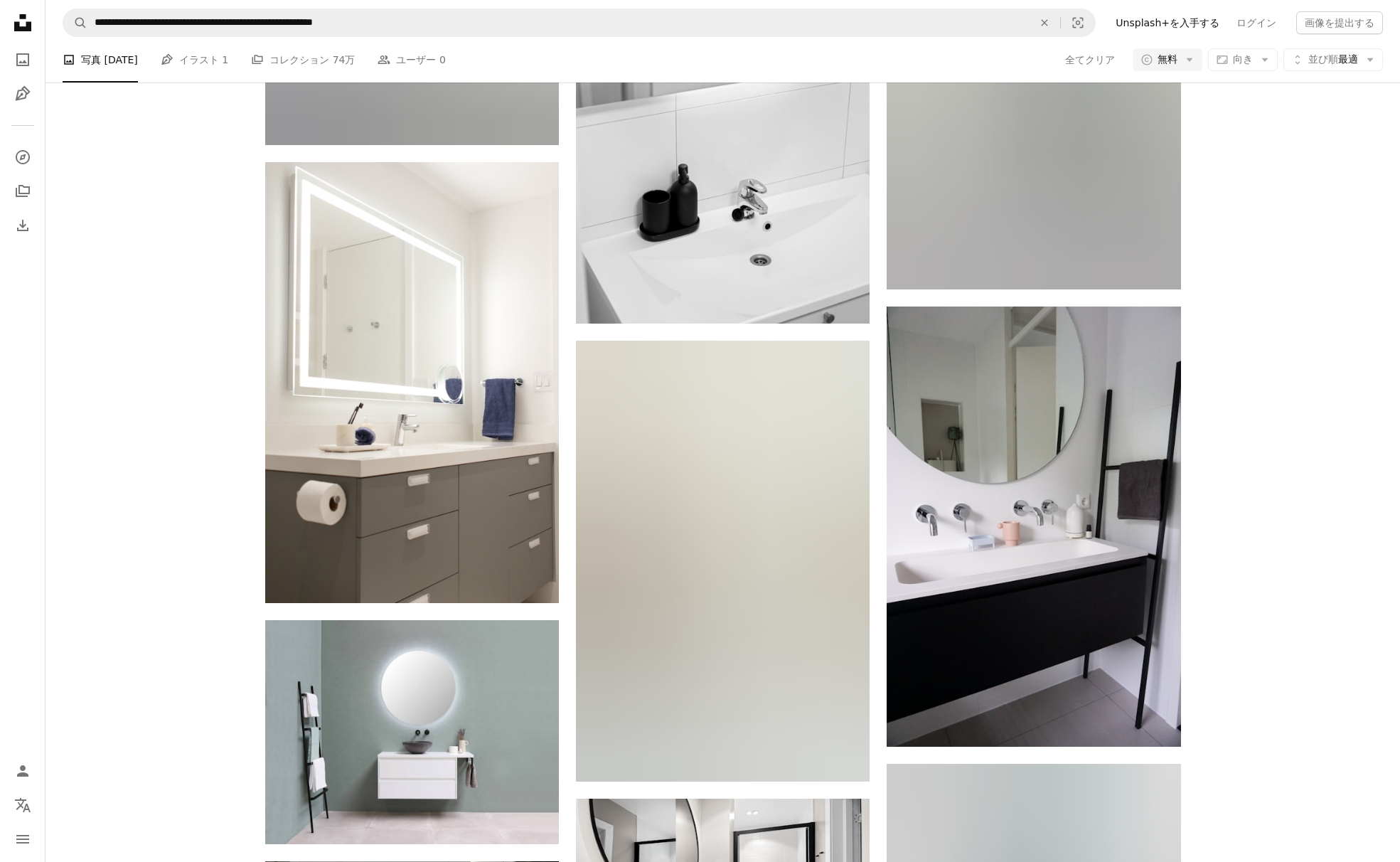
scroll to position [1391, 0]
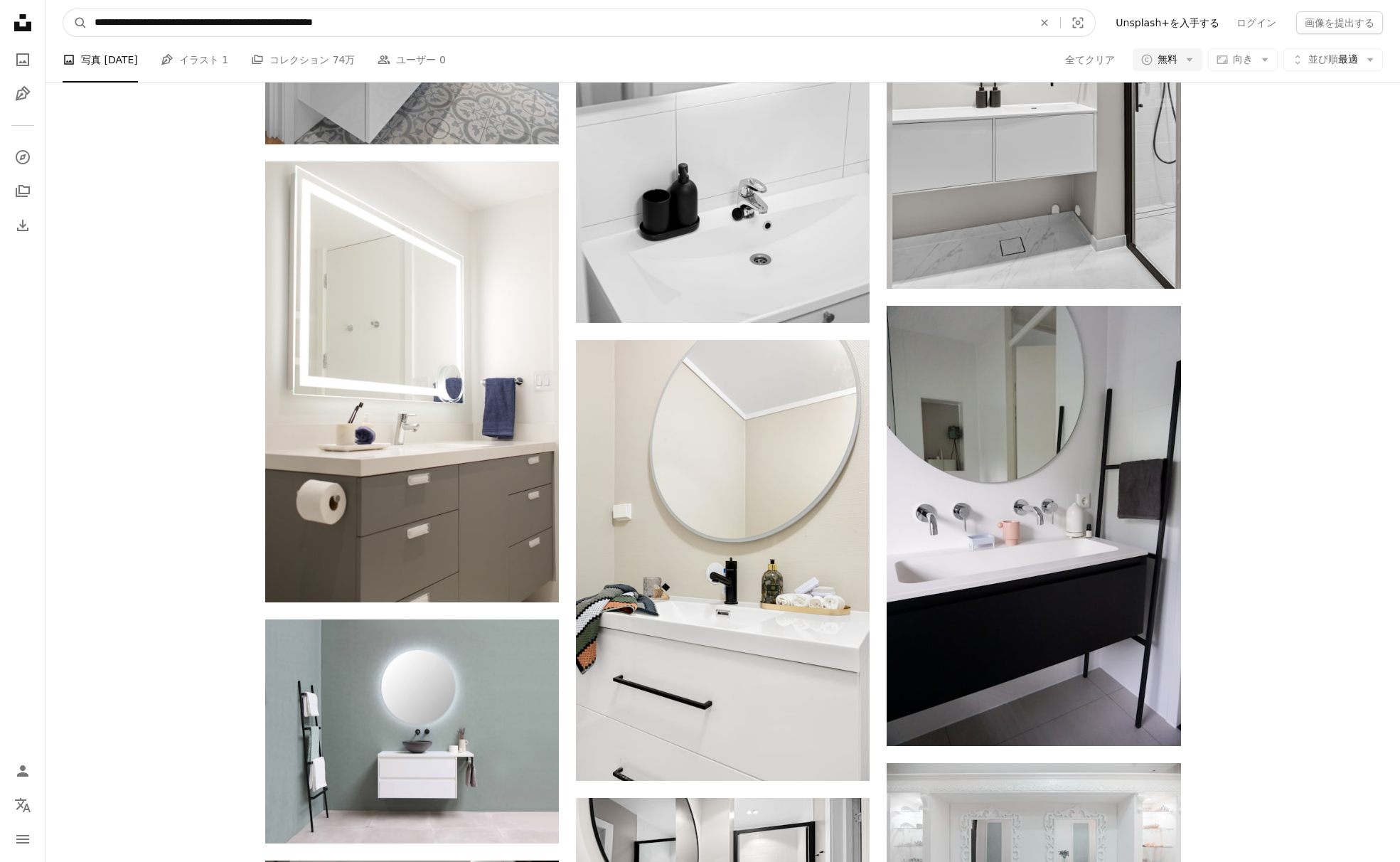
click at [590, 26] on input "**********" at bounding box center [558, 23] width 941 height 27
paste input "サイト内でビジュアルを探す"
type input "**********"
click button "A magnifying glass" at bounding box center [76, 23] width 24 height 27
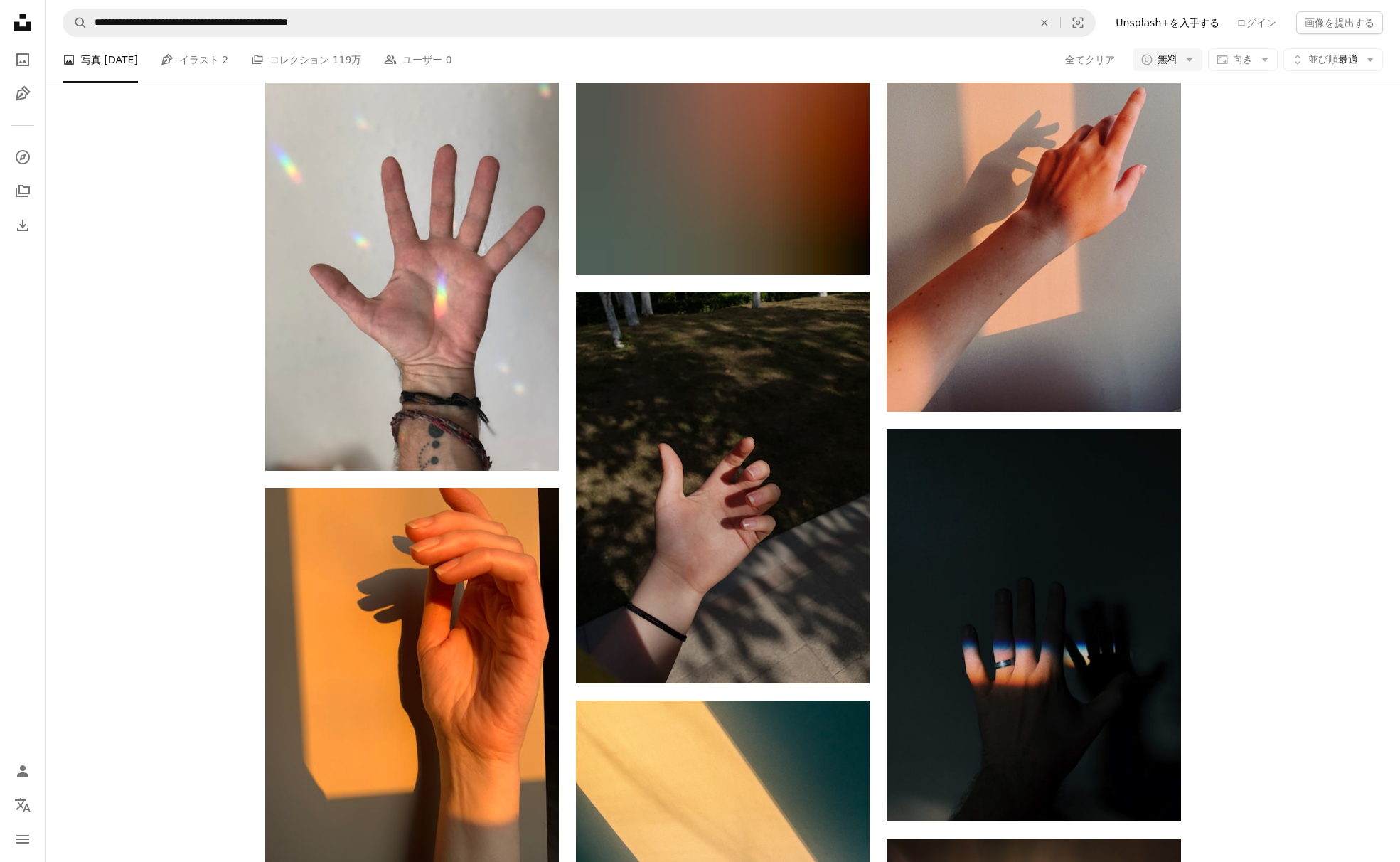
scroll to position [784, 0]
